Goal: Task Accomplishment & Management: Complete application form

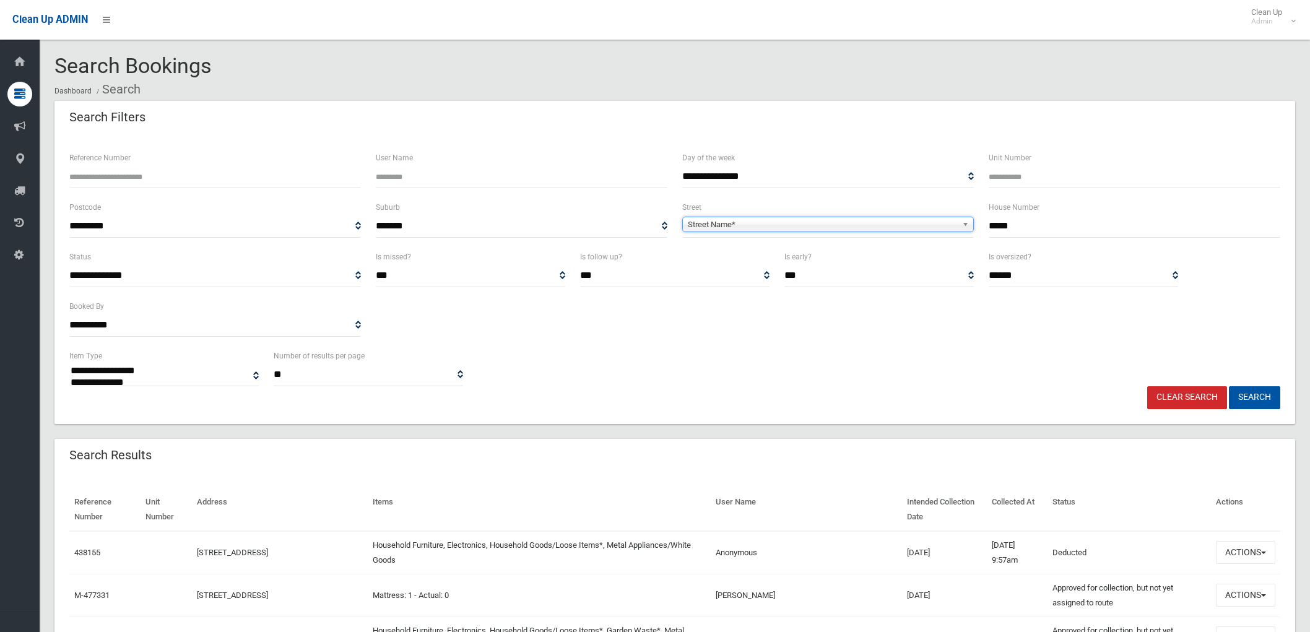
select select
click at [1205, 405] on link "Clear Search" at bounding box center [1187, 397] width 80 height 23
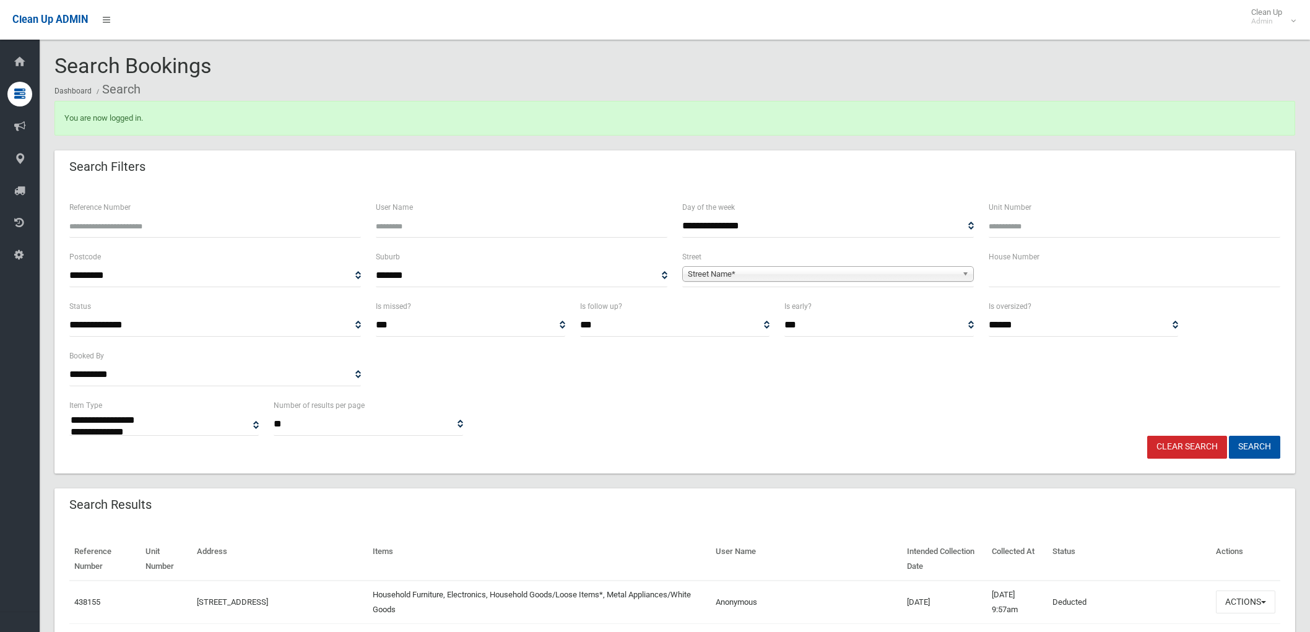
select select
click at [1022, 281] on input "text" at bounding box center [1135, 275] width 292 height 23
type input "*"
click at [917, 272] on span "Street Name*" at bounding box center [822, 274] width 269 height 15
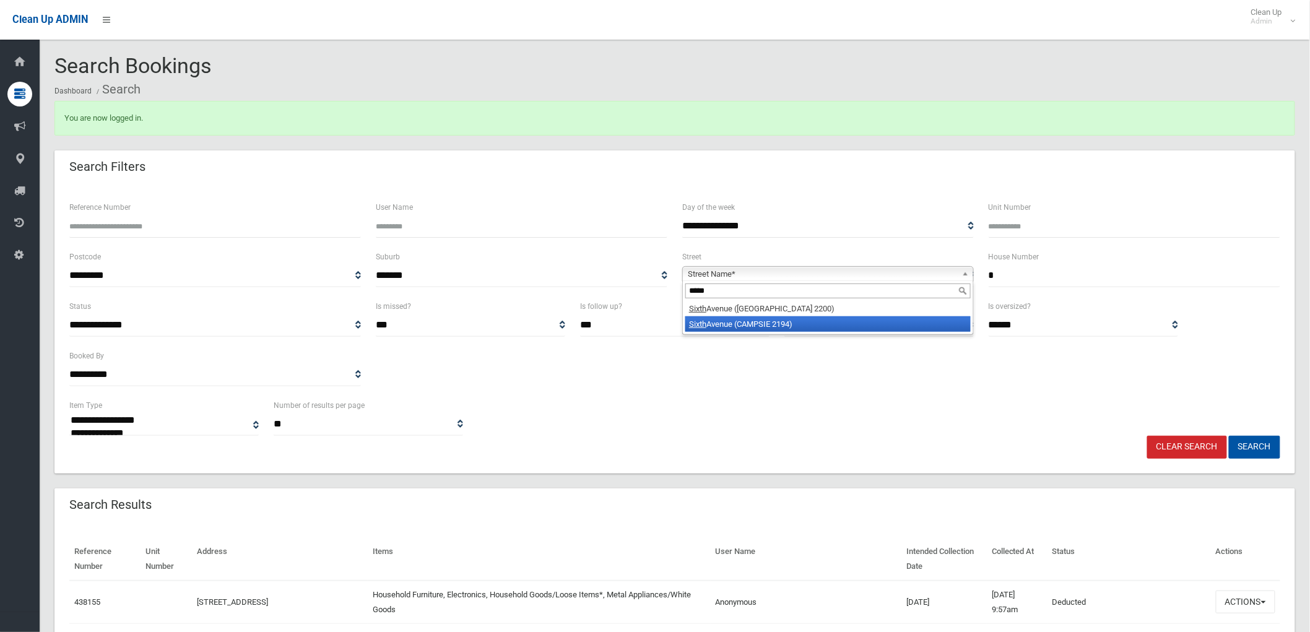
type input "*****"
click at [873, 322] on li "Sixth Avenue (CAMPSIE 2194)" at bounding box center [827, 323] width 285 height 15
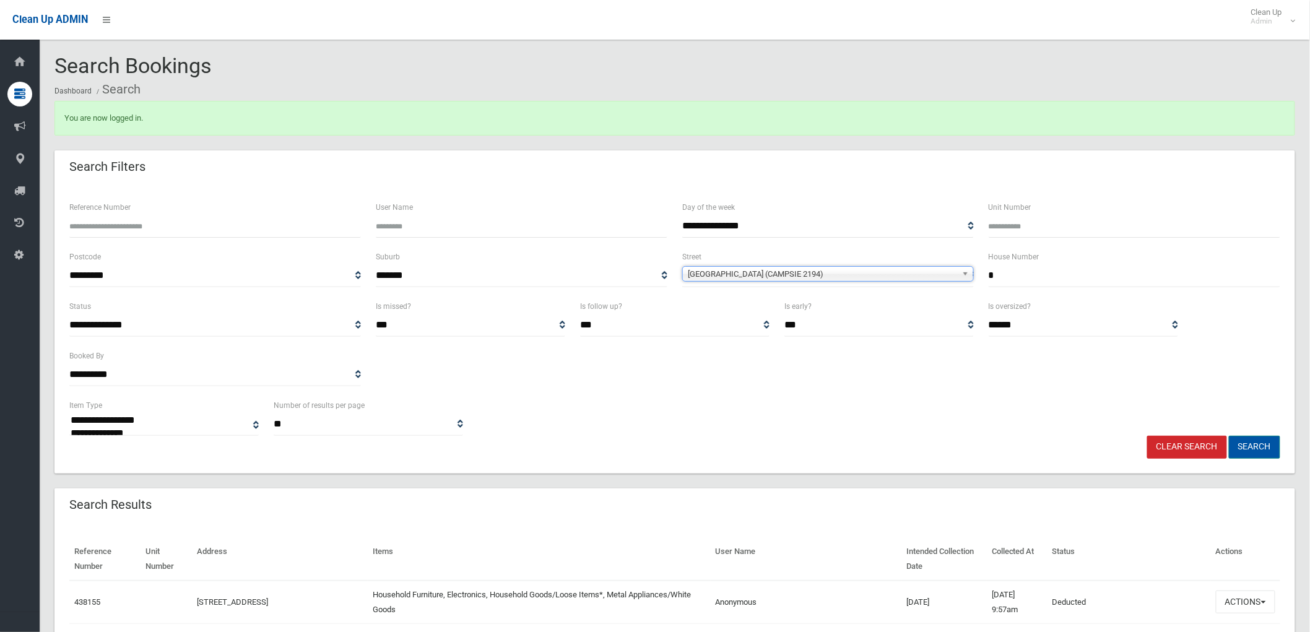
click at [1268, 450] on button "Search" at bounding box center [1254, 447] width 51 height 23
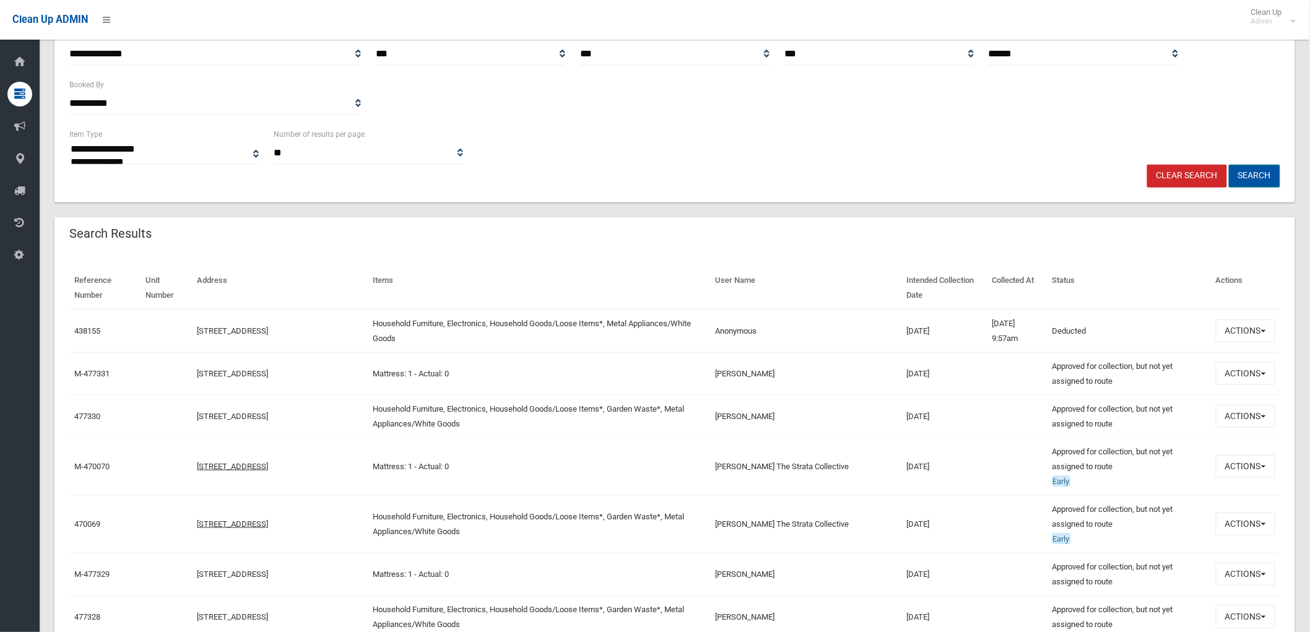
scroll to position [275, 0]
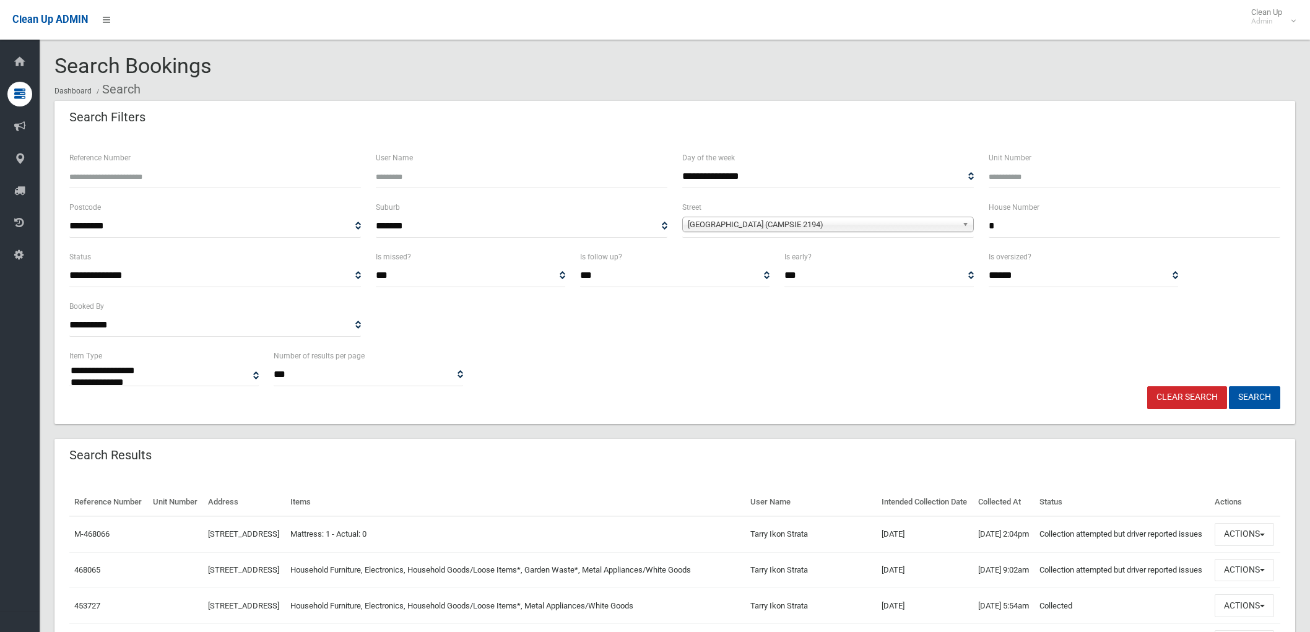
select select
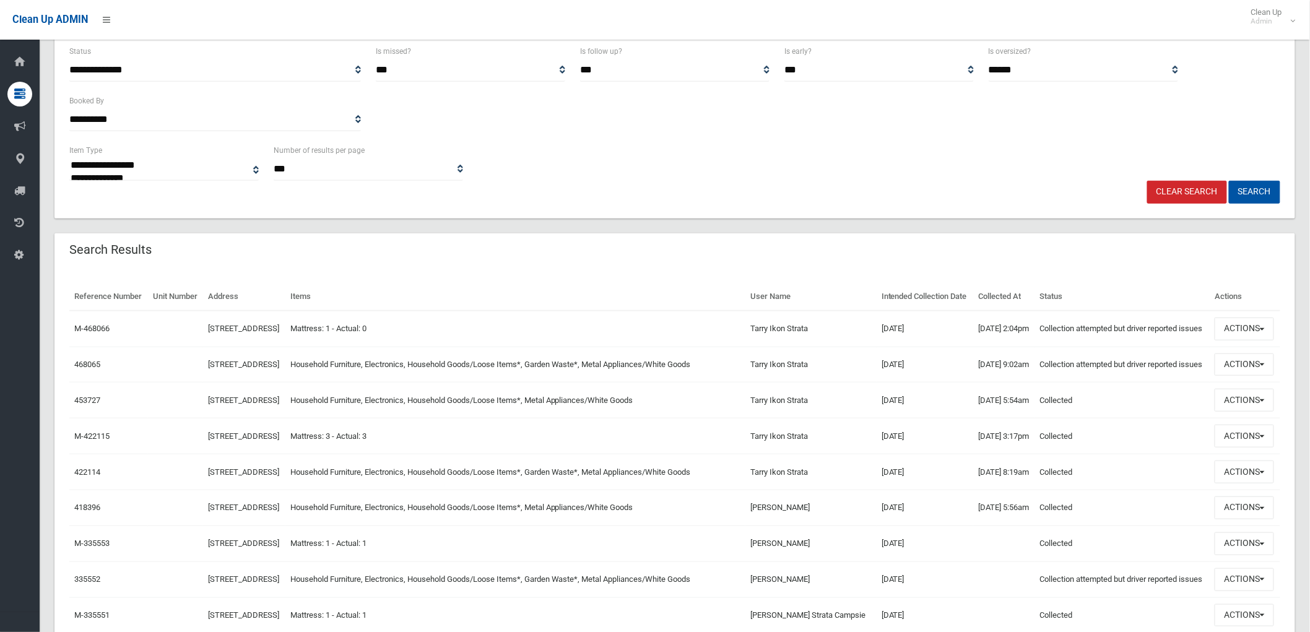
scroll to position [206, 0]
click at [1229, 340] on button "Actions" at bounding box center [1244, 328] width 59 height 23
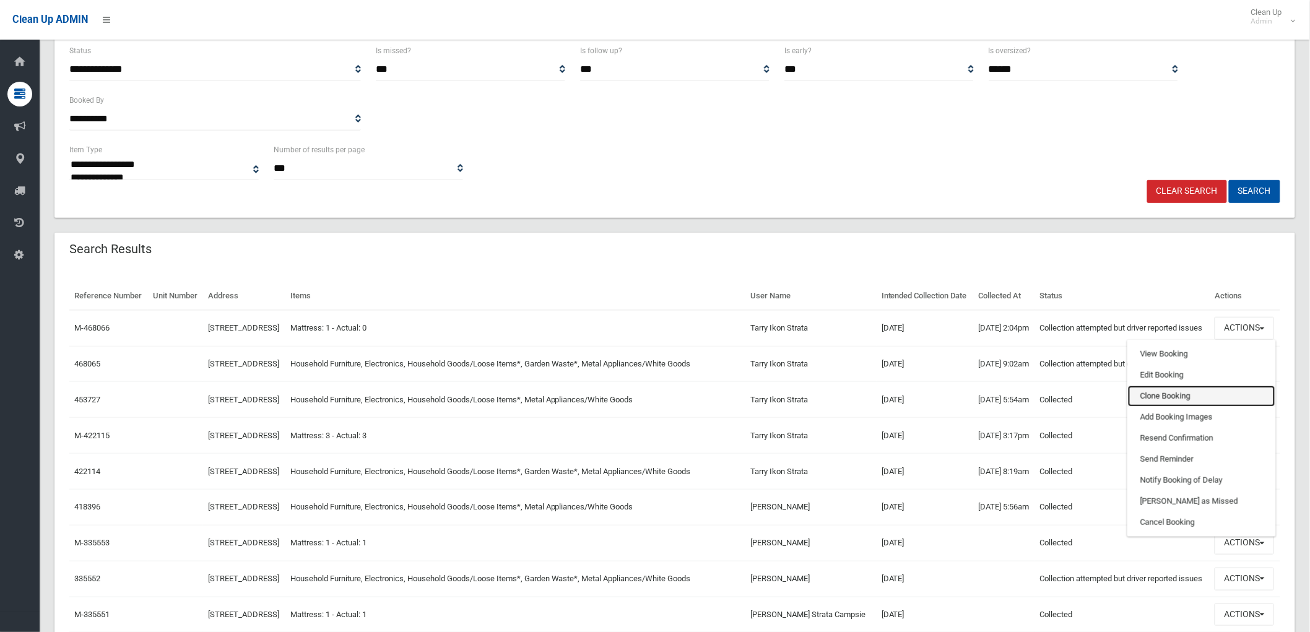
click at [1186, 407] on link "Clone Booking" at bounding box center [1201, 396] width 147 height 21
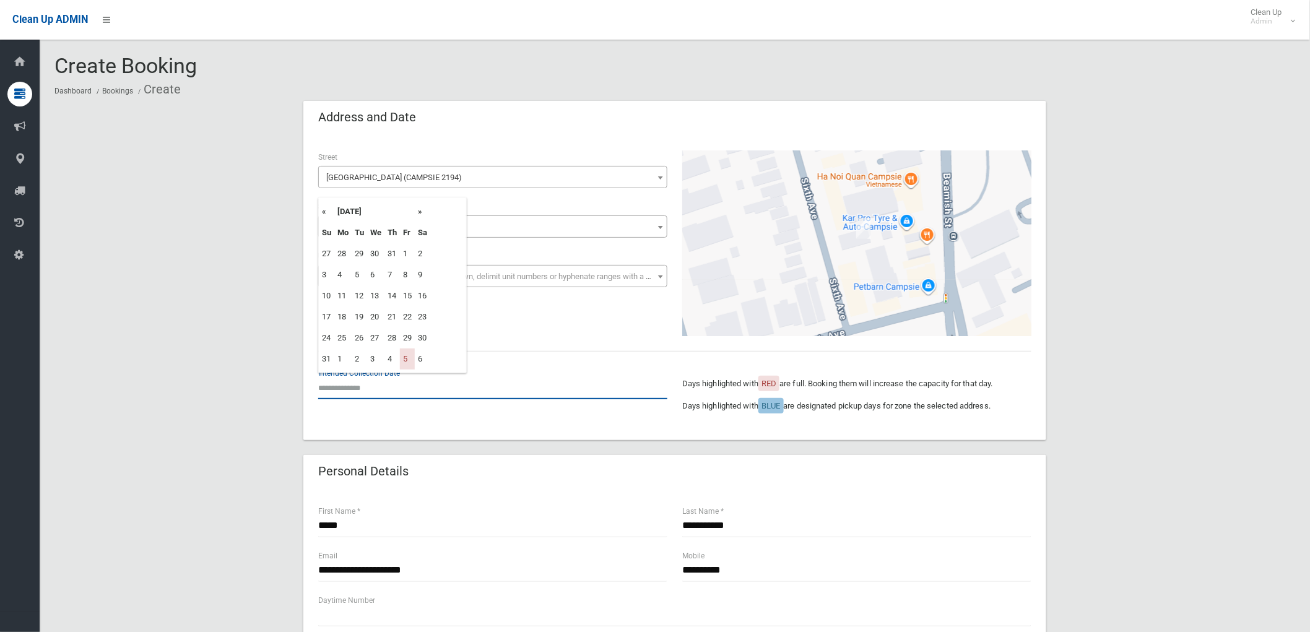
click at [366, 380] on input "text" at bounding box center [492, 387] width 349 height 23
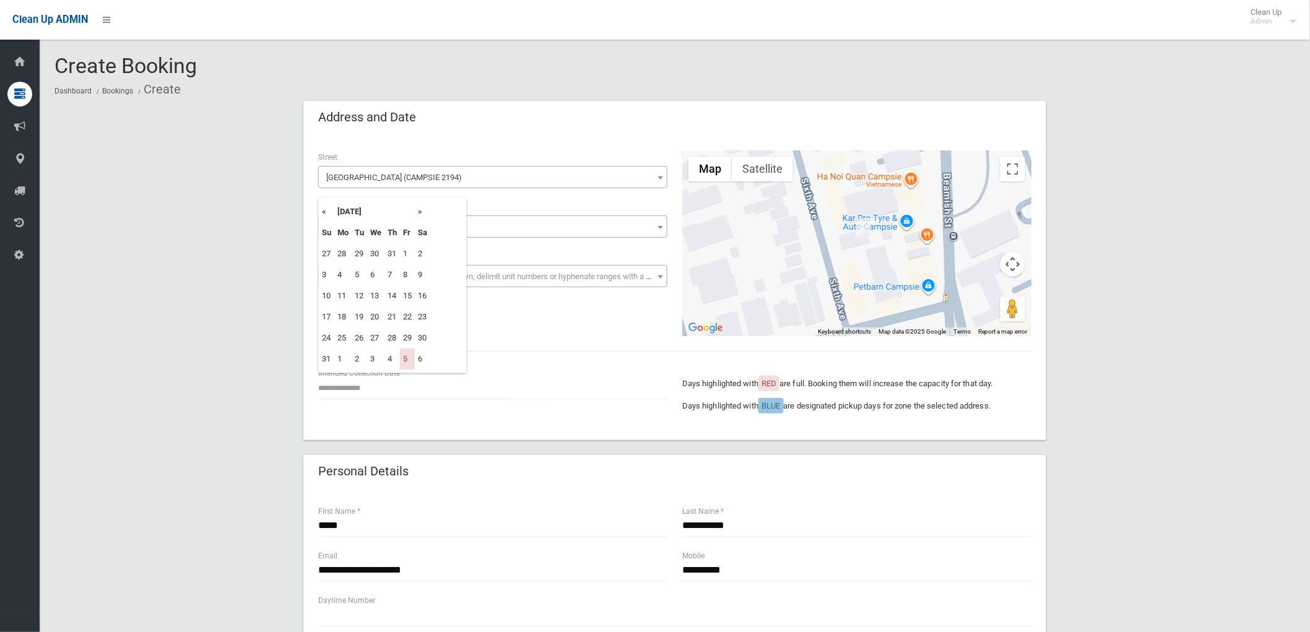
click at [422, 214] on th "»" at bounding box center [422, 211] width 15 height 21
click at [410, 321] on td "26" at bounding box center [407, 317] width 15 height 21
type input "**********"
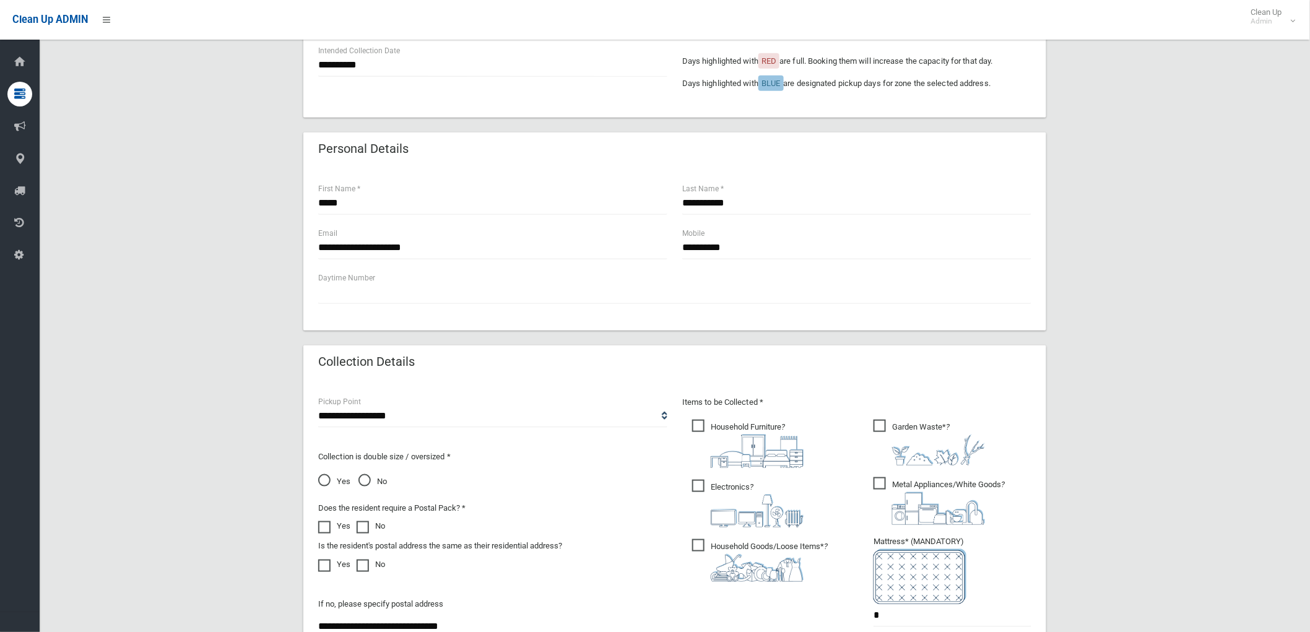
scroll to position [412, 0]
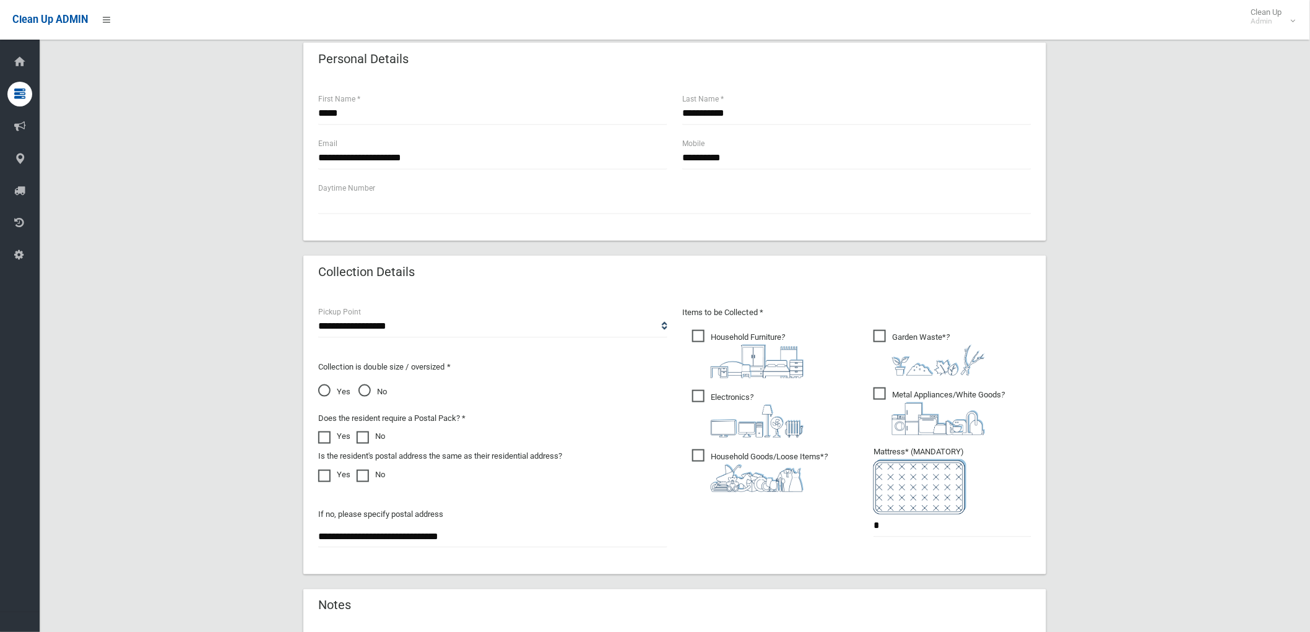
drag, startPoint x: 908, startPoint y: 394, endPoint x: 750, endPoint y: 388, distance: 158.0
click at [904, 394] on span "Metal Appliances/White Goods ?" at bounding box center [939, 412] width 131 height 48
click at [710, 388] on label "Electronics ?" at bounding box center [747, 413] width 111 height 50
click at [716, 328] on label "Household Furniture ?" at bounding box center [747, 353] width 111 height 51
click at [907, 384] on ul "Garden Waste* ? *" at bounding box center [948, 437] width 168 height 219
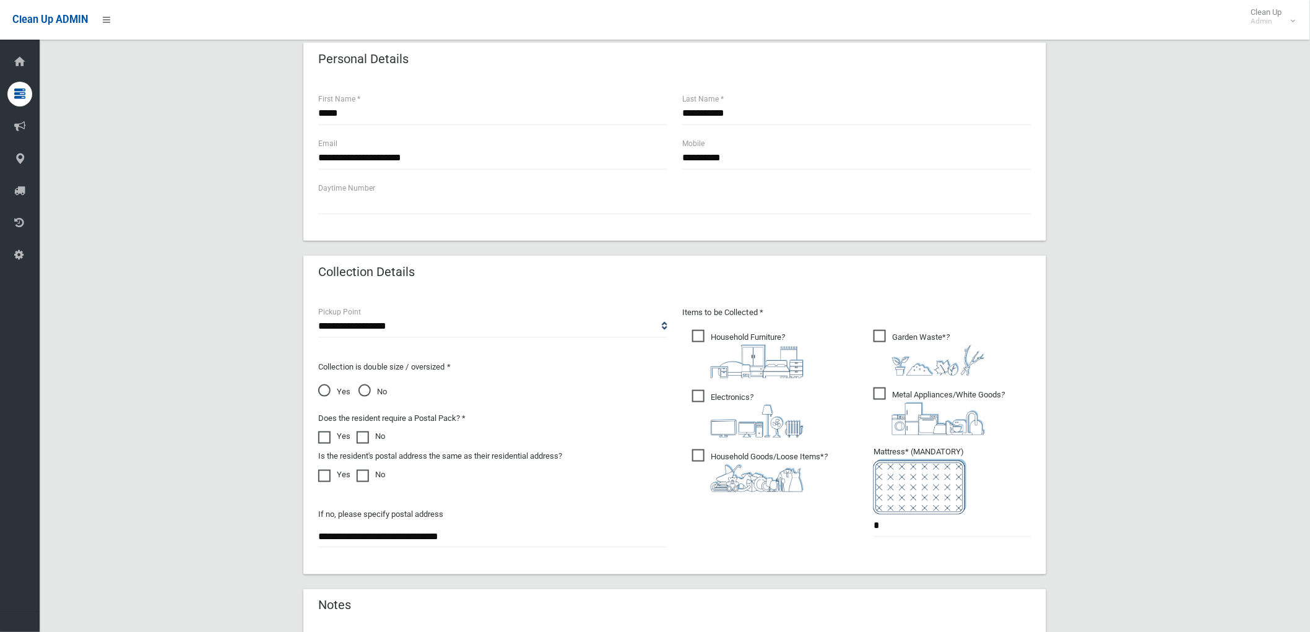
click at [867, 396] on ul "Garden Waste* ? *" at bounding box center [948, 437] width 168 height 219
drag, startPoint x: 897, startPoint y: 393, endPoint x: 874, endPoint y: 395, distance: 22.4
click at [896, 393] on span "Metal Appliances/White Goods ?" at bounding box center [939, 412] width 131 height 48
click at [739, 450] on span "Household Goods/Loose Items* ?" at bounding box center [760, 471] width 136 height 43
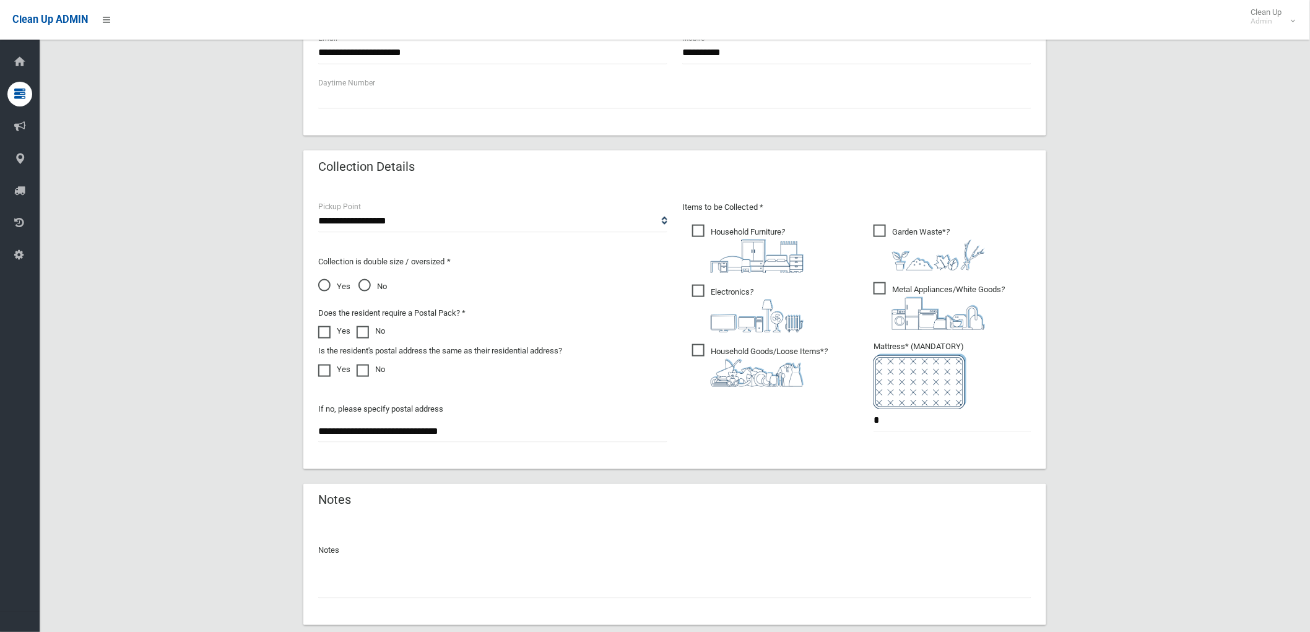
scroll to position [592, 0]
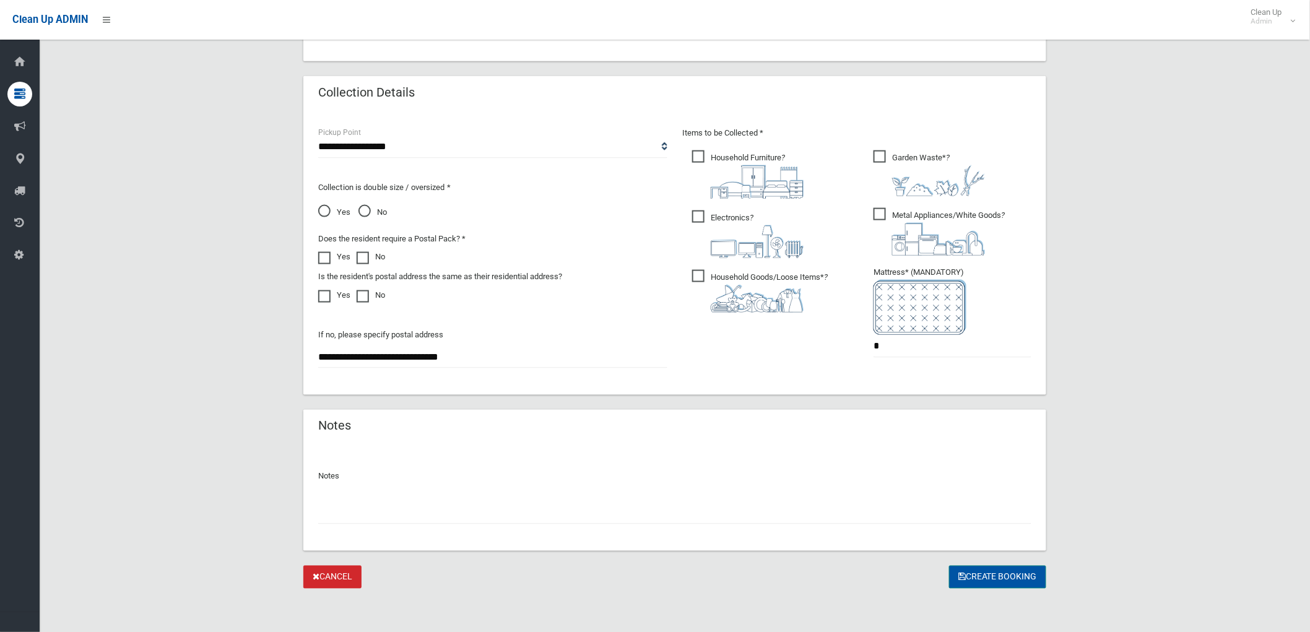
click at [967, 577] on button "Create Booking" at bounding box center [997, 577] width 97 height 23
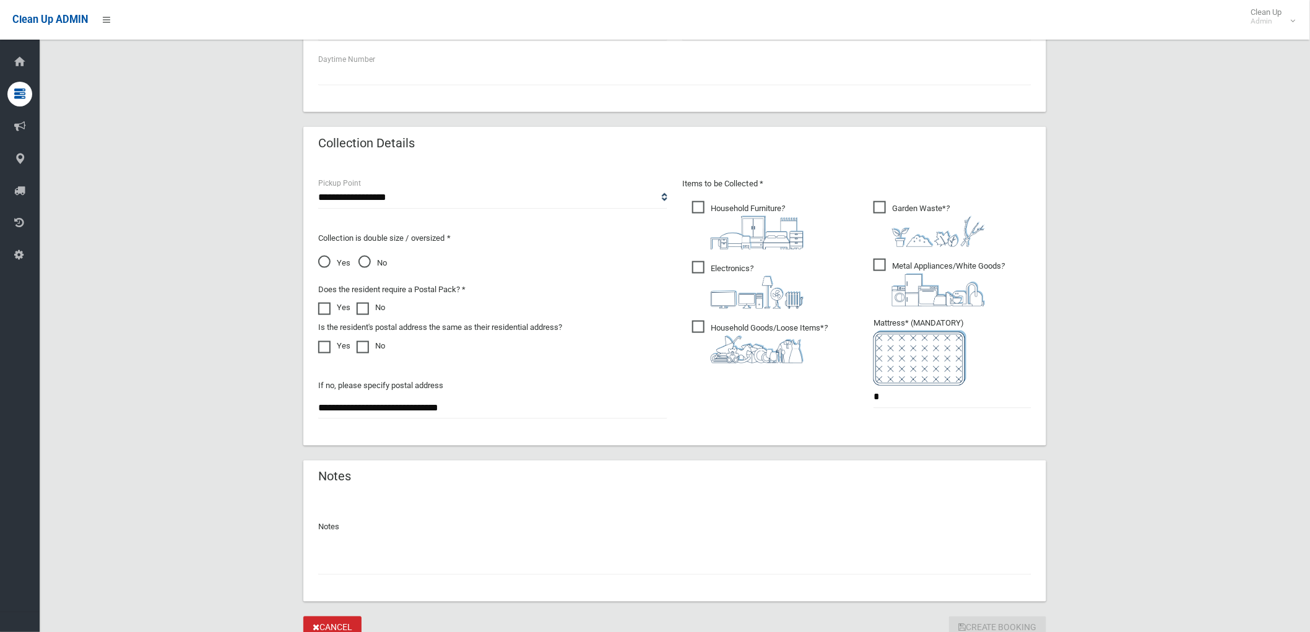
scroll to position [425, 0]
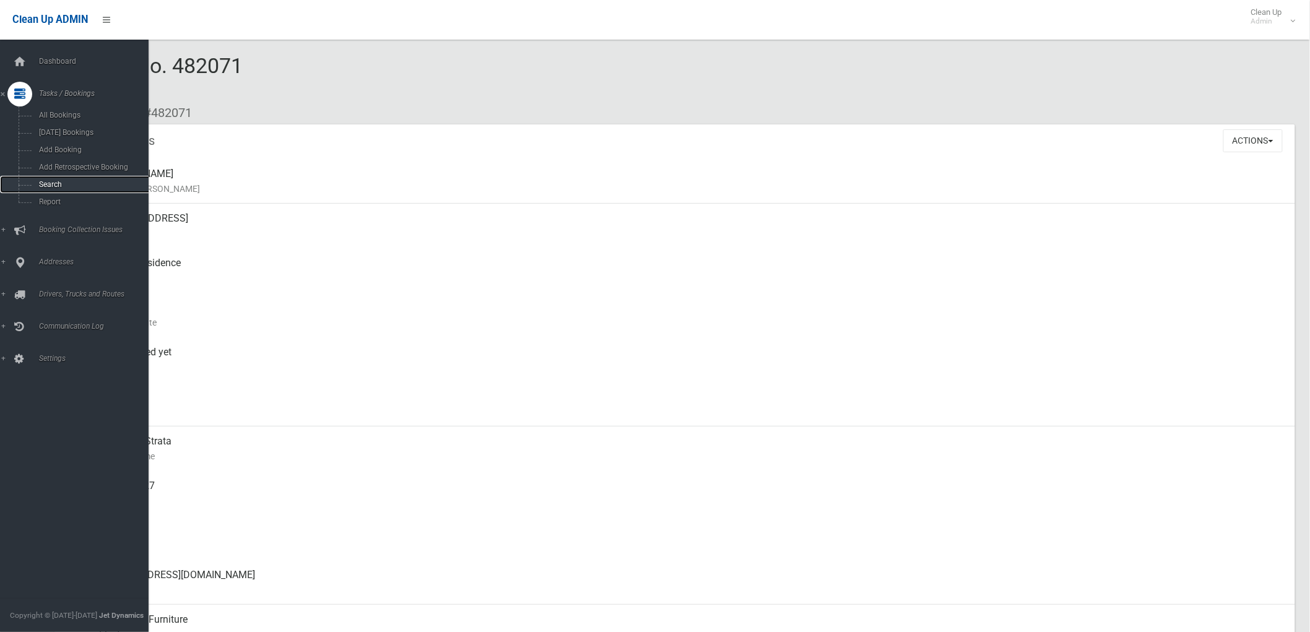
click at [62, 180] on link "Search" at bounding box center [79, 184] width 159 height 17
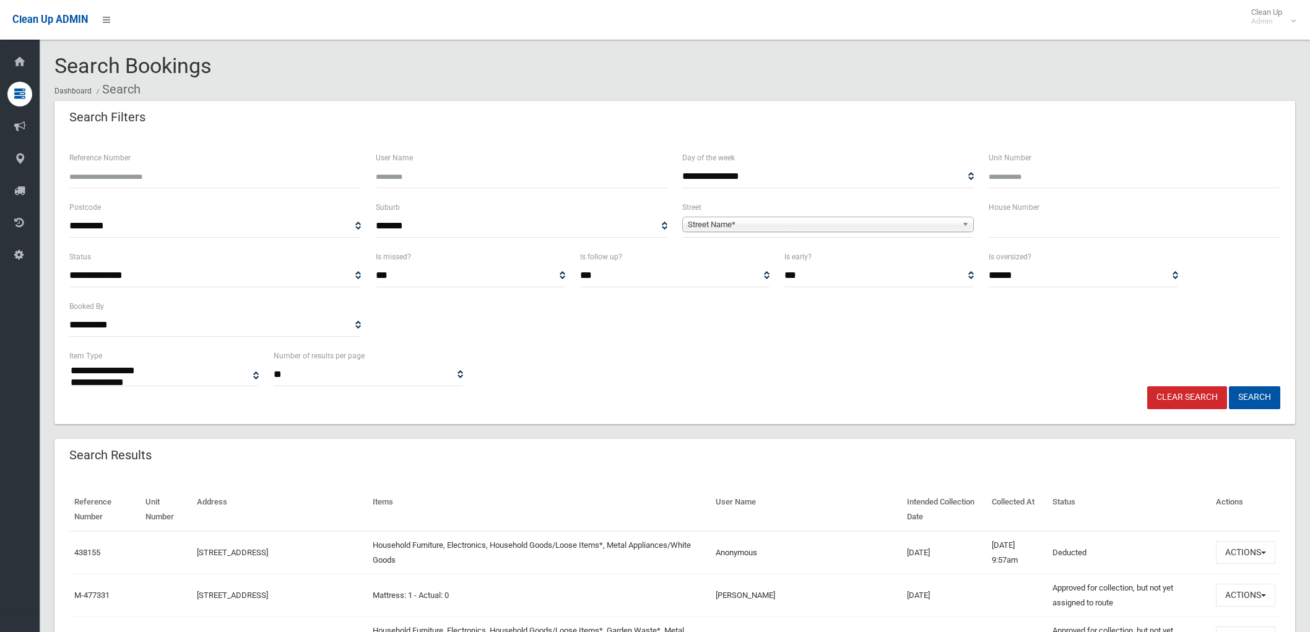
select select
drag, startPoint x: 1202, startPoint y: 213, endPoint x: 1201, endPoint y: 224, distance: 10.5
click at [1202, 220] on div "House Number" at bounding box center [1135, 219] width 292 height 38
click at [1198, 231] on input "text" at bounding box center [1135, 226] width 292 height 23
type input "**"
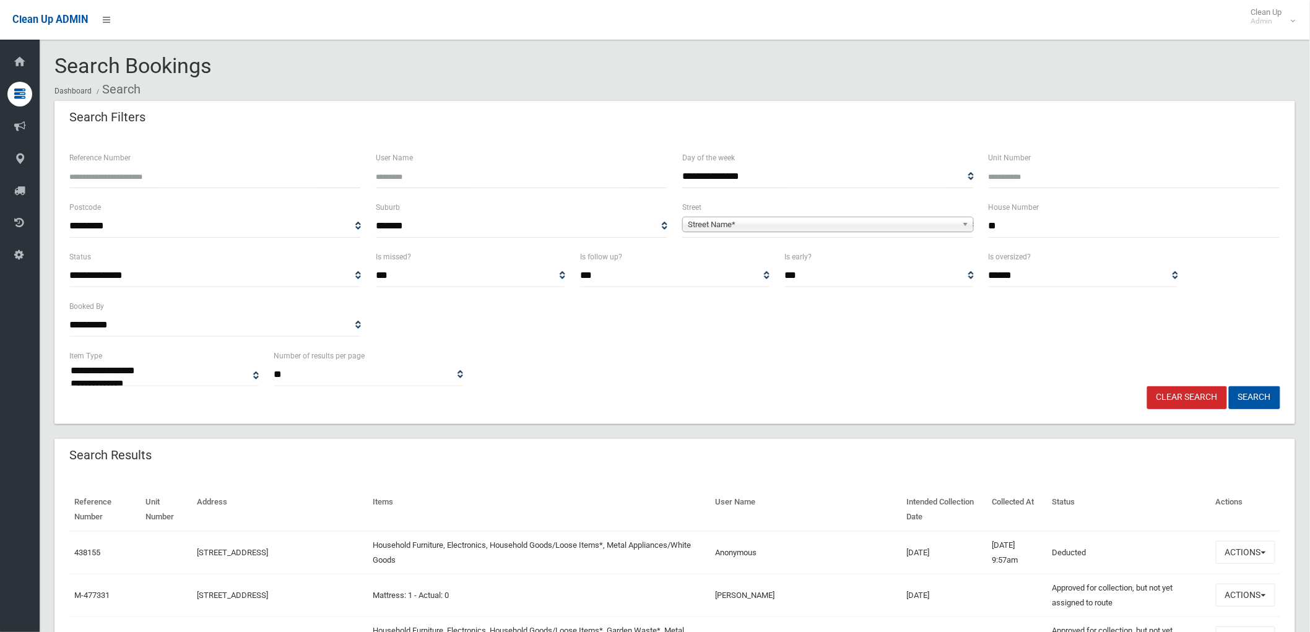
click at [967, 227] on b at bounding box center [967, 224] width 11 height 14
type input "*******"
click at [916, 264] on li "Seventh Avenue (CAMPSIE 2194)" at bounding box center [827, 258] width 285 height 15
click at [1274, 398] on button "Search" at bounding box center [1254, 397] width 51 height 23
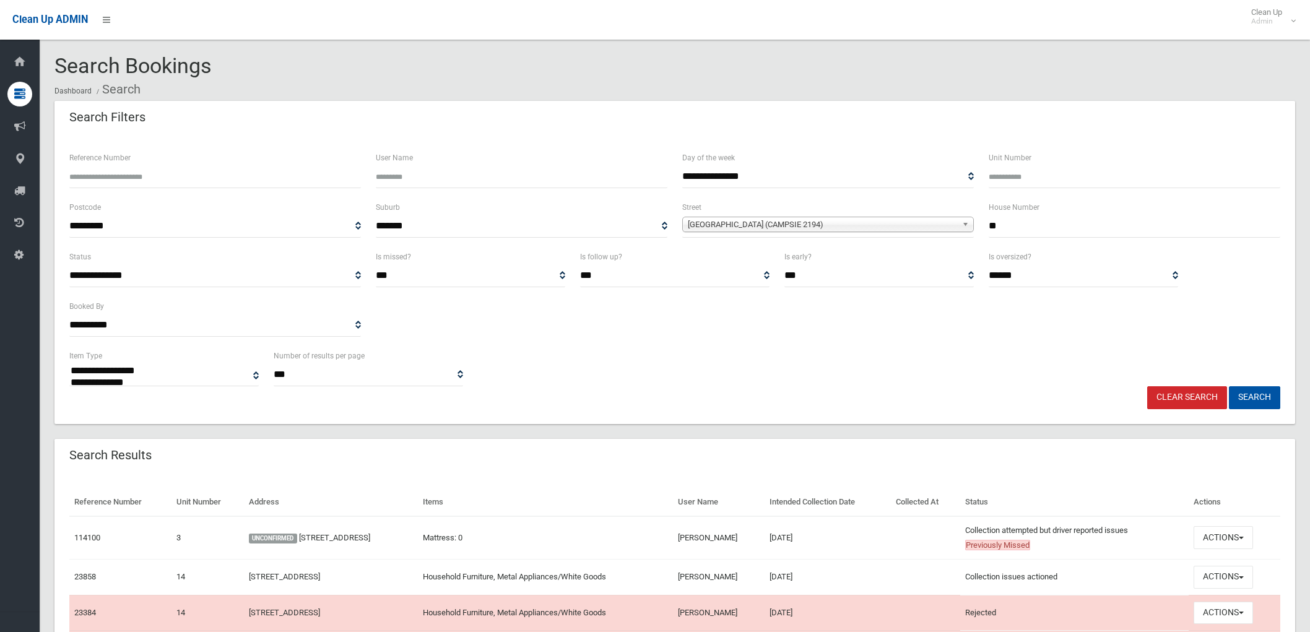
select select
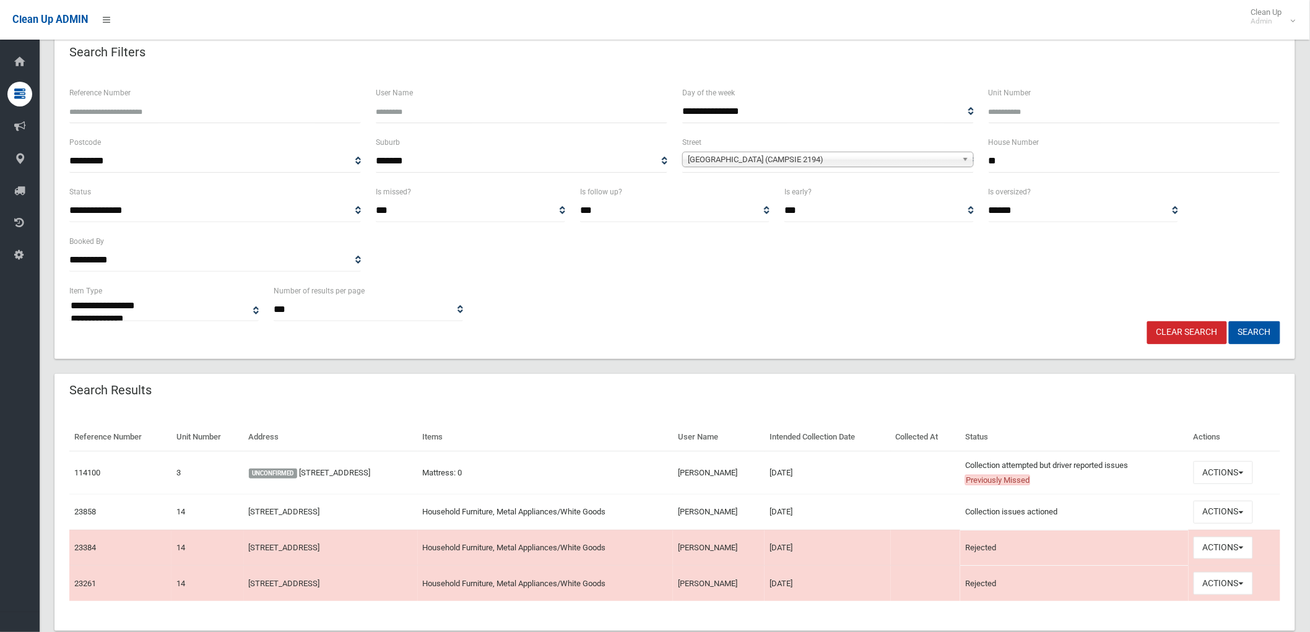
scroll to position [94, 0]
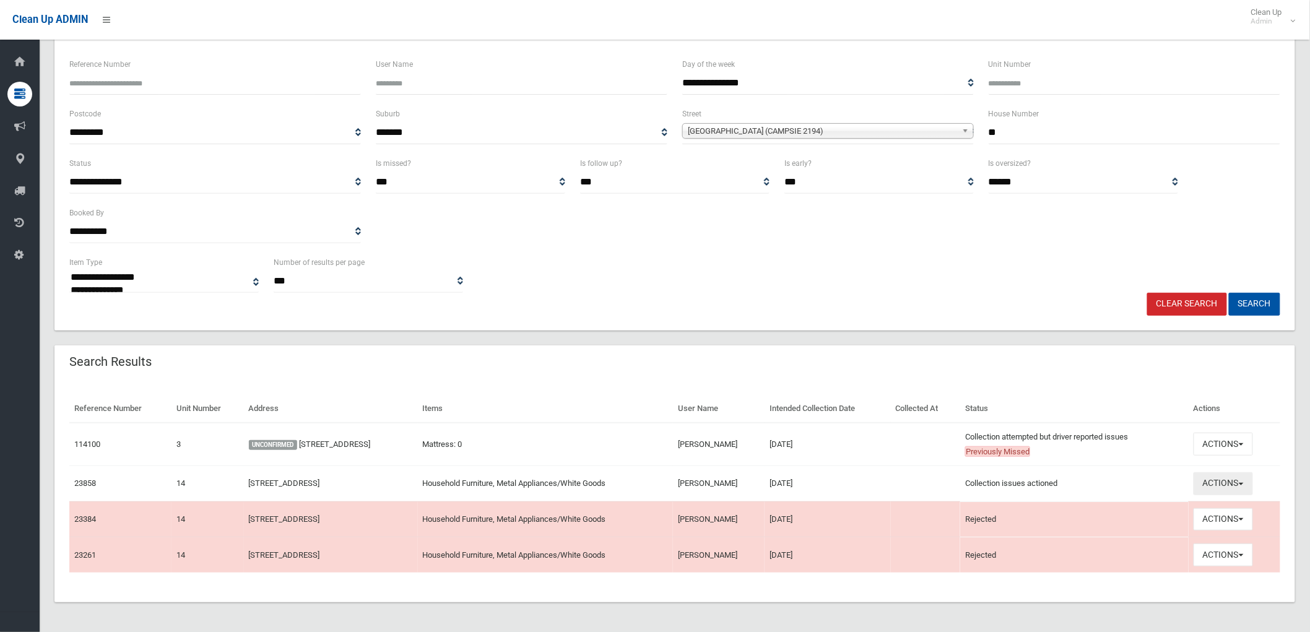
click at [1241, 479] on button "Actions" at bounding box center [1223, 483] width 59 height 23
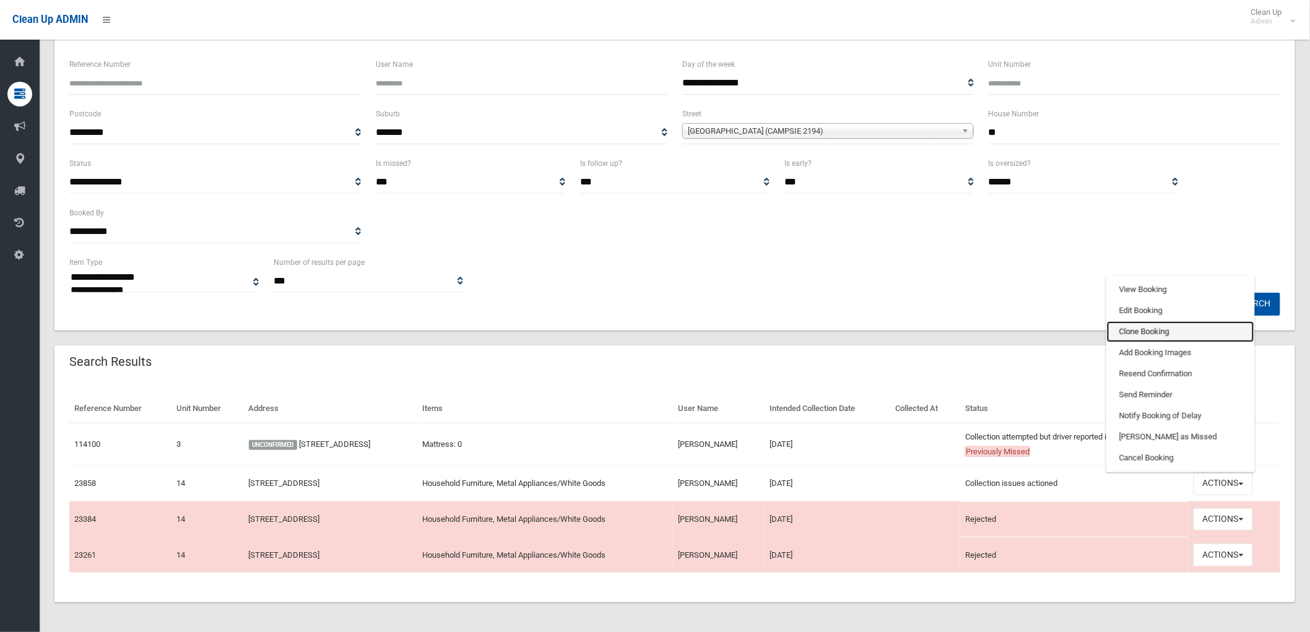
click at [1169, 327] on link "Clone Booking" at bounding box center [1180, 331] width 147 height 21
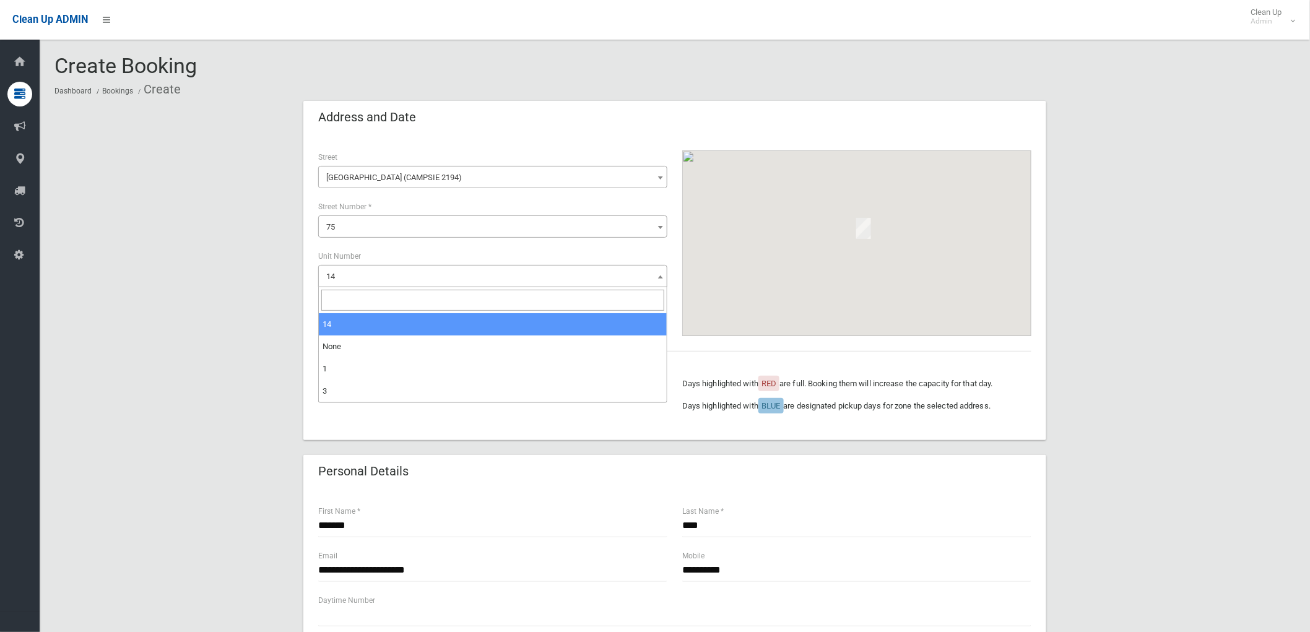
click at [372, 266] on span "14" at bounding box center [492, 276] width 349 height 22
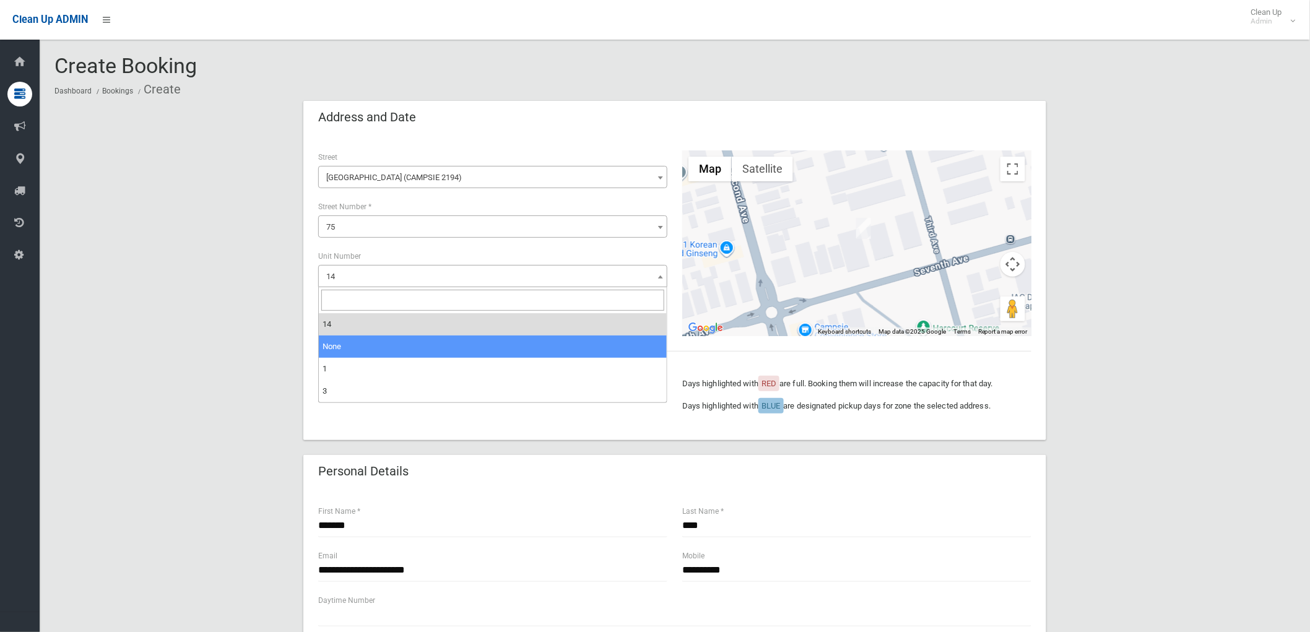
select select "*"
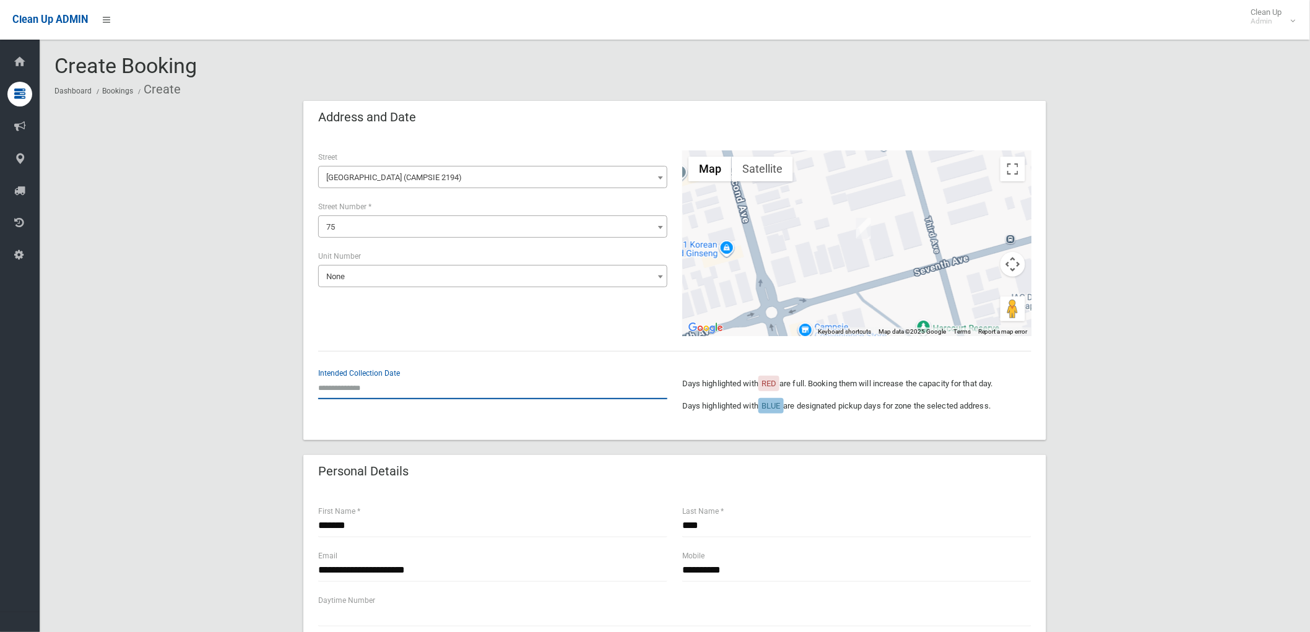
click at [361, 387] on input "text" at bounding box center [492, 387] width 349 height 23
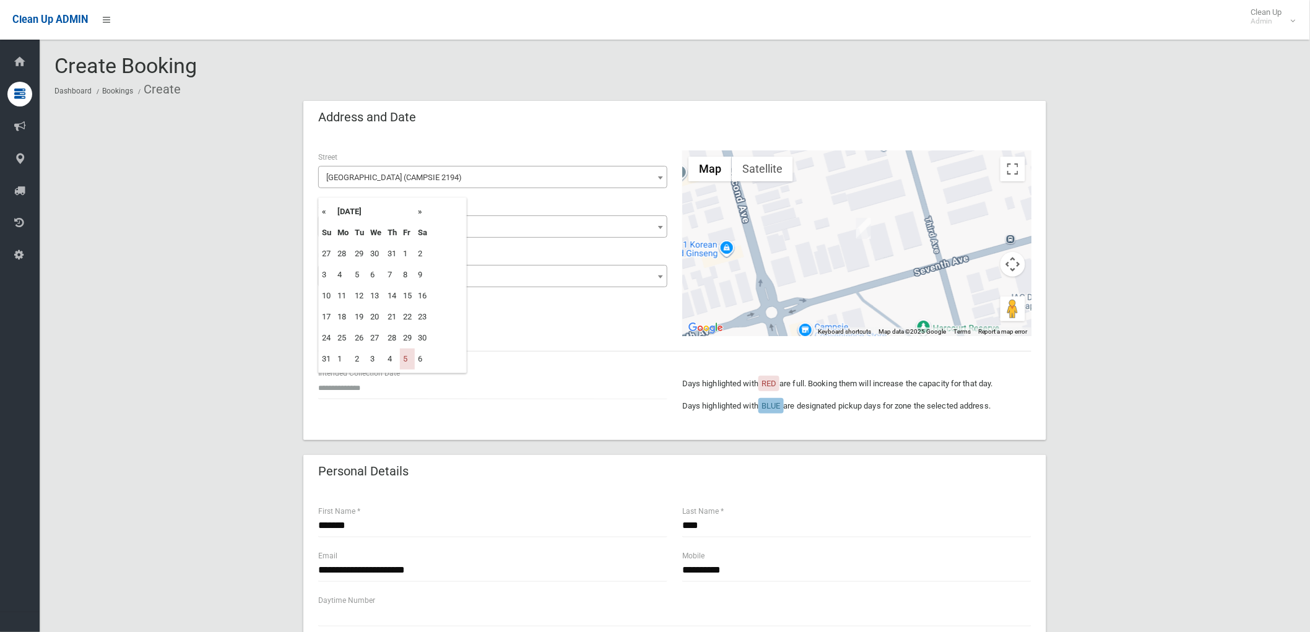
click at [422, 211] on th "»" at bounding box center [422, 211] width 15 height 21
click at [410, 321] on td "26" at bounding box center [407, 317] width 15 height 21
type input "**********"
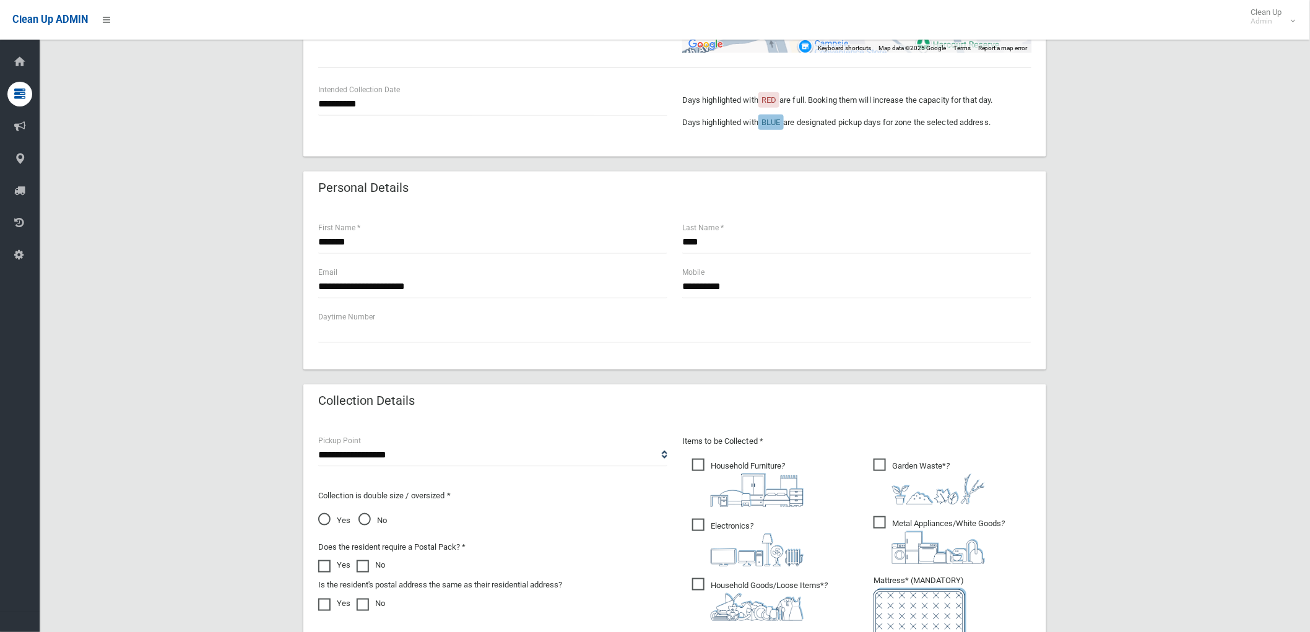
scroll to position [344, 0]
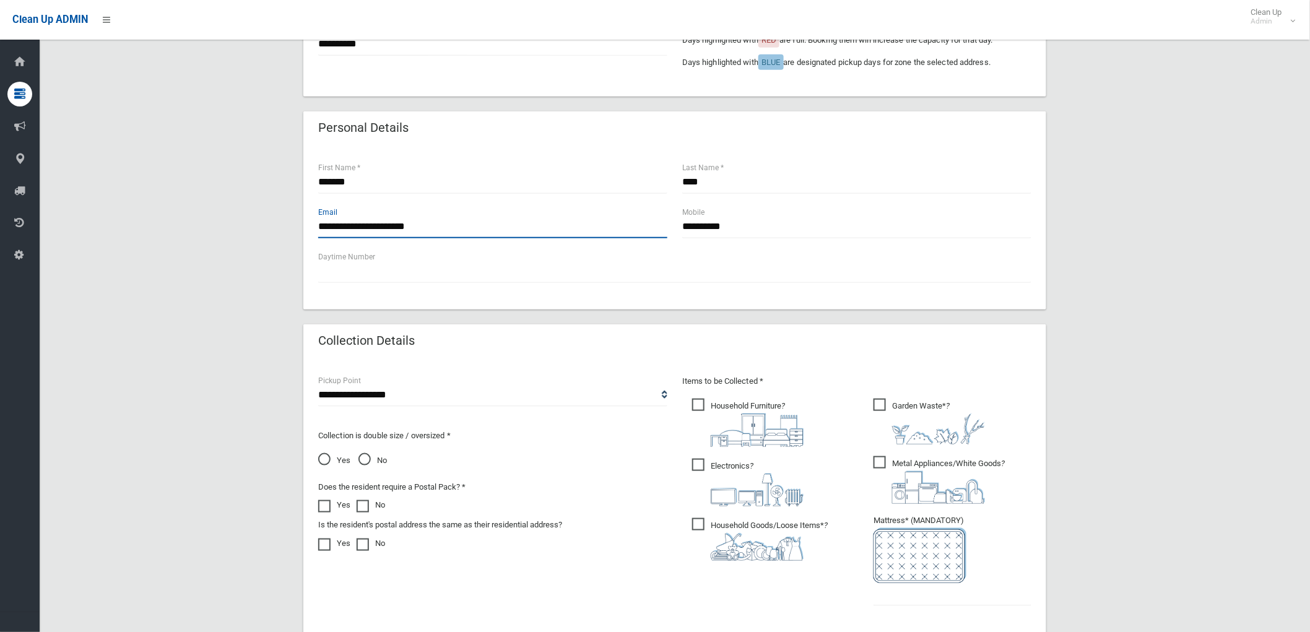
drag, startPoint x: 452, startPoint y: 226, endPoint x: 51, endPoint y: 219, distance: 401.3
click at [53, 219] on section "**********" at bounding box center [675, 293] width 1271 height 1165
type input "**********"
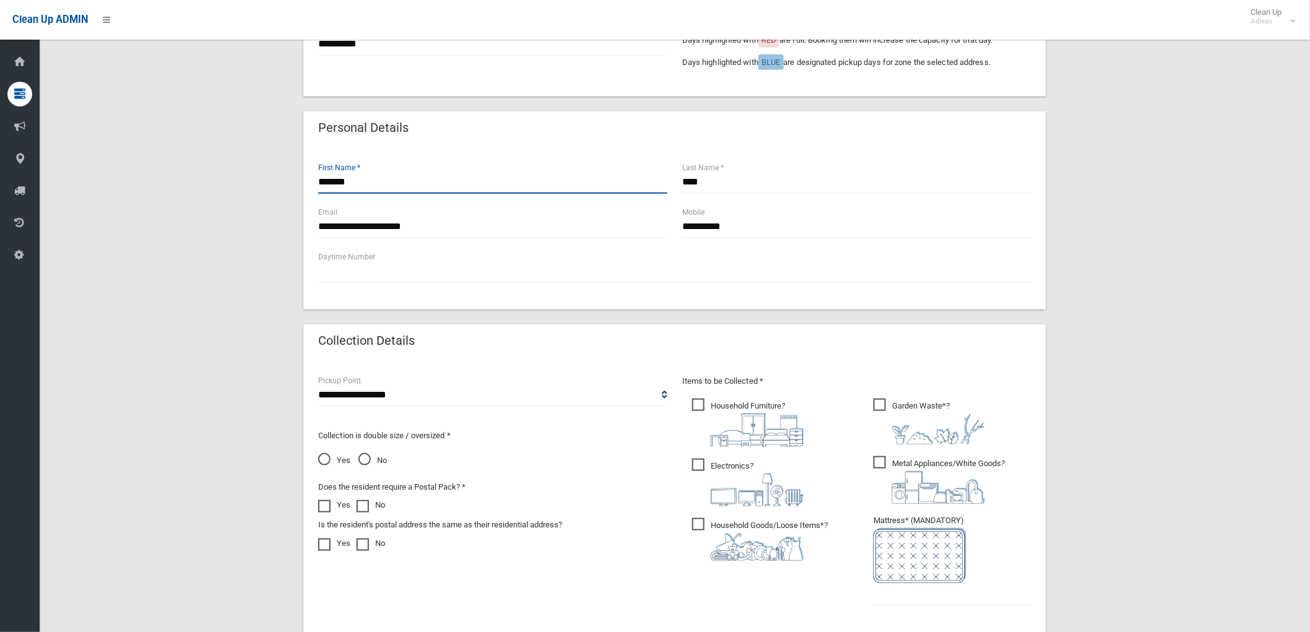
drag, startPoint x: 461, startPoint y: 180, endPoint x: 84, endPoint y: 181, distance: 377.7
click at [84, 181] on div "**********" at bounding box center [674, 294] width 1241 height 1074
type input "*****"
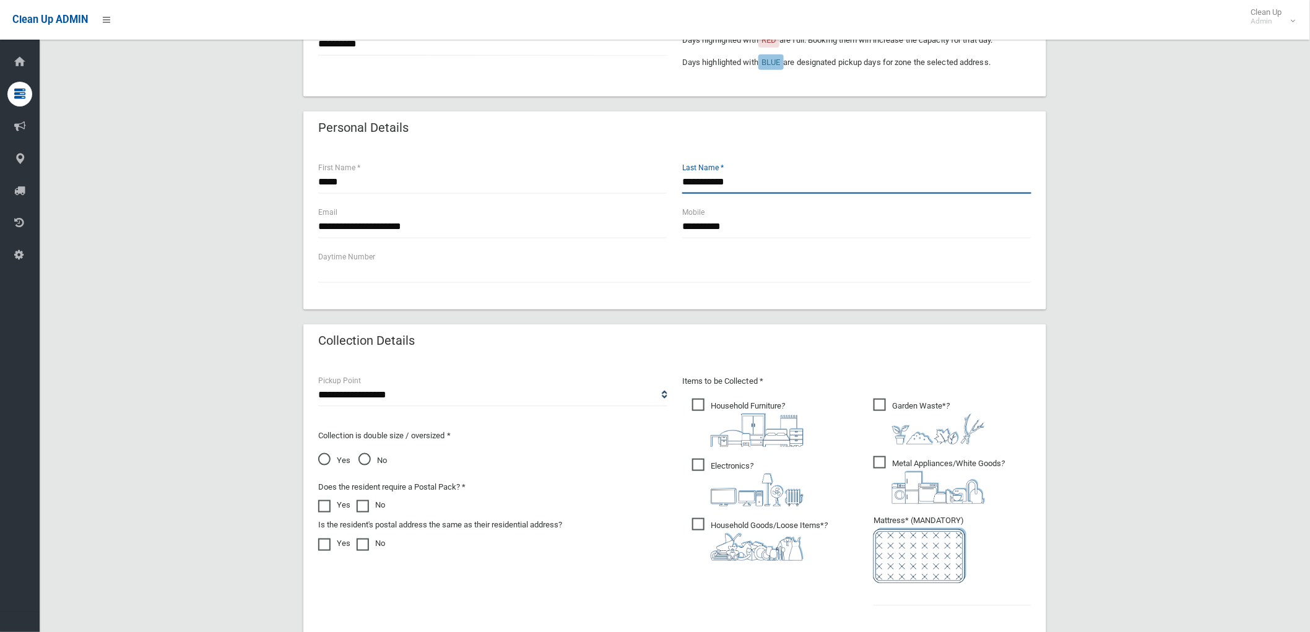
type input "**********"
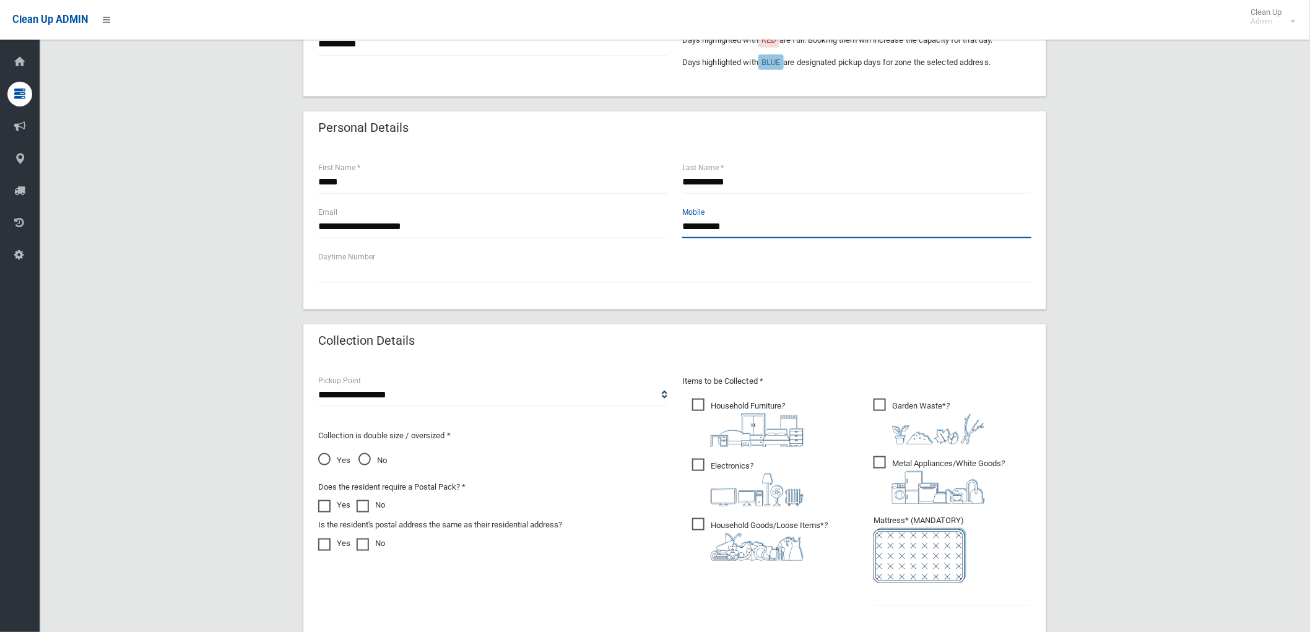
drag, startPoint x: 784, startPoint y: 224, endPoint x: 487, endPoint y: 245, distance: 297.3
click at [487, 245] on div "**********" at bounding box center [675, 228] width 728 height 45
type input "**********"
click at [765, 472] on span "Electronics ?" at bounding box center [747, 483] width 111 height 48
click at [723, 534] on img at bounding box center [757, 547] width 93 height 28
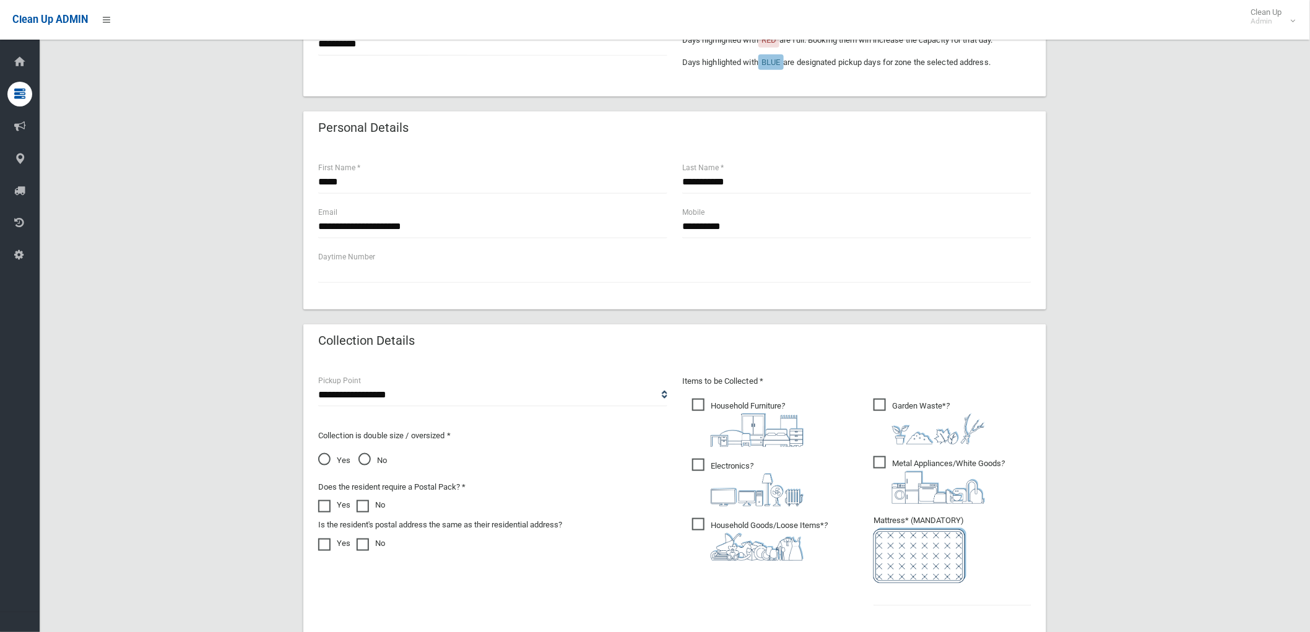
click at [895, 401] on span "Garden Waste* ?" at bounding box center [929, 422] width 111 height 46
click at [929, 585] on input "text" at bounding box center [953, 594] width 158 height 23
type input "*"
click at [901, 406] on span "Garden Waste* ?" at bounding box center [929, 422] width 111 height 46
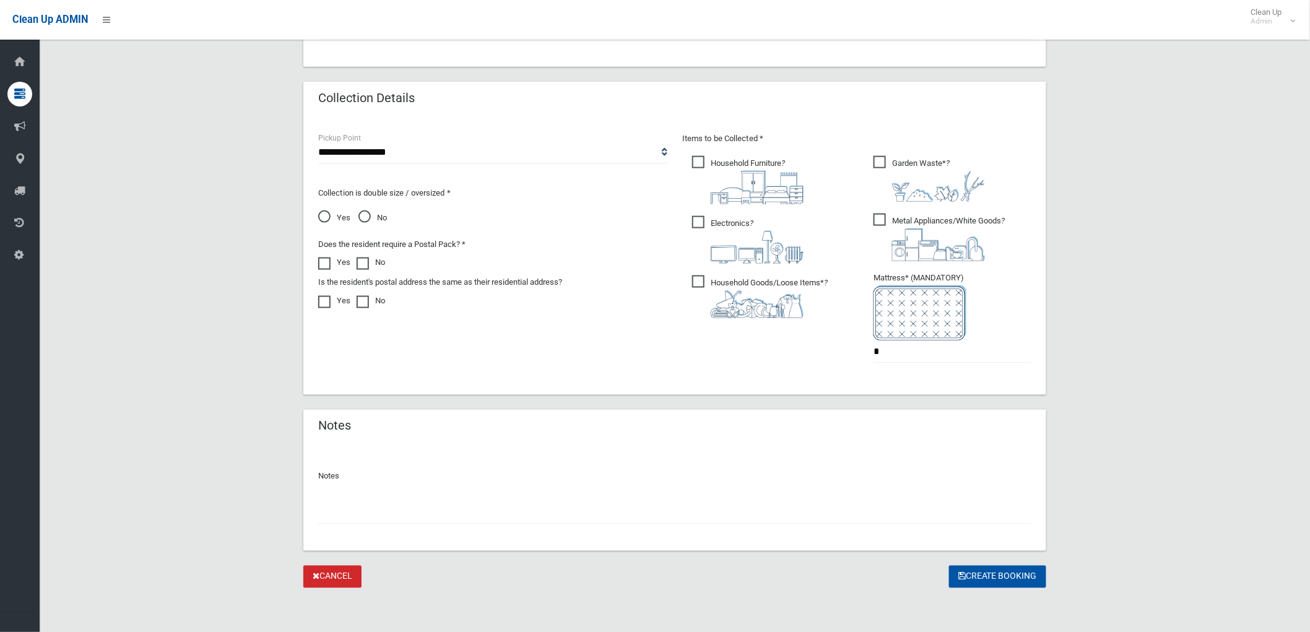
click at [506, 520] on input "text" at bounding box center [674, 513] width 713 height 23
type input "**********"
drag, startPoint x: 472, startPoint y: 516, endPoint x: 145, endPoint y: 515, distance: 327.6
click at [145, 515] on div "**********" at bounding box center [674, 52] width 1241 height 1074
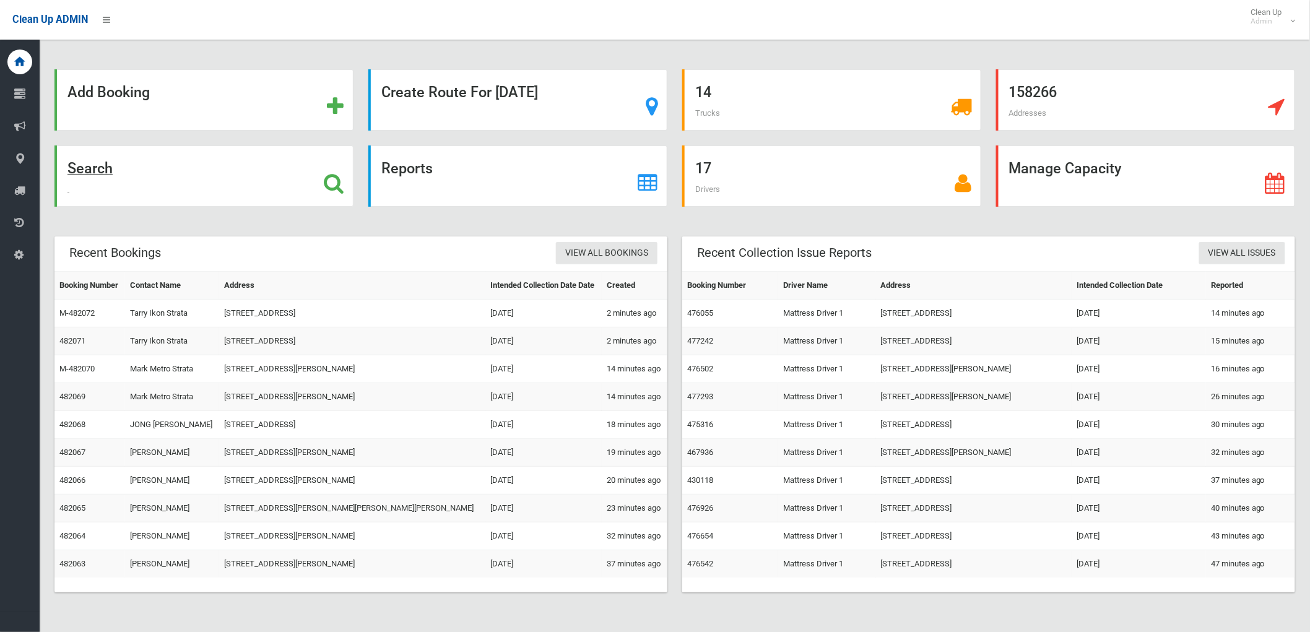
click at [289, 167] on div "Search" at bounding box center [203, 176] width 299 height 61
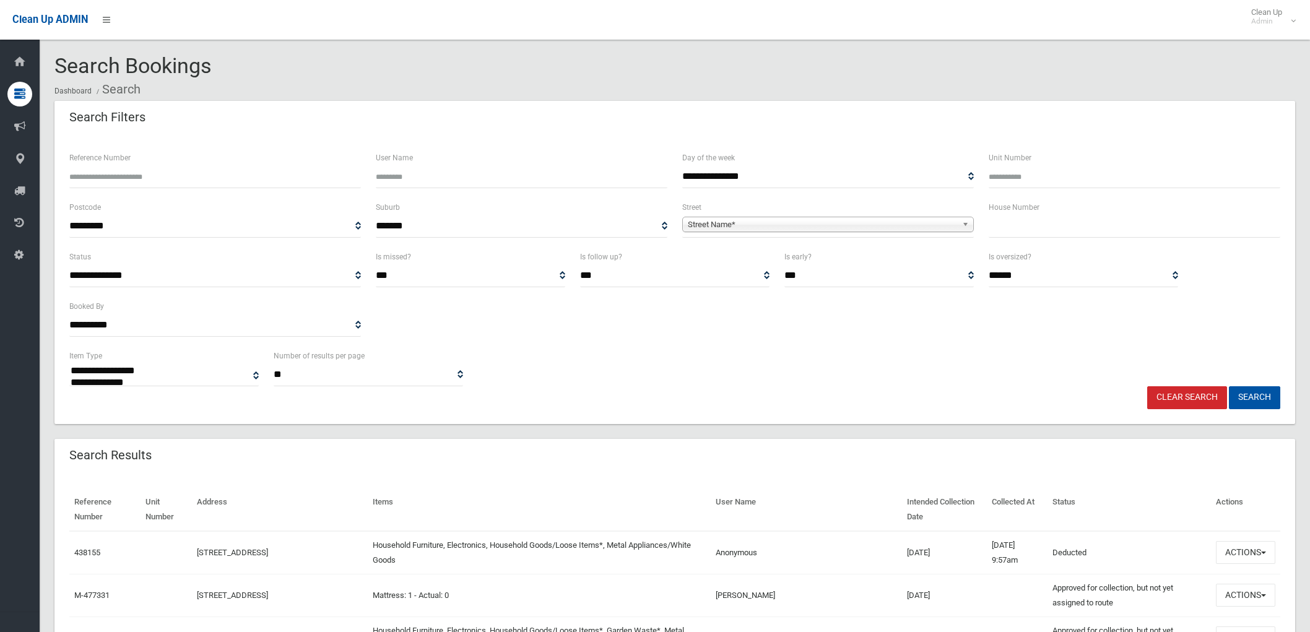
select select
click at [813, 230] on span "Street Name*" at bounding box center [822, 224] width 269 height 15
type input "*******"
click at [882, 263] on li "Seventh Avenue (CAMPSIE 2194)" at bounding box center [827, 258] width 285 height 15
click at [1251, 394] on button "Search" at bounding box center [1254, 397] width 51 height 23
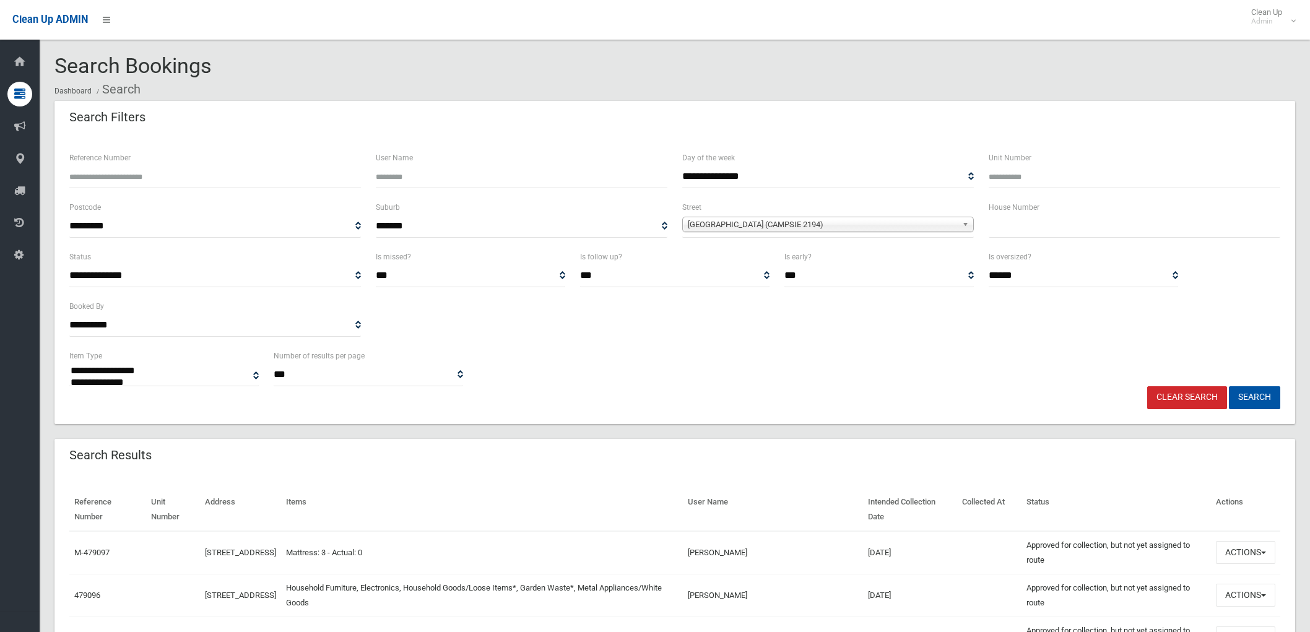
select select
click at [1025, 225] on input "text" at bounding box center [1135, 226] width 292 height 23
type input "**"
click at [1253, 393] on button "Search" at bounding box center [1254, 397] width 51 height 23
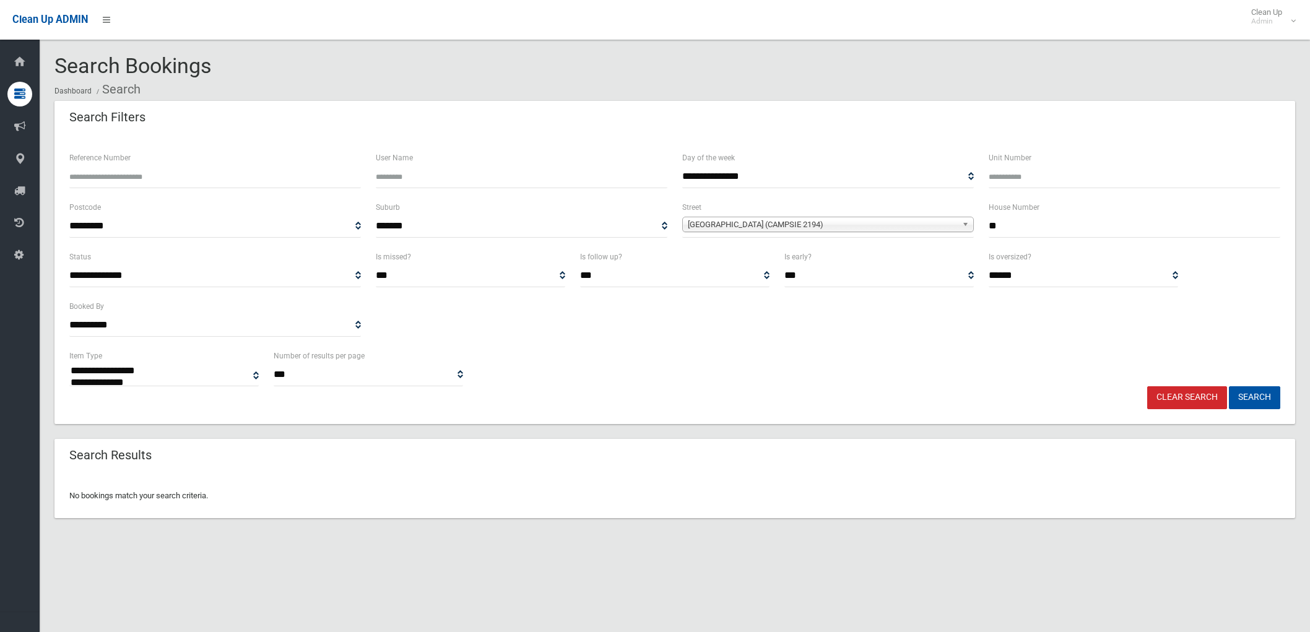
select select
click at [1015, 232] on input "**" at bounding box center [1135, 226] width 292 height 23
type input "*****"
click at [1229, 386] on button "Search" at bounding box center [1254, 397] width 51 height 23
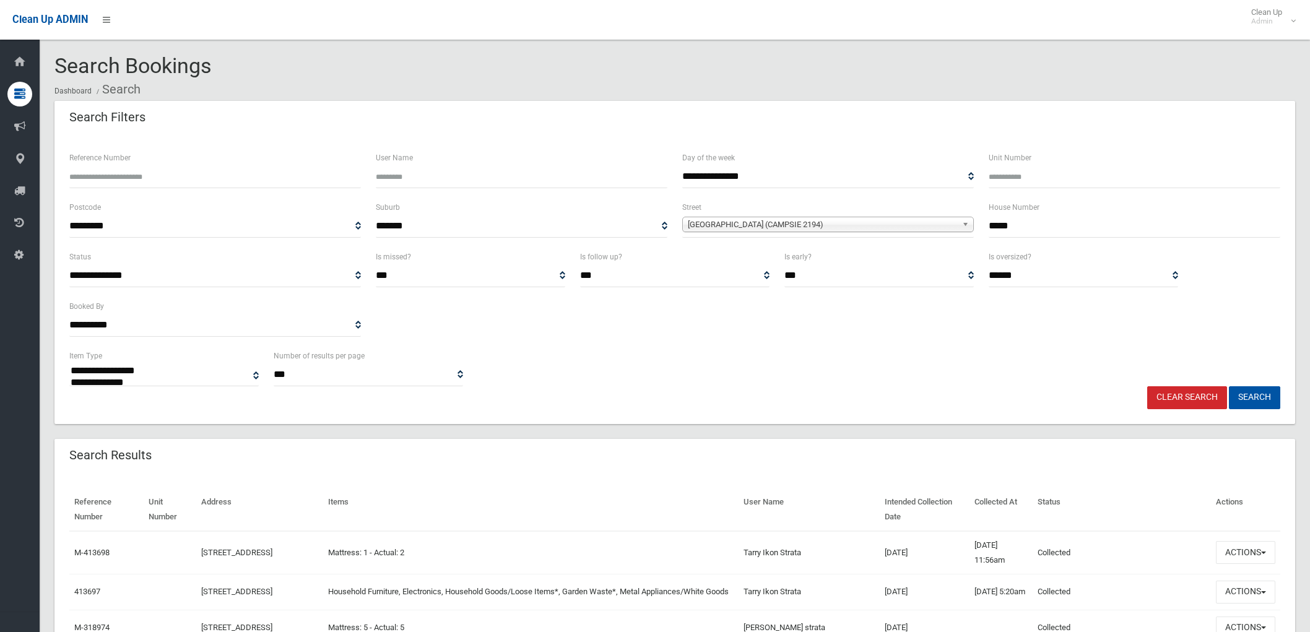
select select
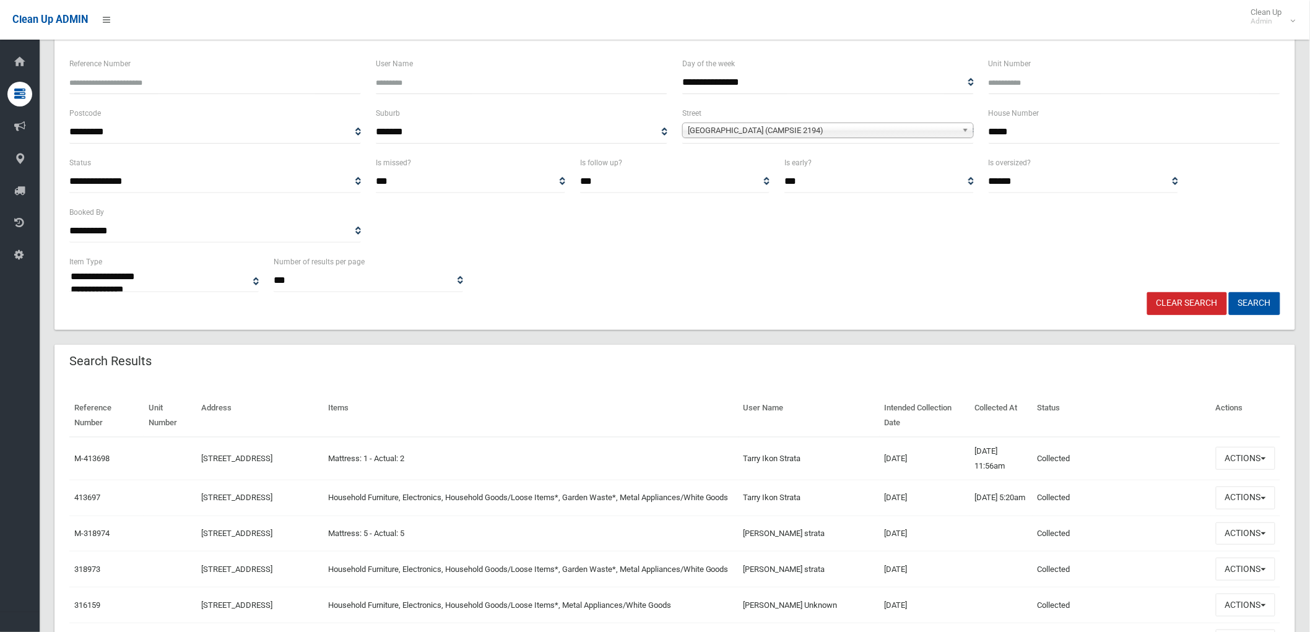
scroll to position [206, 0]
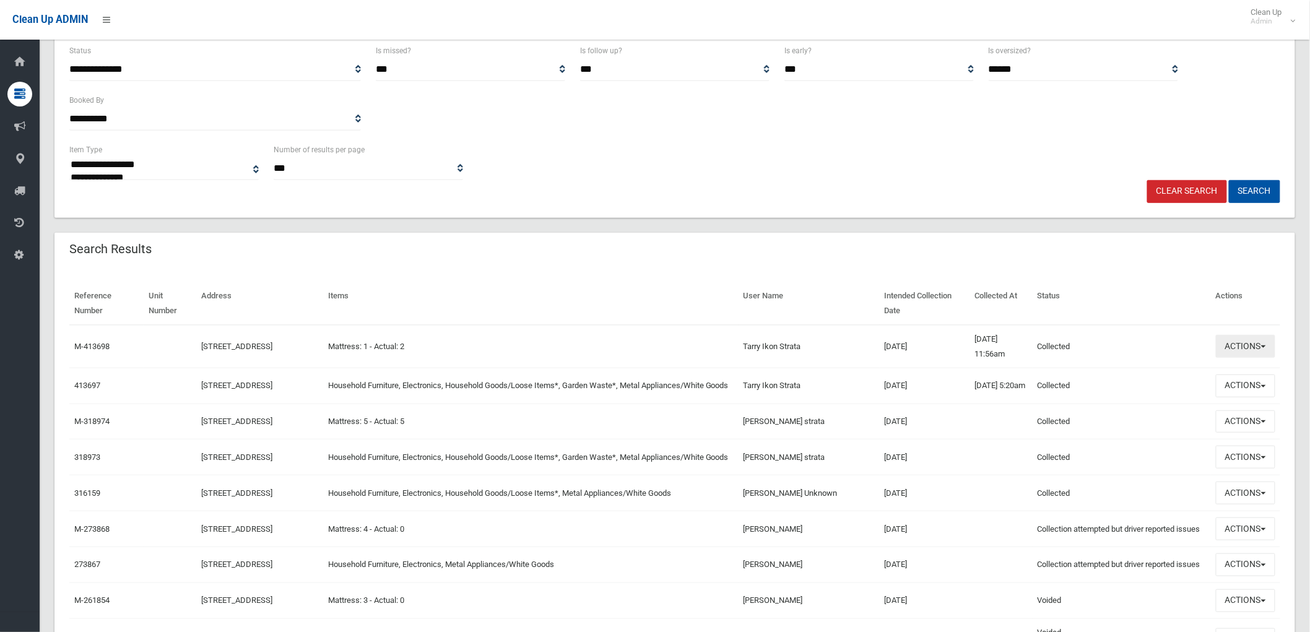
click at [1242, 347] on button "Actions" at bounding box center [1245, 346] width 59 height 23
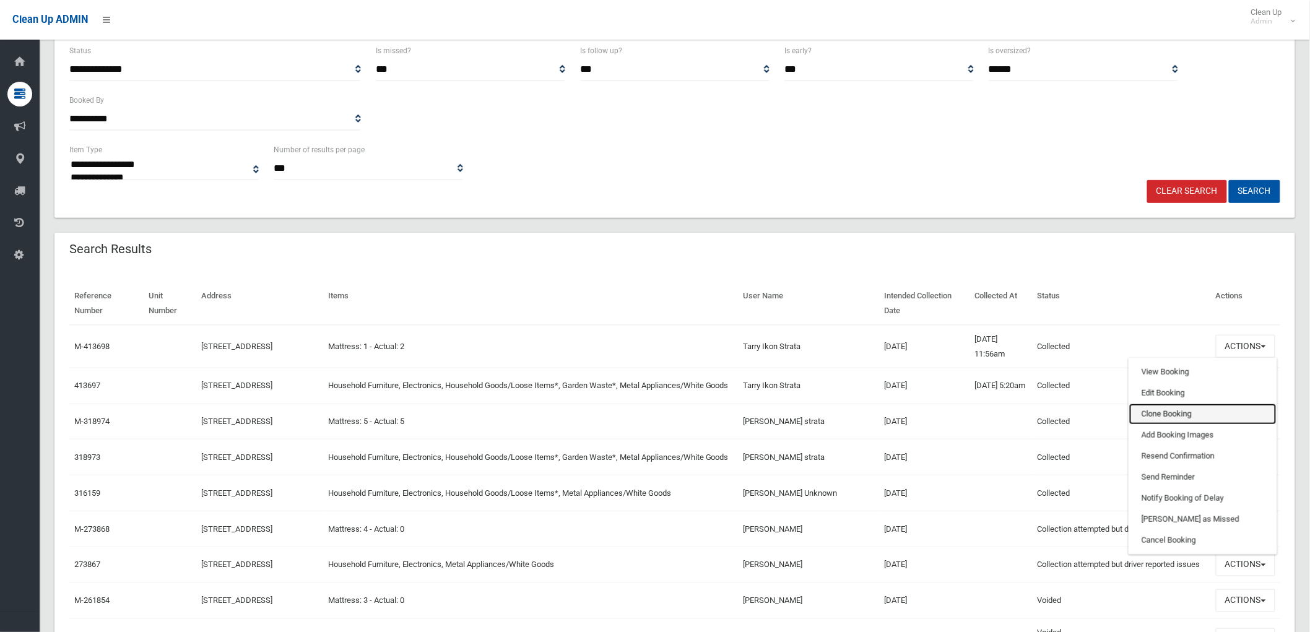
click at [1211, 414] on link "Clone Booking" at bounding box center [1202, 414] width 147 height 21
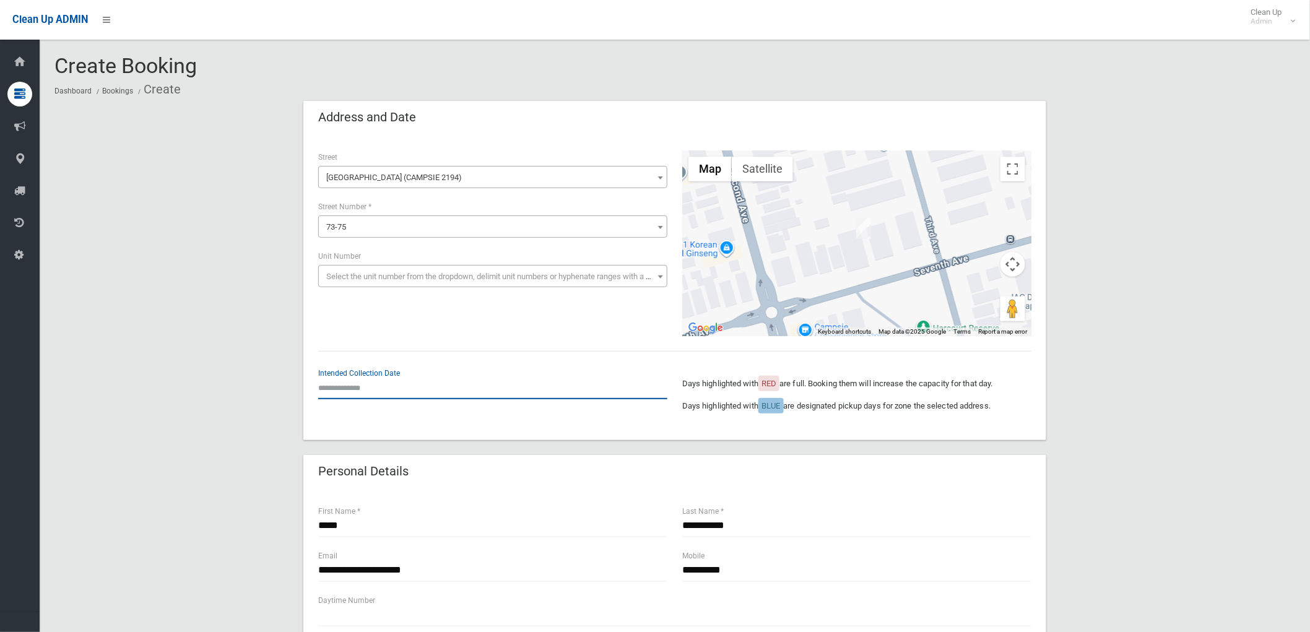
click at [365, 391] on input "text" at bounding box center [492, 387] width 349 height 23
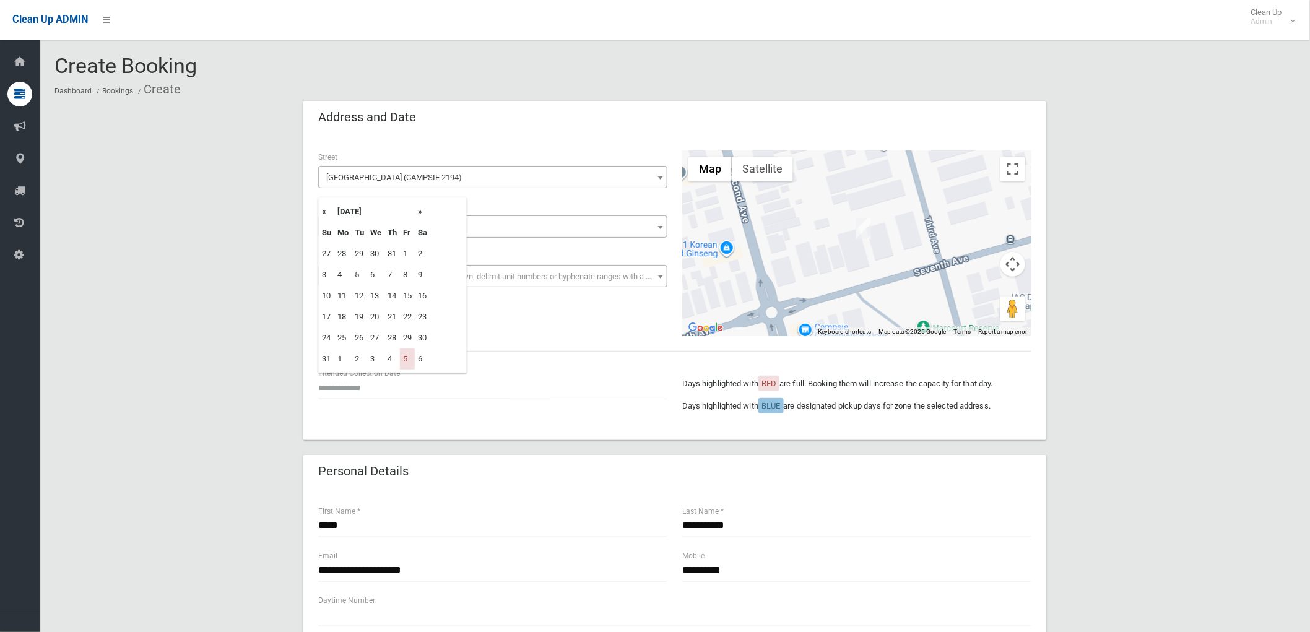
click at [419, 215] on th "»" at bounding box center [422, 211] width 15 height 21
click at [405, 312] on td "26" at bounding box center [407, 317] width 15 height 21
type input "**********"
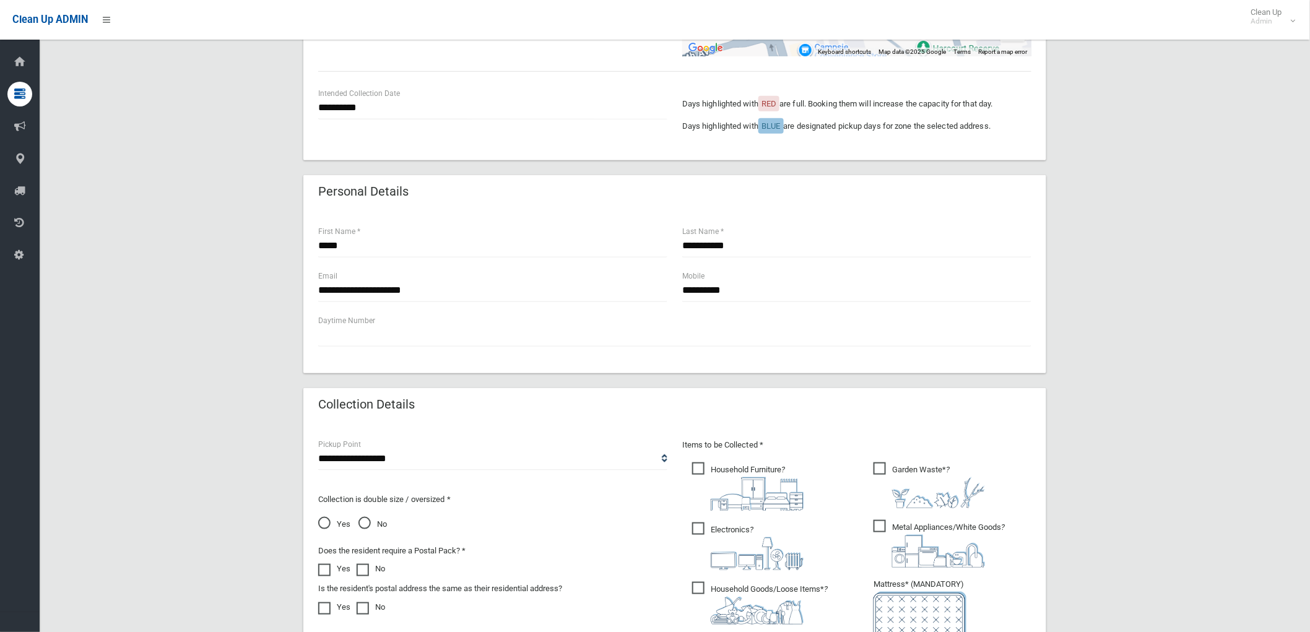
scroll to position [481, 0]
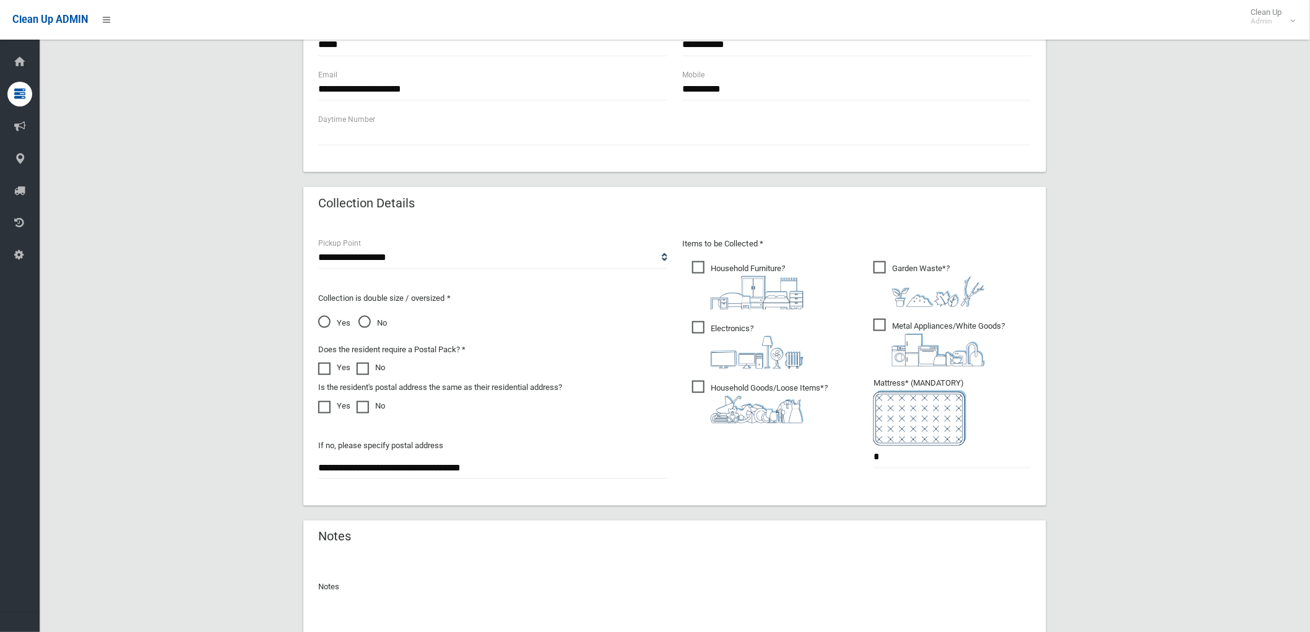
click at [734, 372] on ul "Household Furniture ?" at bounding box center [766, 346] width 168 height 174
click at [727, 324] on span "Electronics ?" at bounding box center [747, 345] width 111 height 48
drag, startPoint x: 733, startPoint y: 398, endPoint x: 735, endPoint y: 374, distance: 23.7
click at [733, 396] on img at bounding box center [757, 410] width 93 height 28
click at [752, 253] on div "Items to be Collected * Household Furniture ? *" at bounding box center [857, 361] width 364 height 249
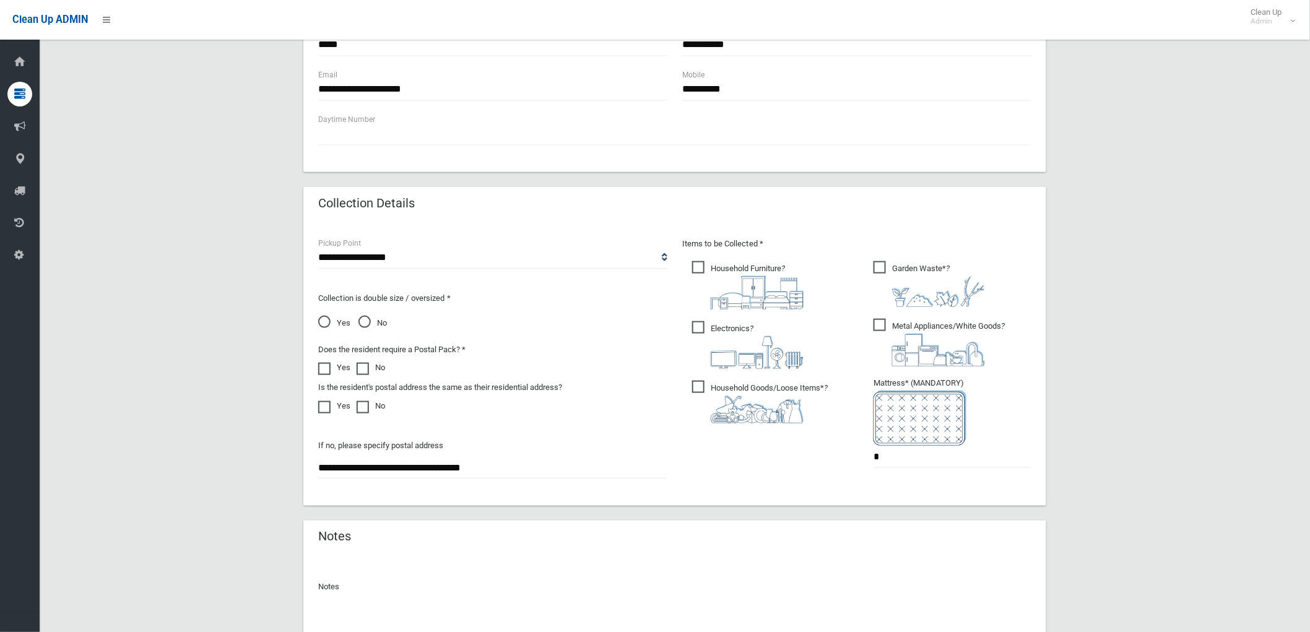
click at [760, 263] on span "Household Furniture ?" at bounding box center [747, 285] width 111 height 48
click at [921, 319] on span "Metal Appliances/White Goods ?" at bounding box center [939, 343] width 131 height 48
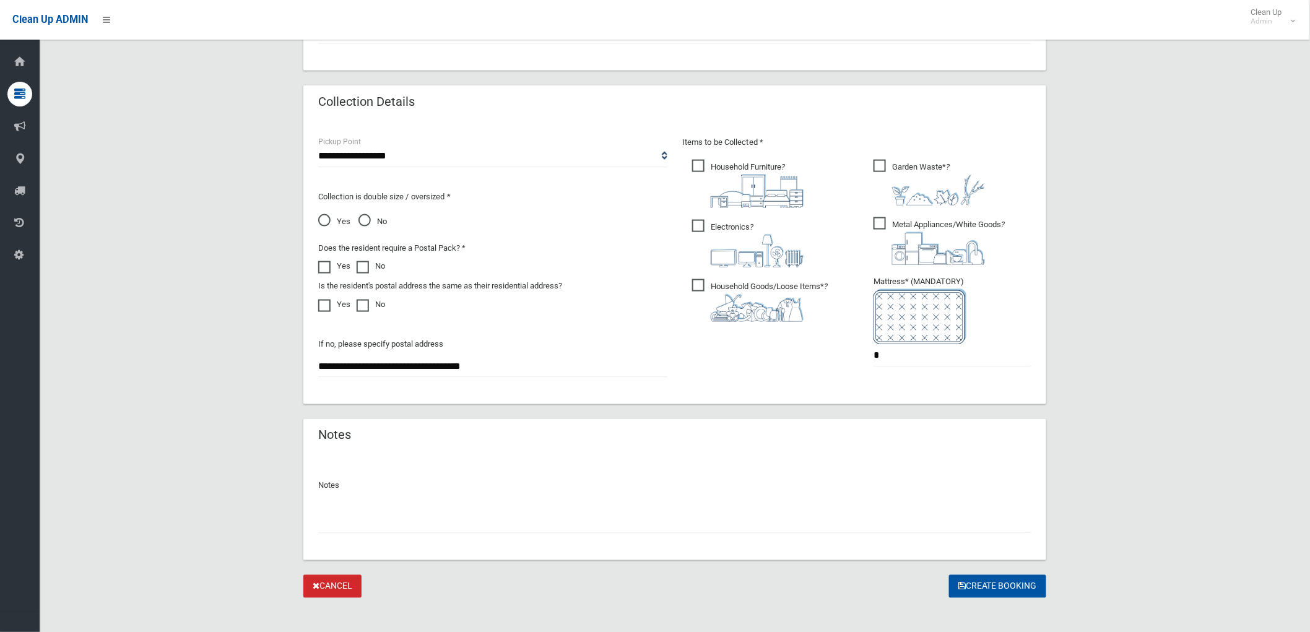
scroll to position [592, 0]
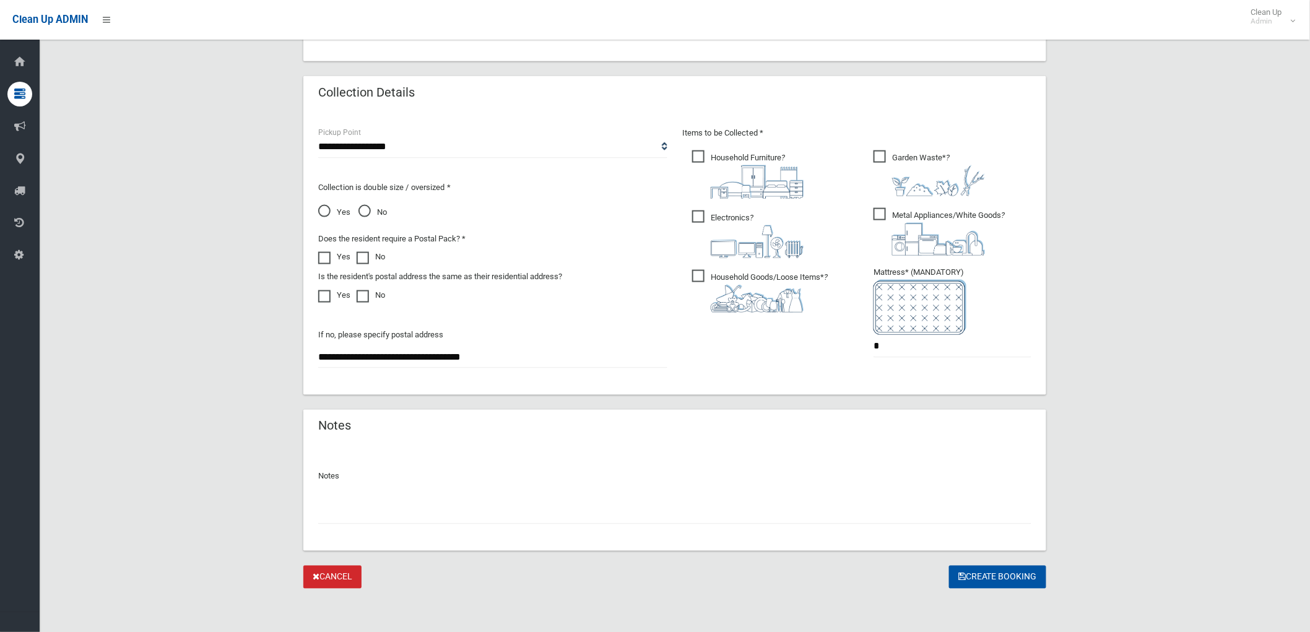
click at [634, 498] on div at bounding box center [674, 508] width 713 height 33
click at [651, 518] on input "text" at bounding box center [674, 513] width 713 height 23
paste input "**********"
type input "**********"
click at [998, 572] on button "Create Booking" at bounding box center [997, 577] width 97 height 23
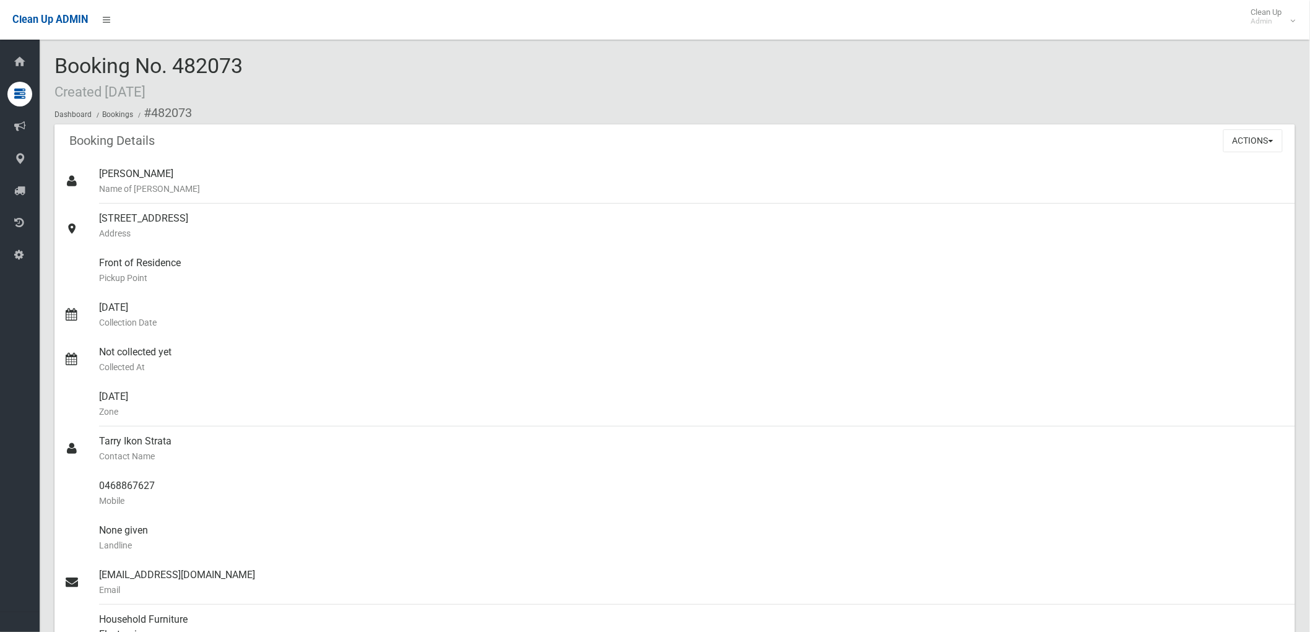
drag, startPoint x: 178, startPoint y: 66, endPoint x: 282, endPoint y: 68, distance: 104.0
click at [282, 68] on div "Booking No. 482073 Created [DATE] Dashboard Bookings #482073" at bounding box center [674, 89] width 1241 height 70
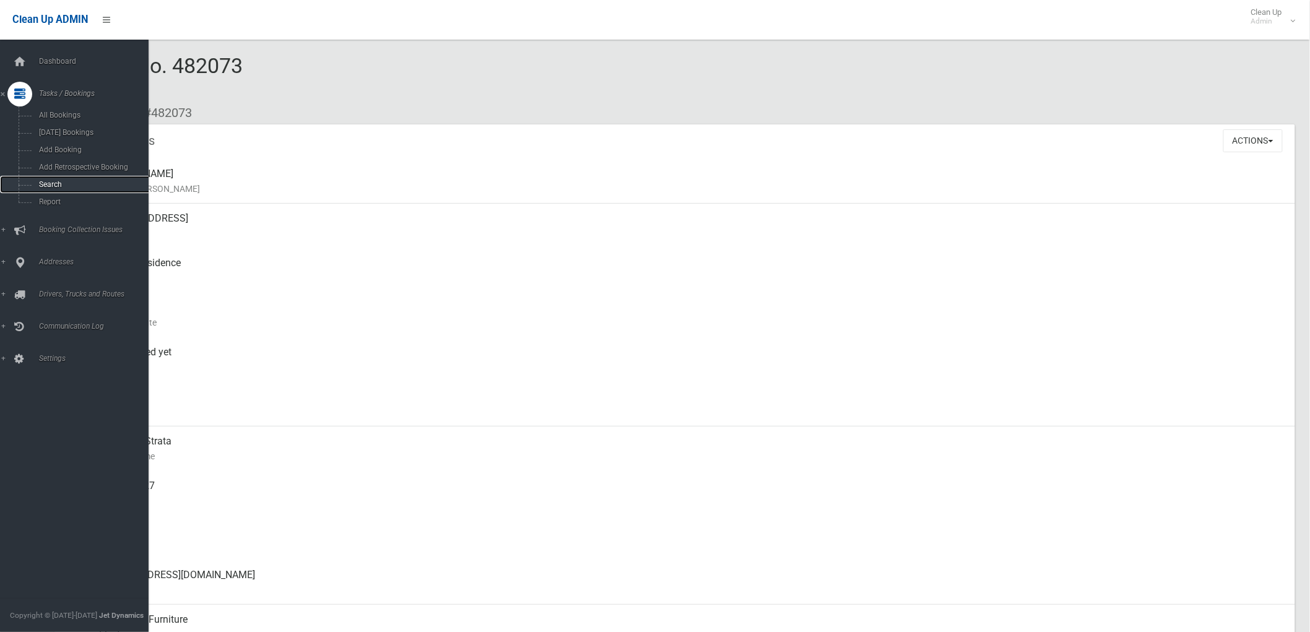
click at [75, 185] on span "Search" at bounding box center [91, 184] width 113 height 9
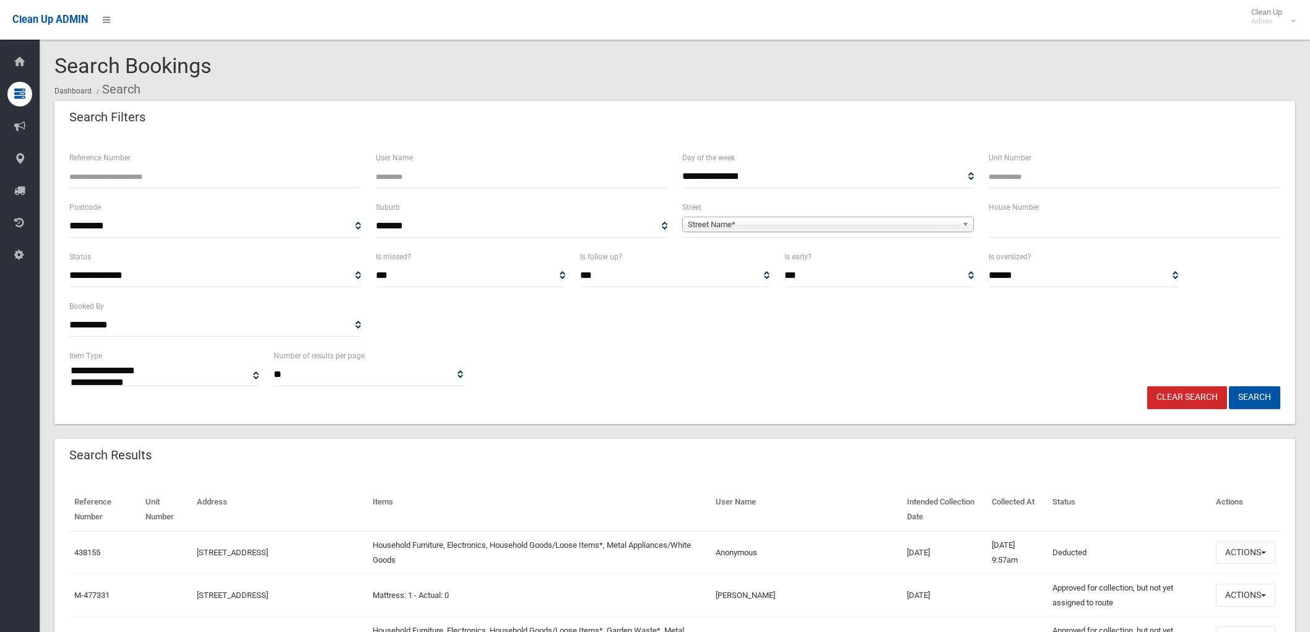
select select
click at [1039, 227] on input "text" at bounding box center [1135, 226] width 292 height 23
type input "*****"
click at [725, 223] on span "Street Name*" at bounding box center [822, 224] width 269 height 15
type input "*****"
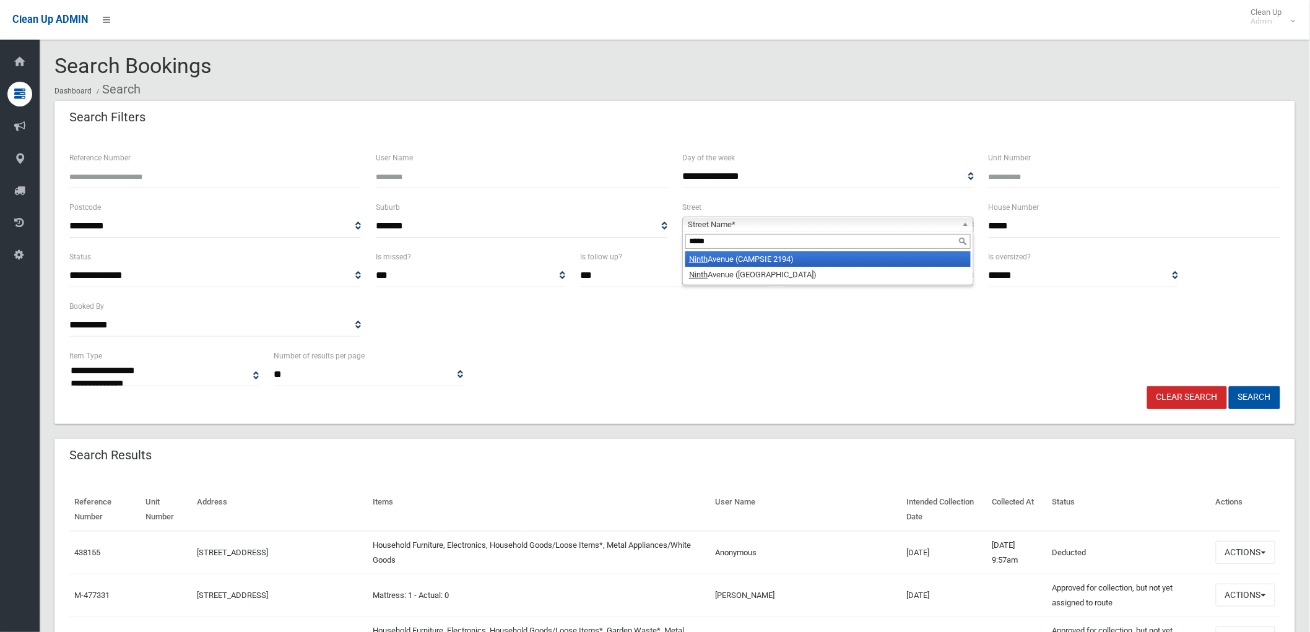
click at [739, 257] on li "Ninth Avenue (CAMPSIE 2194)" at bounding box center [827, 258] width 285 height 15
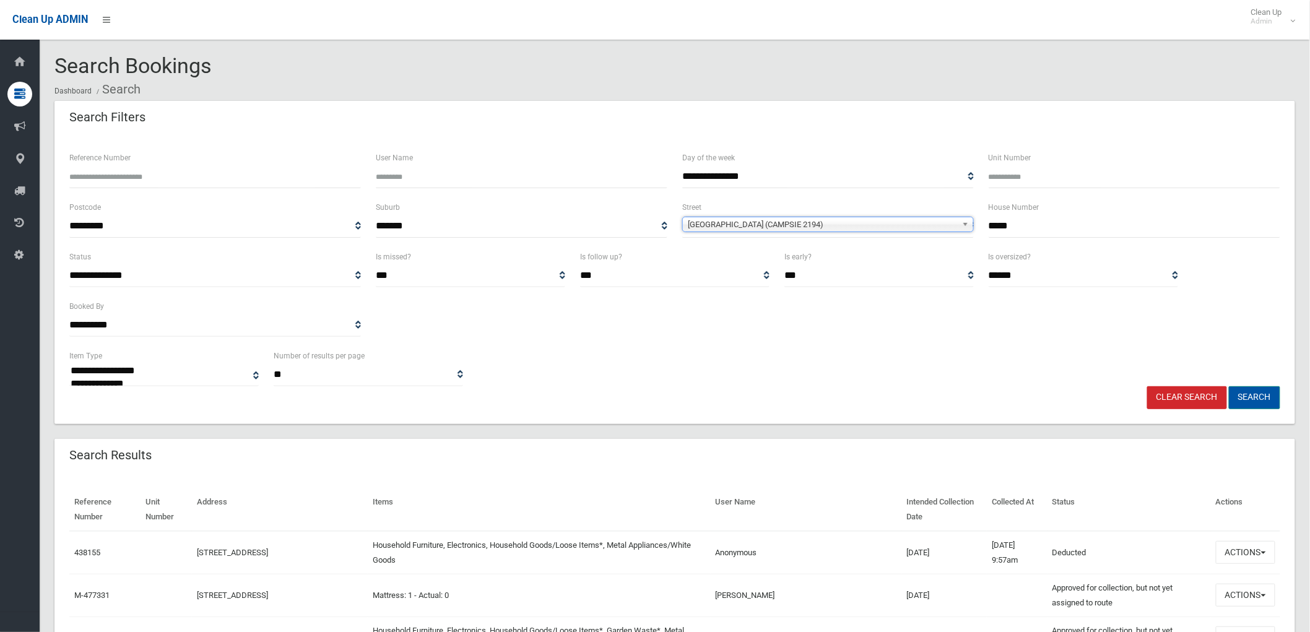
click at [1257, 391] on button "Search" at bounding box center [1254, 397] width 51 height 23
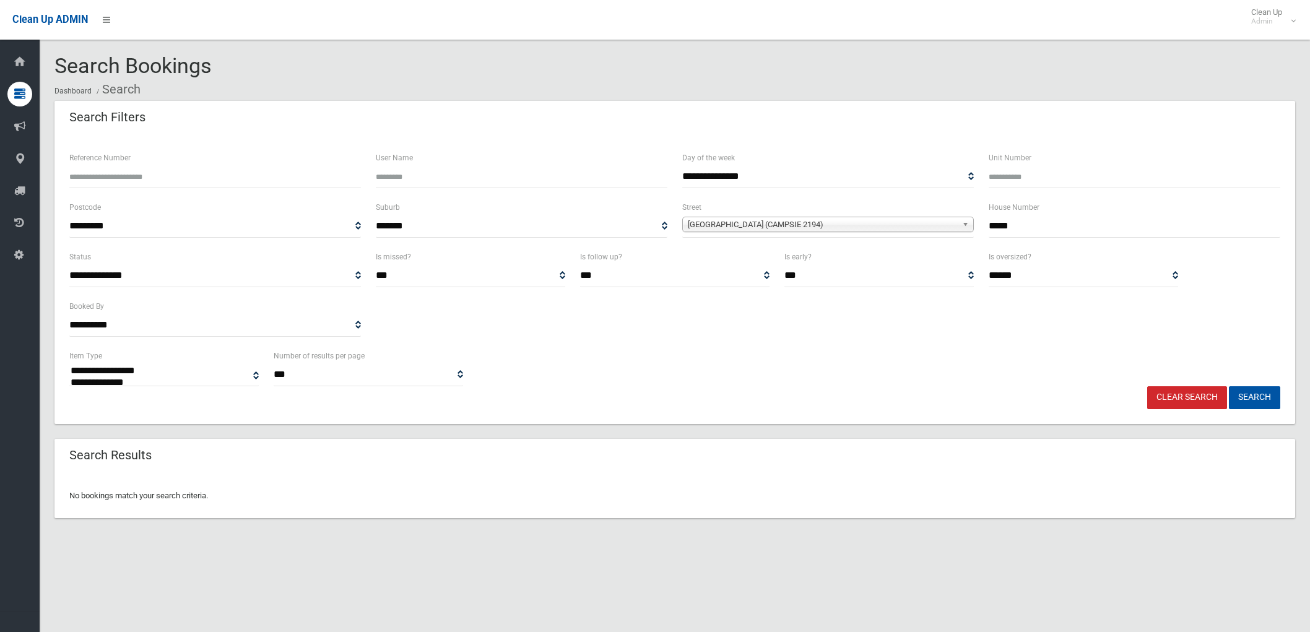
select select
drag, startPoint x: 1035, startPoint y: 224, endPoint x: 872, endPoint y: 200, distance: 165.2
click at [875, 214] on div "**********" at bounding box center [675, 225] width 1226 height 50
type input "*****"
click at [1229, 386] on button "Search" at bounding box center [1254, 397] width 51 height 23
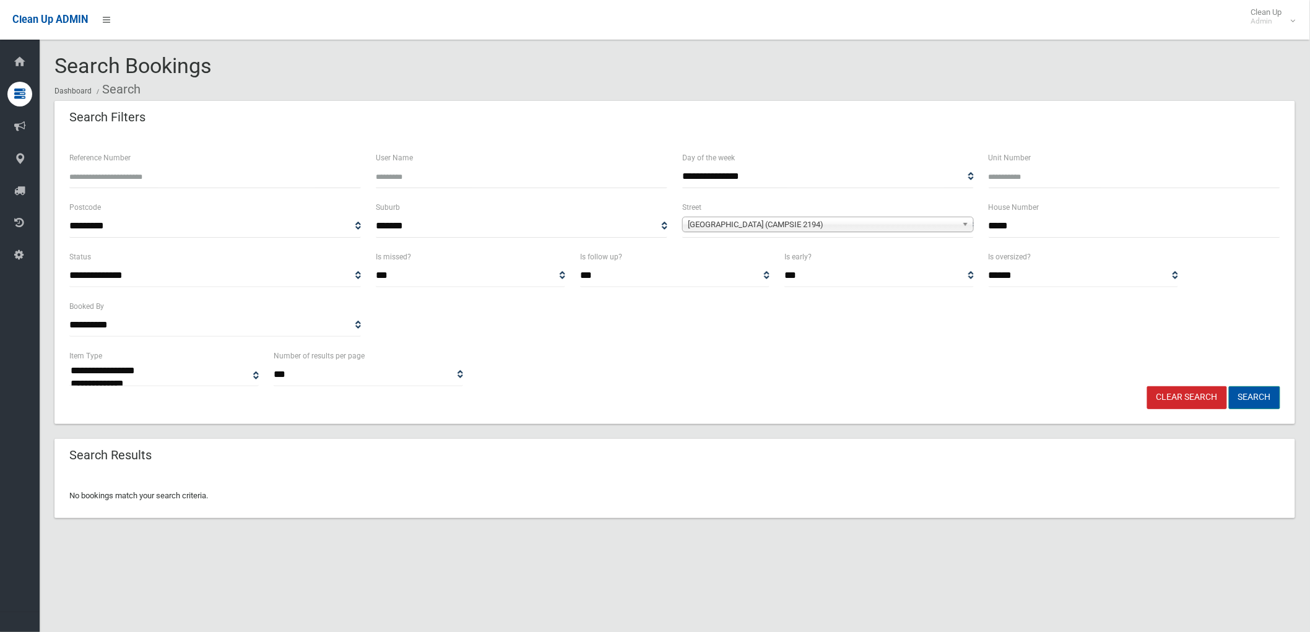
click at [1249, 393] on button "Search" at bounding box center [1254, 397] width 51 height 23
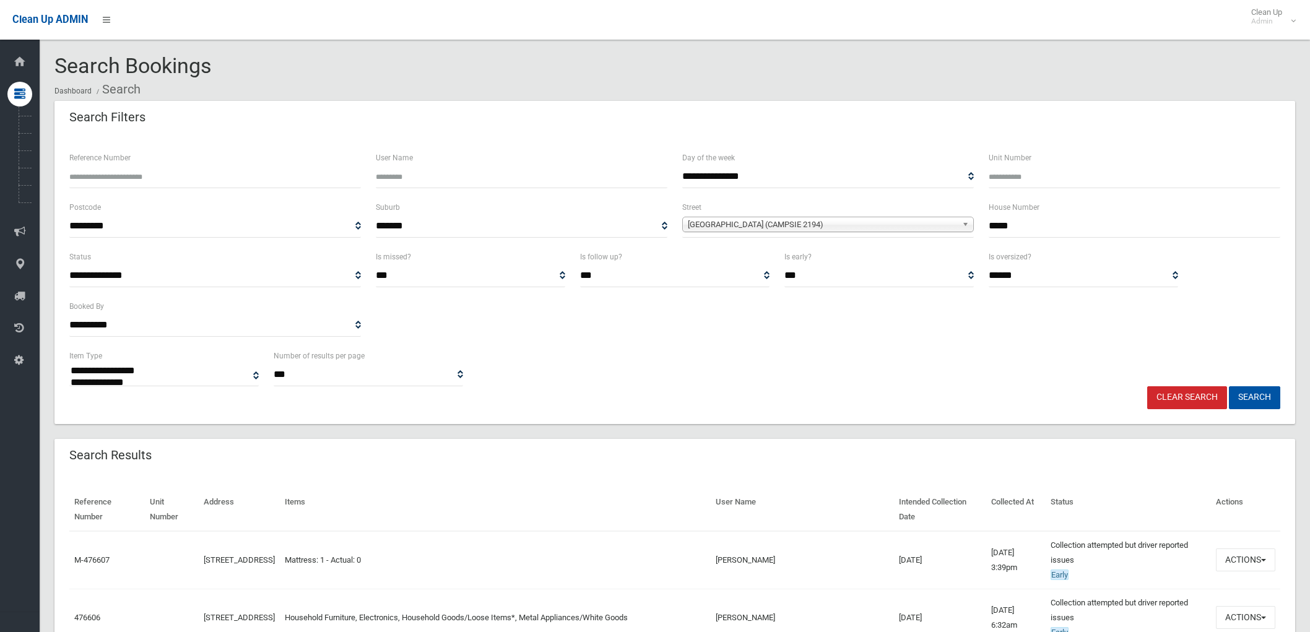
select select
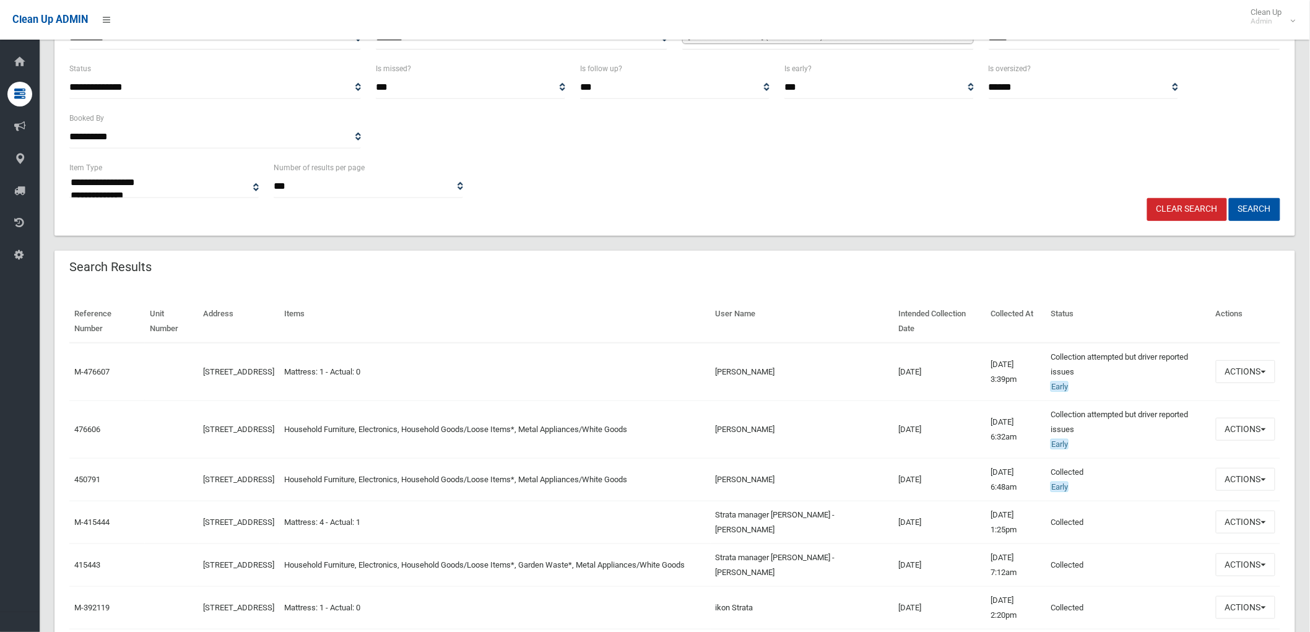
scroll to position [206, 0]
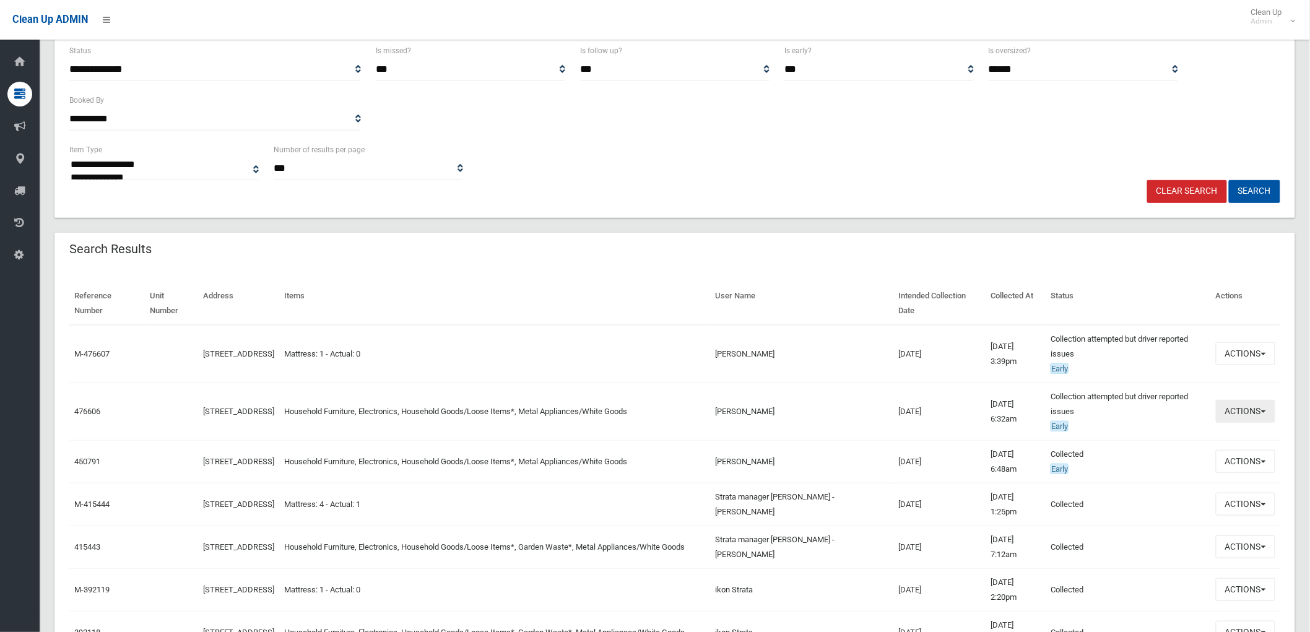
click at [1241, 411] on button "Actions" at bounding box center [1245, 411] width 59 height 23
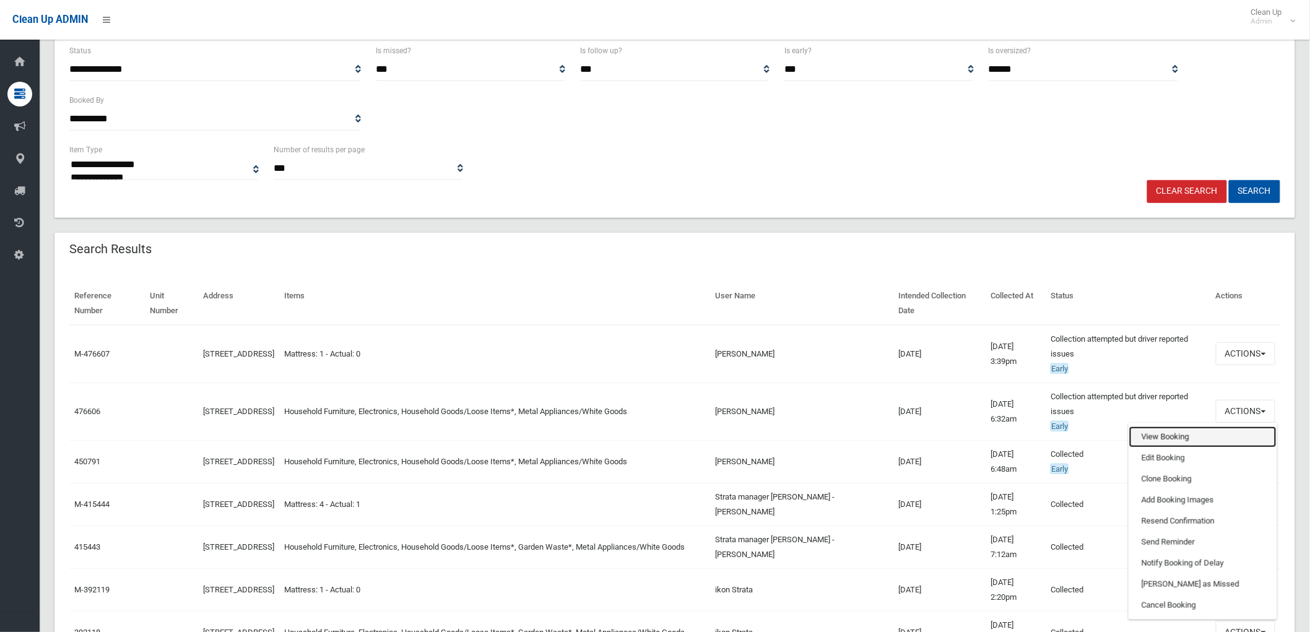
click at [1227, 432] on link "View Booking" at bounding box center [1202, 437] width 147 height 21
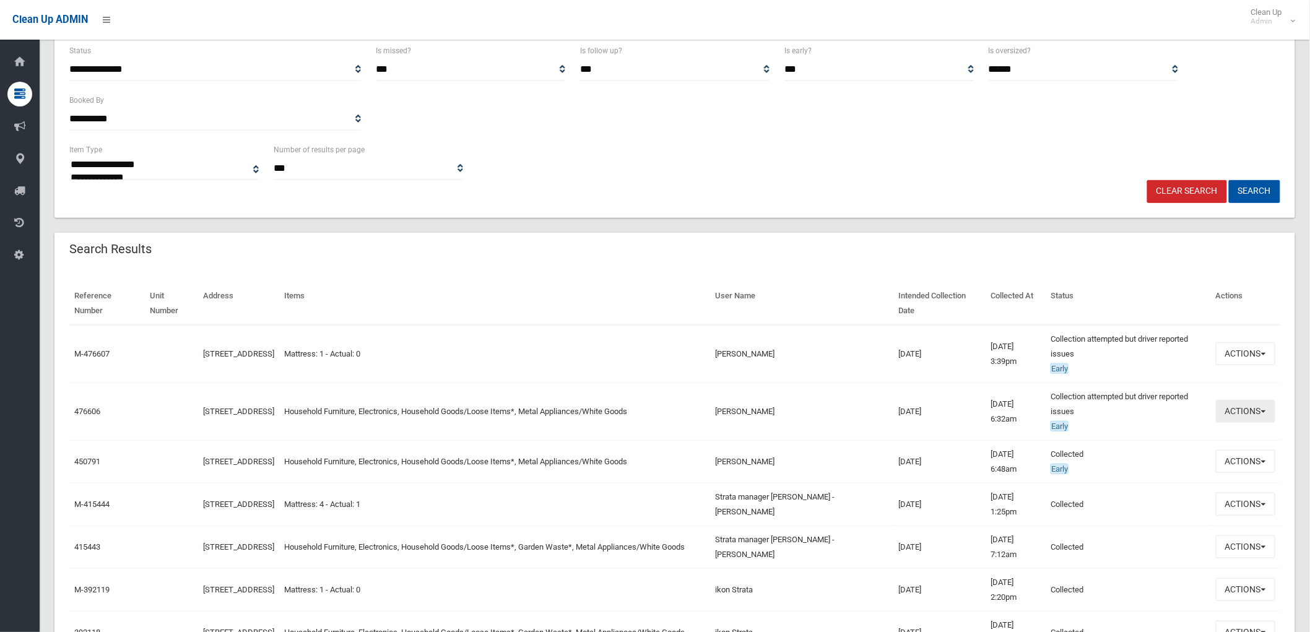
click at [1264, 415] on button "Actions" at bounding box center [1245, 411] width 59 height 23
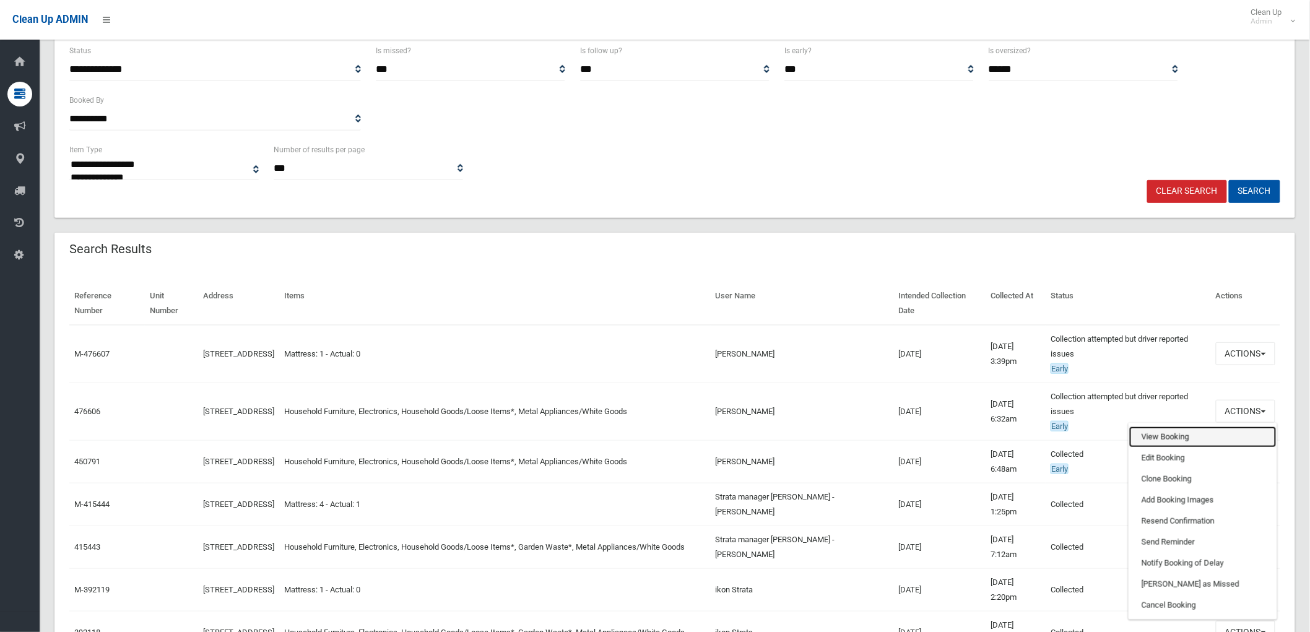
click at [1208, 435] on link "View Booking" at bounding box center [1202, 437] width 147 height 21
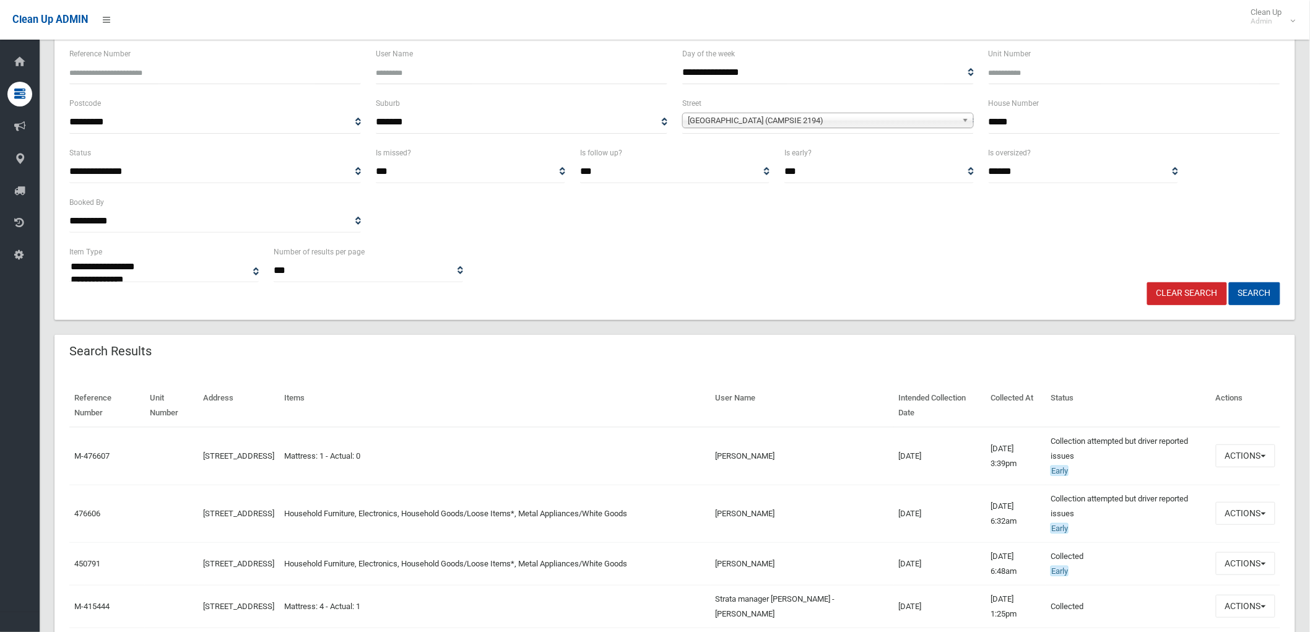
scroll to position [137, 0]
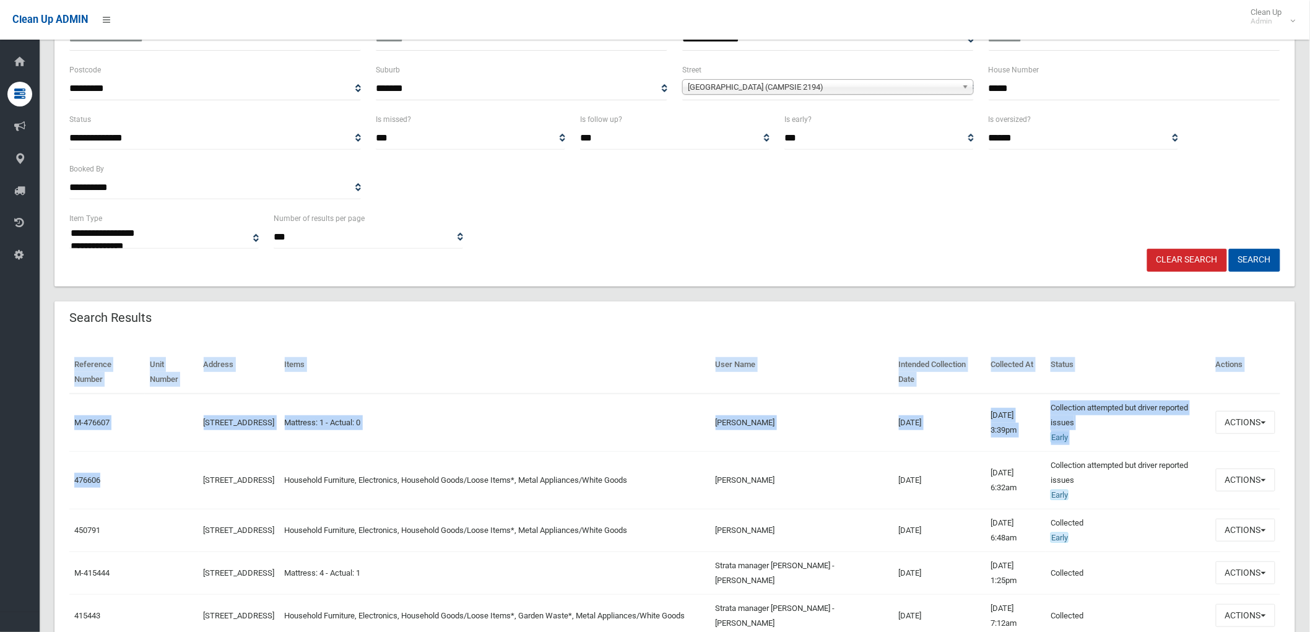
drag, startPoint x: 118, startPoint y: 484, endPoint x: 66, endPoint y: 487, distance: 52.7
click at [107, 487] on td "476606" at bounding box center [107, 480] width 76 height 58
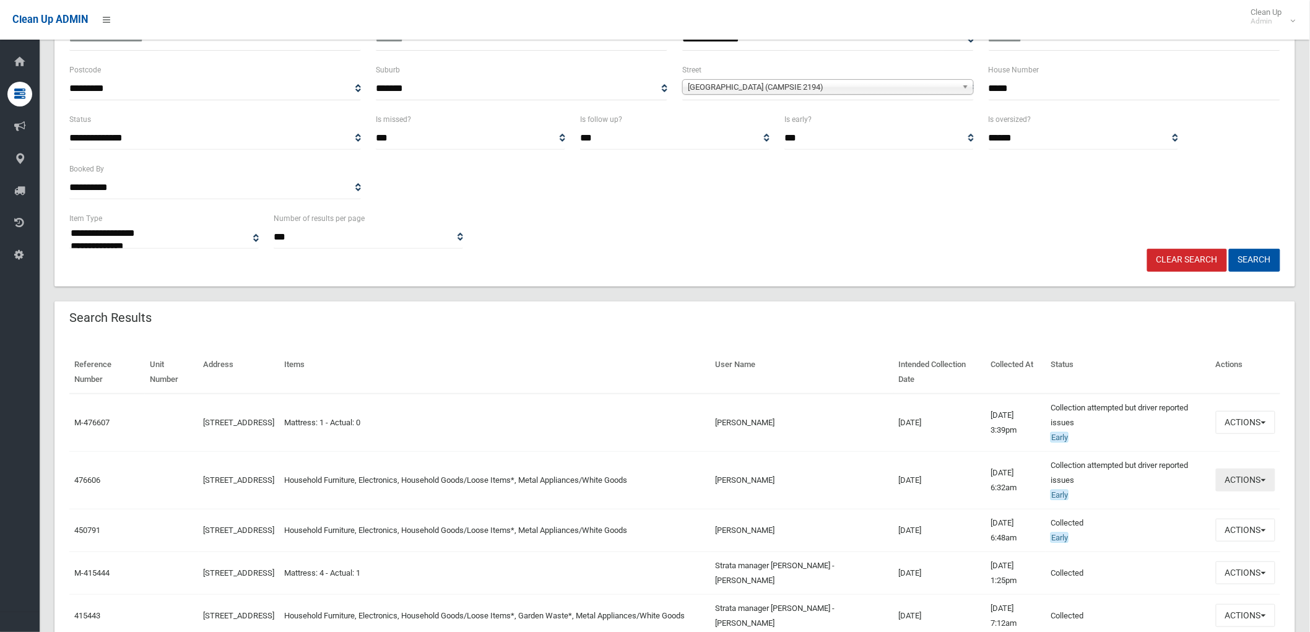
click at [1231, 482] on button "Actions" at bounding box center [1245, 480] width 59 height 23
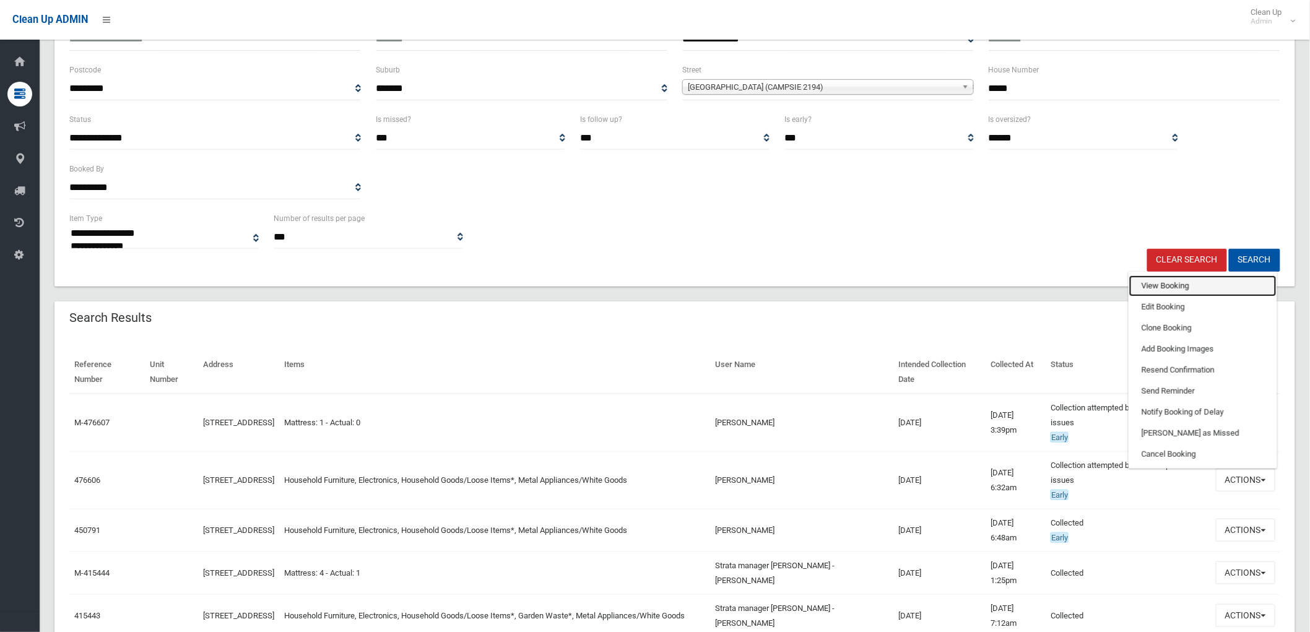
click at [1193, 289] on link "View Booking" at bounding box center [1202, 286] width 147 height 21
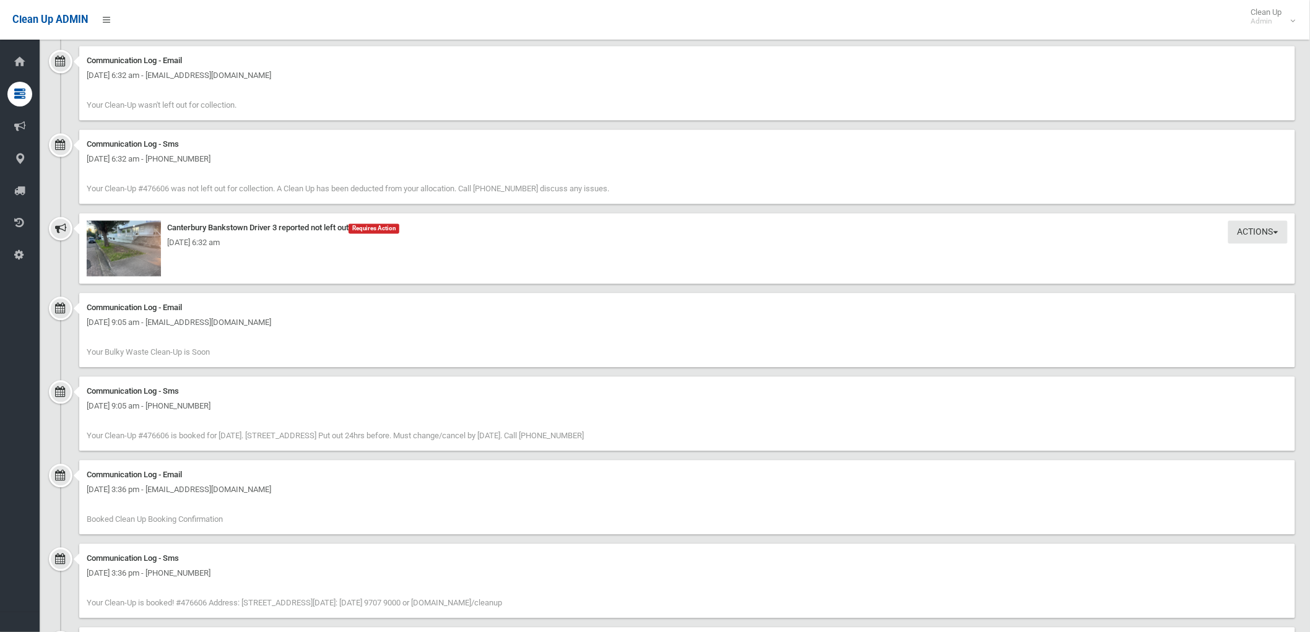
scroll to position [1042, 0]
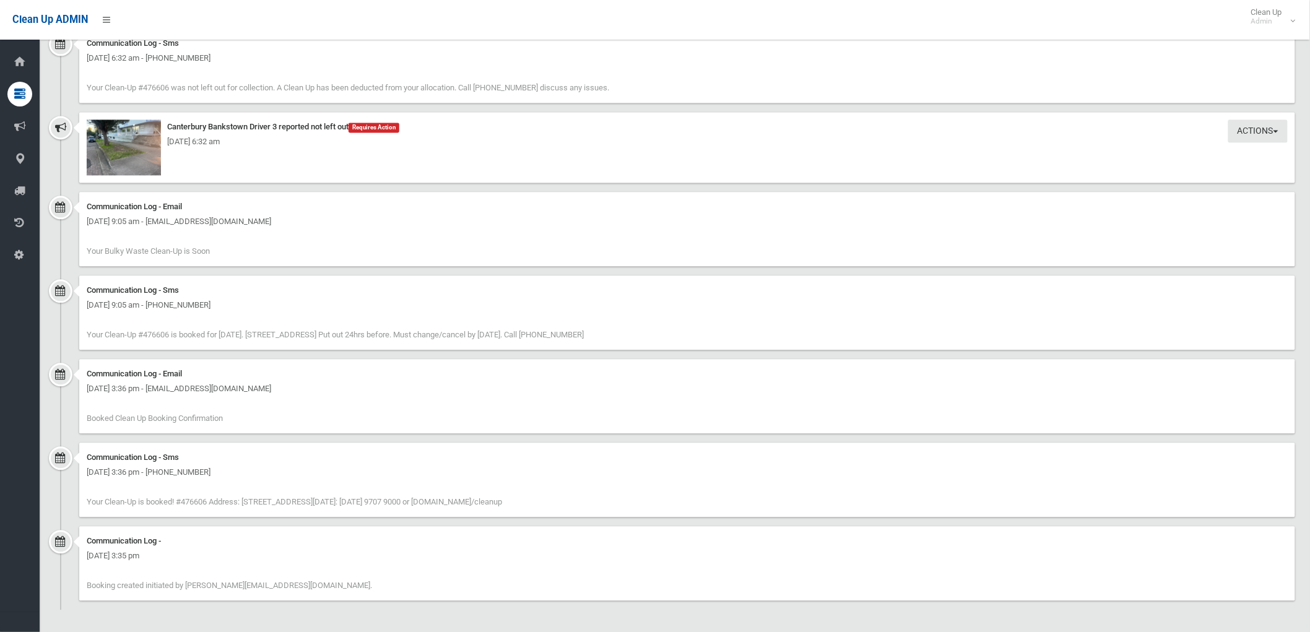
drag, startPoint x: 380, startPoint y: 580, endPoint x: 67, endPoint y: 585, distance: 312.7
click at [67, 585] on div "Communication Log - [DATE] 3:35 pm Booking created initiated by [PERSON_NAME][E…" at bounding box center [674, 568] width 1241 height 84
click at [450, 580] on div "Communication Log - [DATE] 3:35 pm Booking created initiated by [PERSON_NAME][E…" at bounding box center [687, 563] width 1216 height 74
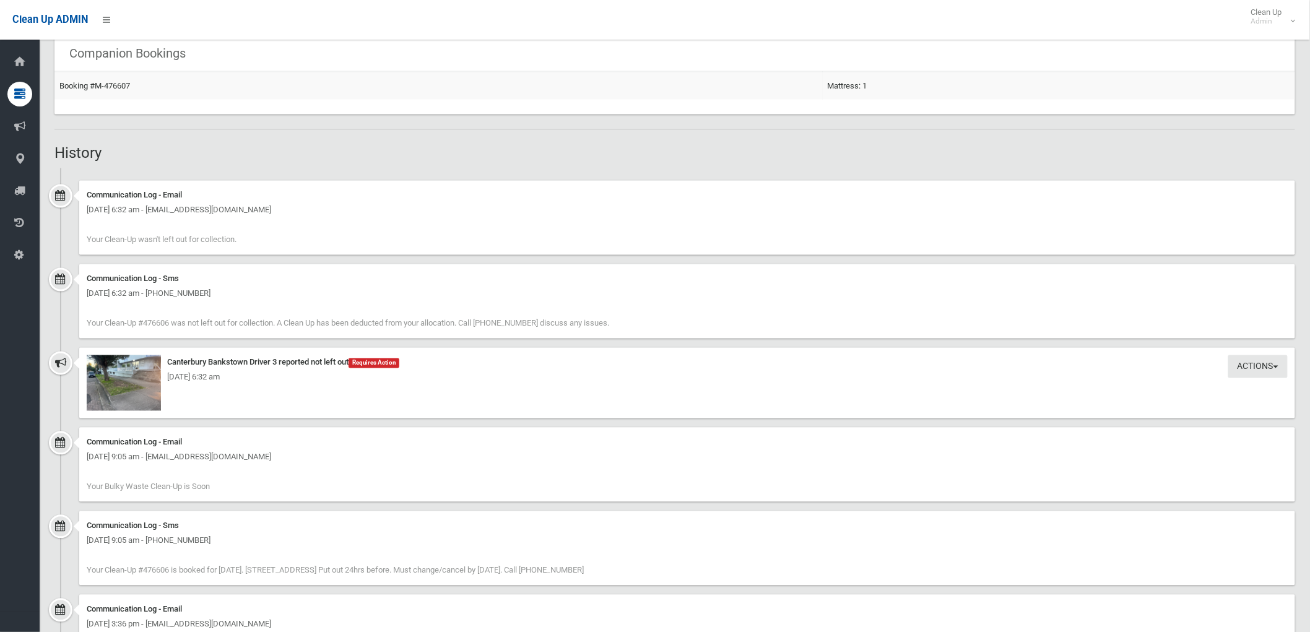
scroll to position [835, 0]
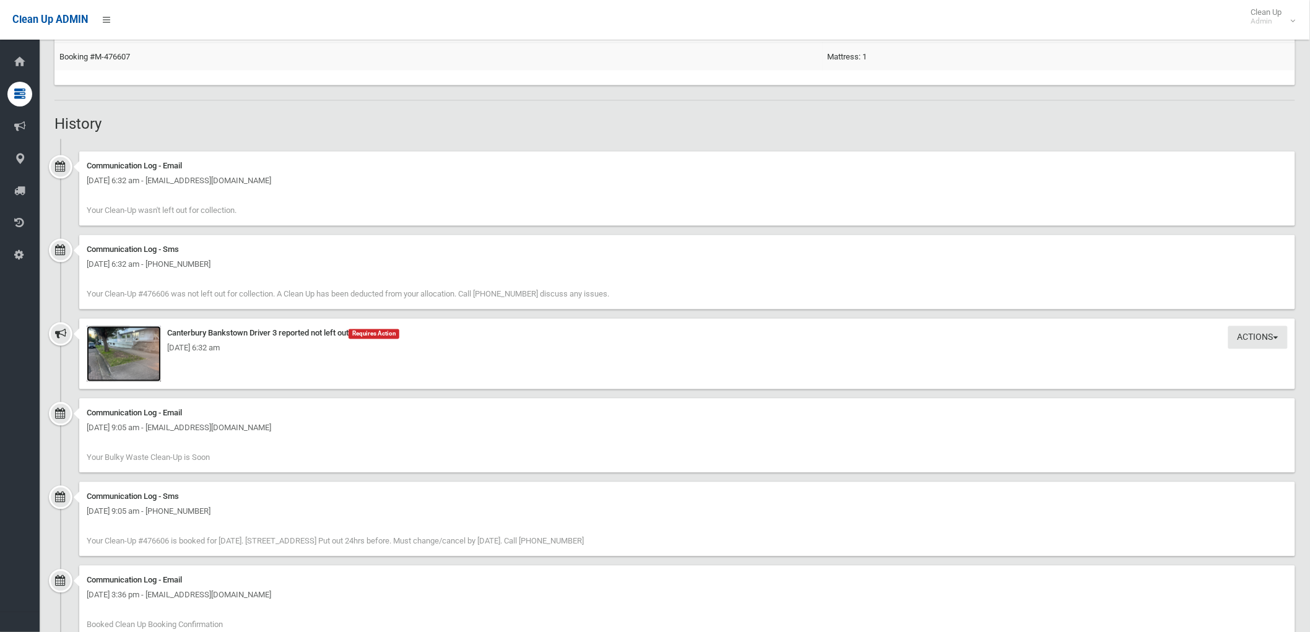
click at [137, 360] on img at bounding box center [124, 354] width 74 height 56
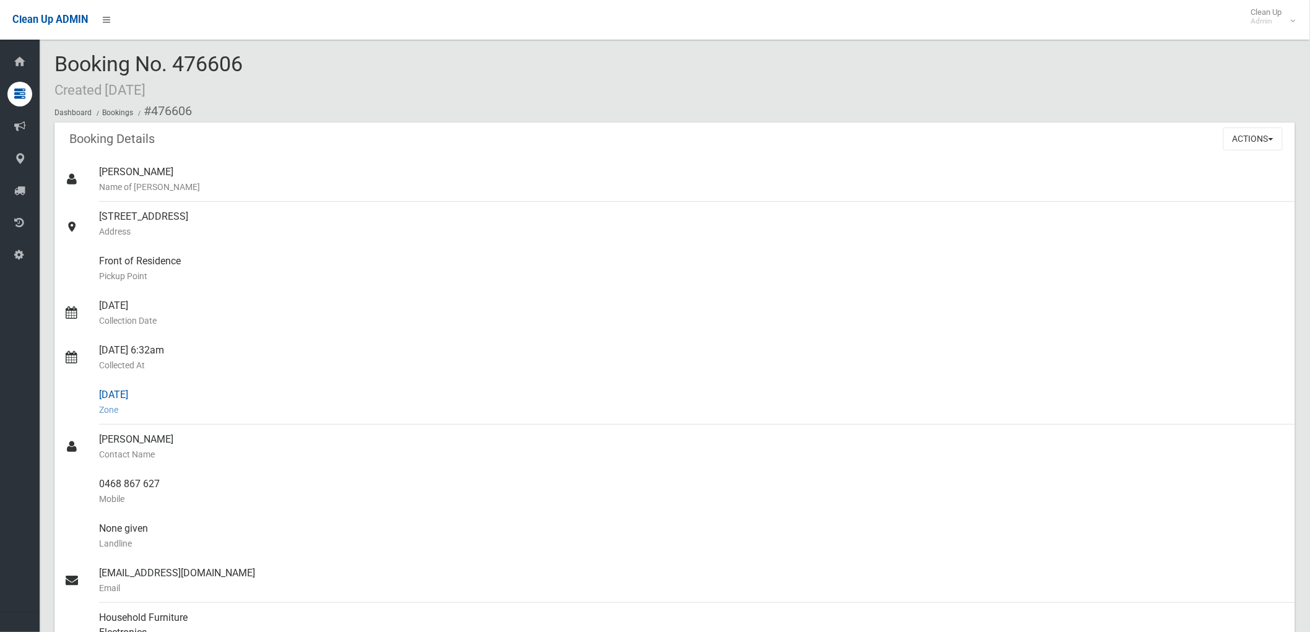
scroll to position [0, 0]
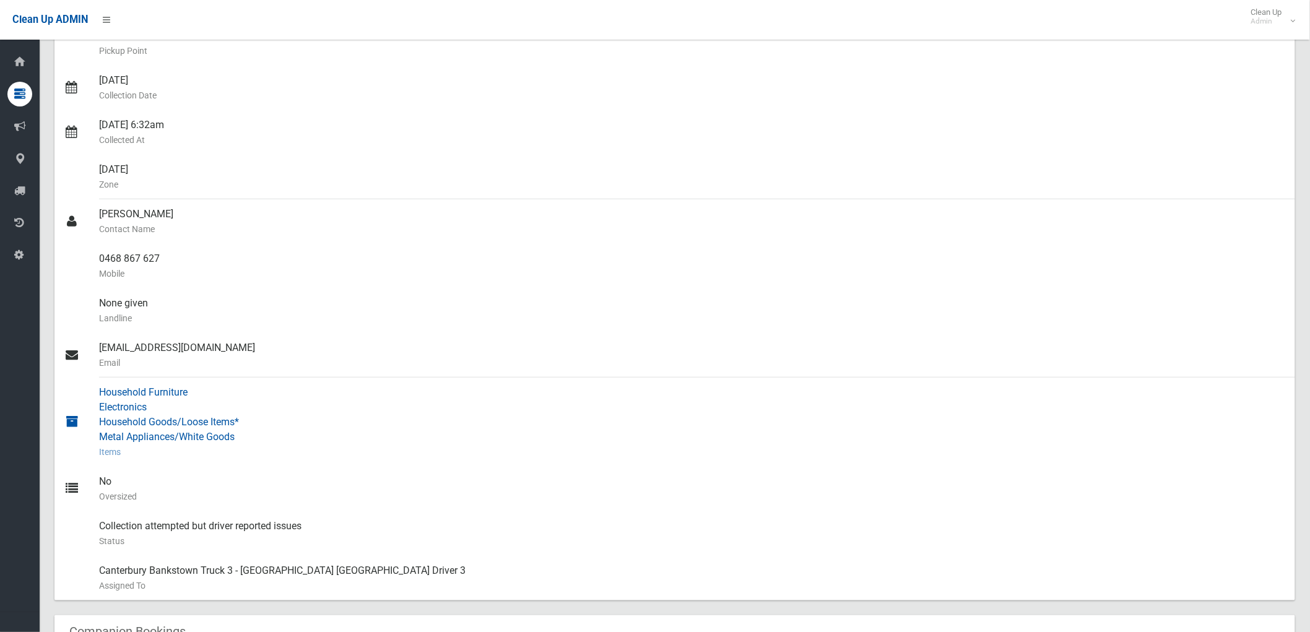
scroll to position [206, 0]
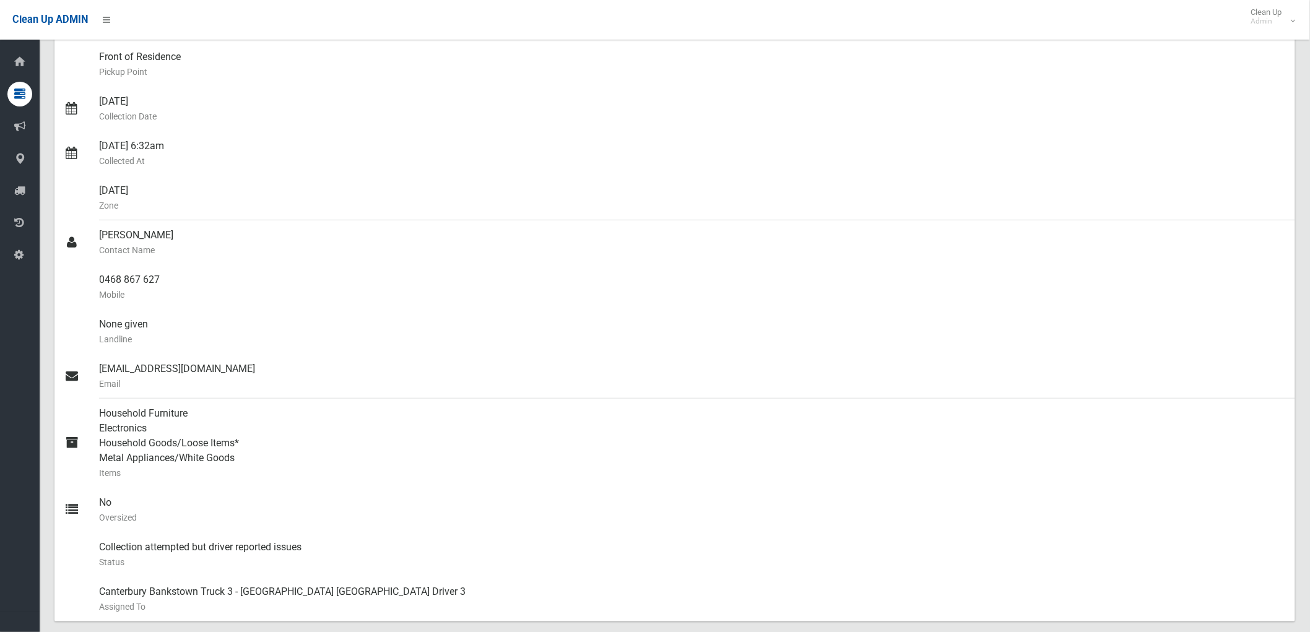
drag, startPoint x: 181, startPoint y: 217, endPoint x: 50, endPoint y: 224, distance: 131.4
click at [214, 226] on div "[PERSON_NAME] Contact Name" at bounding box center [692, 242] width 1186 height 45
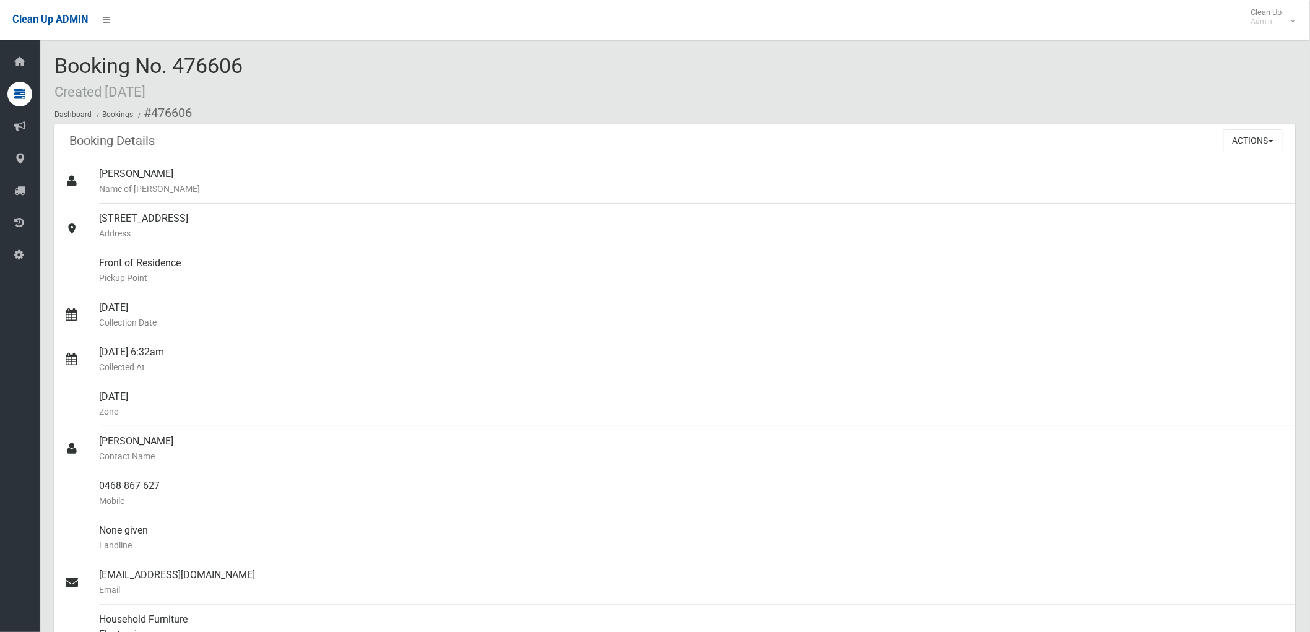
drag, startPoint x: 180, startPoint y: 63, endPoint x: 274, endPoint y: 64, distance: 94.1
click at [282, 63] on div "Booking No. 476606 Created [DATE] Dashboard Bookings #476606" at bounding box center [674, 89] width 1241 height 70
click at [273, 64] on div "Booking No. 476606 Created 30/07/2025 Dashboard Bookings #476606" at bounding box center [674, 89] width 1241 height 70
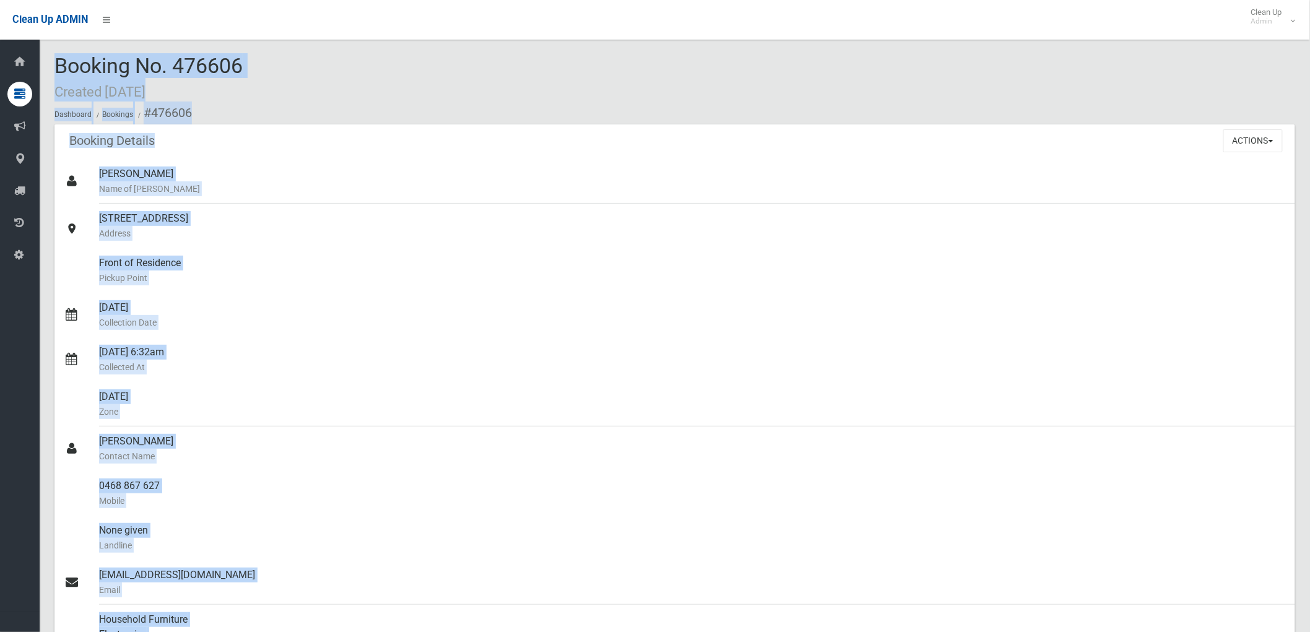
drag, startPoint x: 249, startPoint y: 64, endPoint x: 50, endPoint y: 56, distance: 198.9
click at [284, 66] on div "Booking No. 476606 Created 30/07/2025 Dashboard Bookings #476606" at bounding box center [674, 89] width 1241 height 70
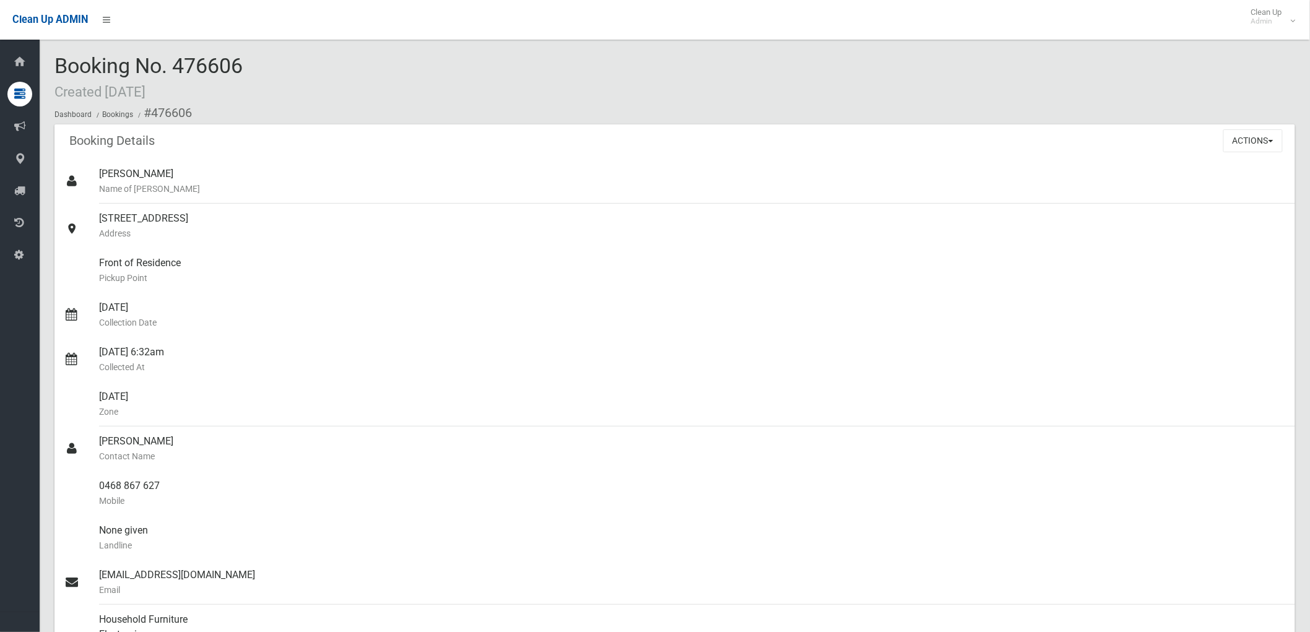
drag, startPoint x: 273, startPoint y: 85, endPoint x: 107, endPoint y: 63, distance: 167.4
click at [107, 63] on div "Booking No. 476606 Created 30/07/2025 Dashboard Bookings #476606" at bounding box center [674, 89] width 1241 height 70
click at [107, 63] on span "Booking No. 476606 Created 30/07/2025" at bounding box center [148, 77] width 188 height 48
drag, startPoint x: 54, startPoint y: 63, endPoint x: 207, endPoint y: 102, distance: 157.2
click at [207, 102] on div "Booking No. 476606 Created 30/07/2025 Dashboard Bookings #476606" at bounding box center [674, 89] width 1241 height 70
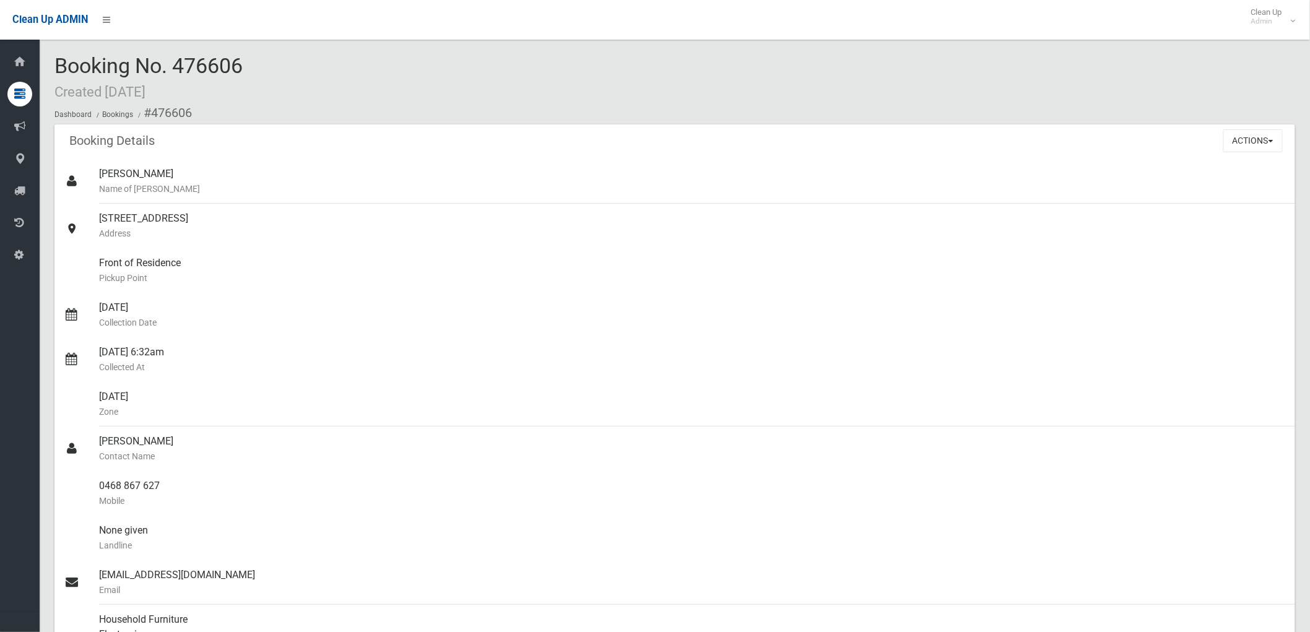
click at [207, 113] on ol "Dashboard Bookings #476606" at bounding box center [674, 113] width 1241 height 23
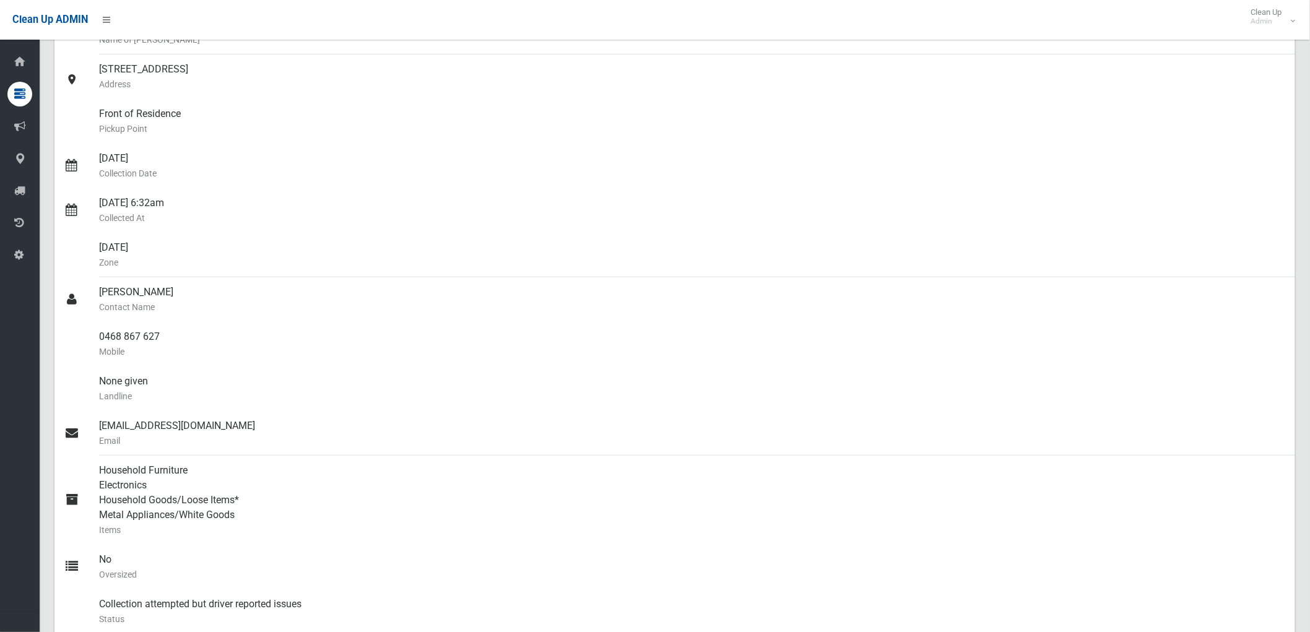
scroll to position [344, 0]
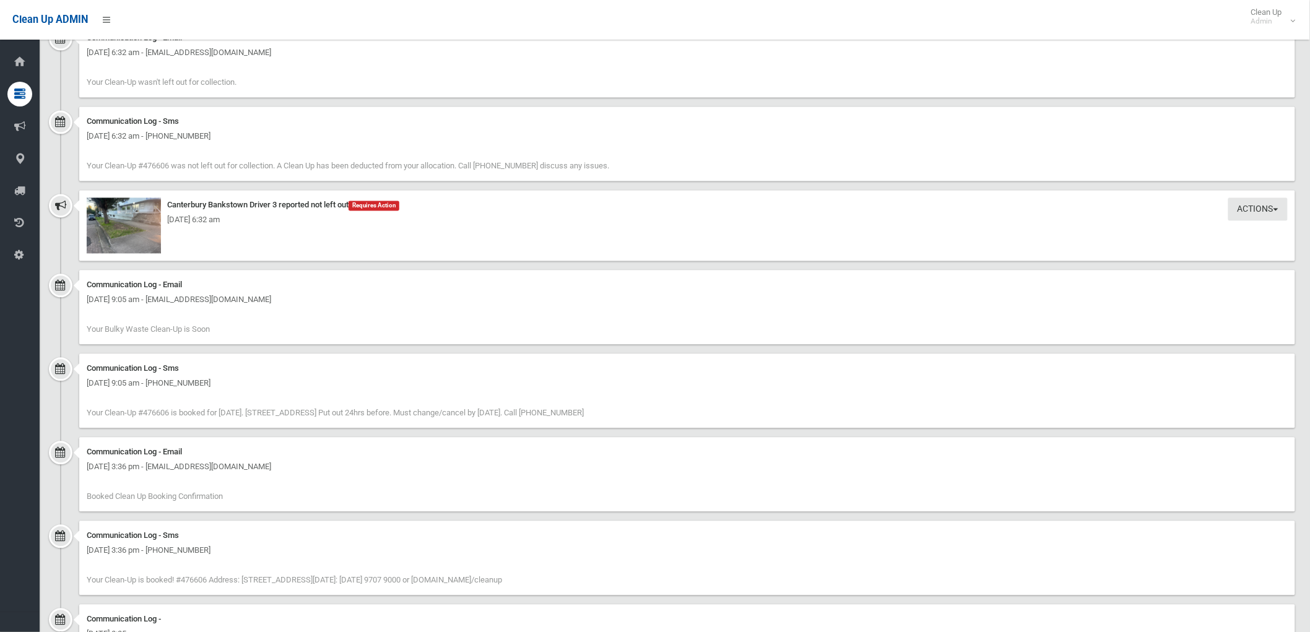
scroll to position [1042, 0]
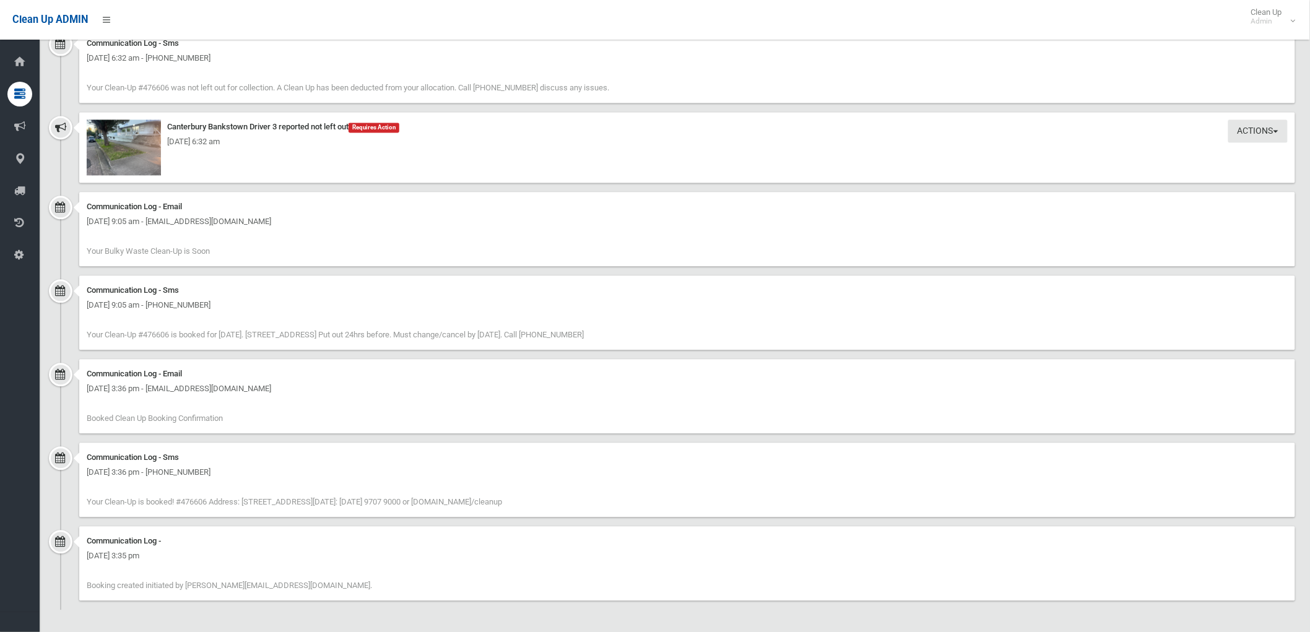
drag, startPoint x: 220, startPoint y: 554, endPoint x: 70, endPoint y: 555, distance: 150.5
click at [70, 555] on div "Communication Log - Wednesday 30th July 2025 - 3:35 pm Booking created initiate…" at bounding box center [674, 568] width 1241 height 84
click at [213, 558] on div "Wednesday 30th July 2025 - 3:35 pm" at bounding box center [687, 556] width 1201 height 15
click at [221, 412] on div "Communication Log - Email Wednesday 30th July 2025 - 3:36 pm - info@ikonstrata.…" at bounding box center [687, 396] width 1216 height 74
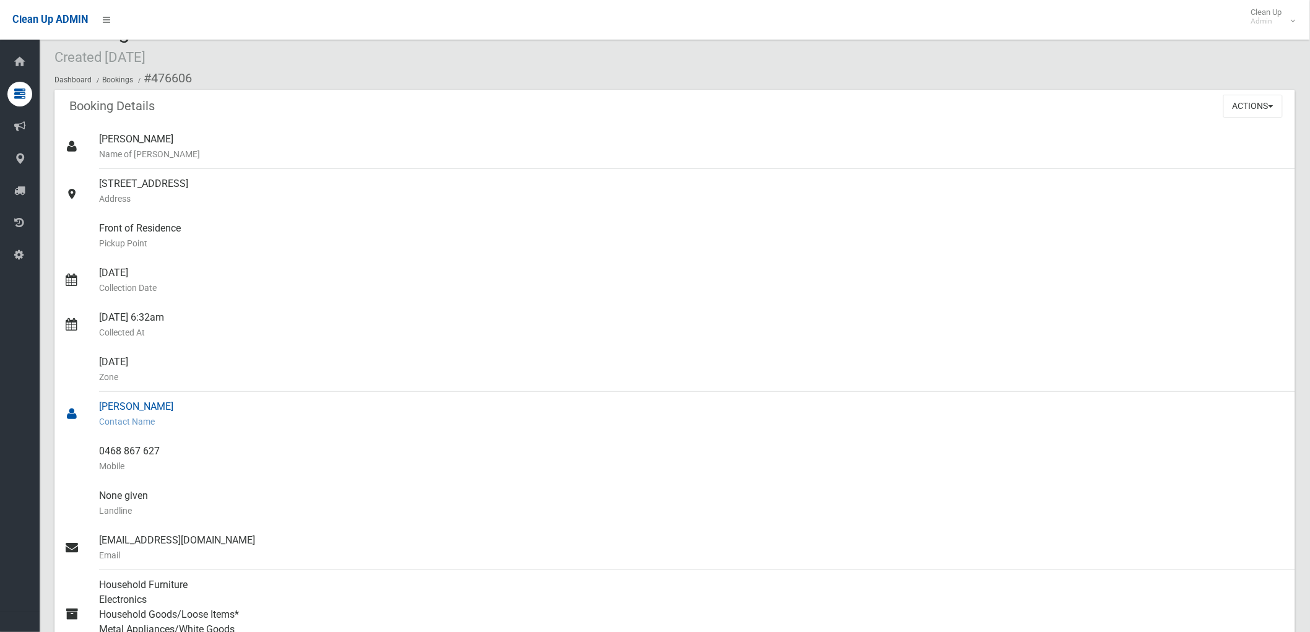
scroll to position [0, 0]
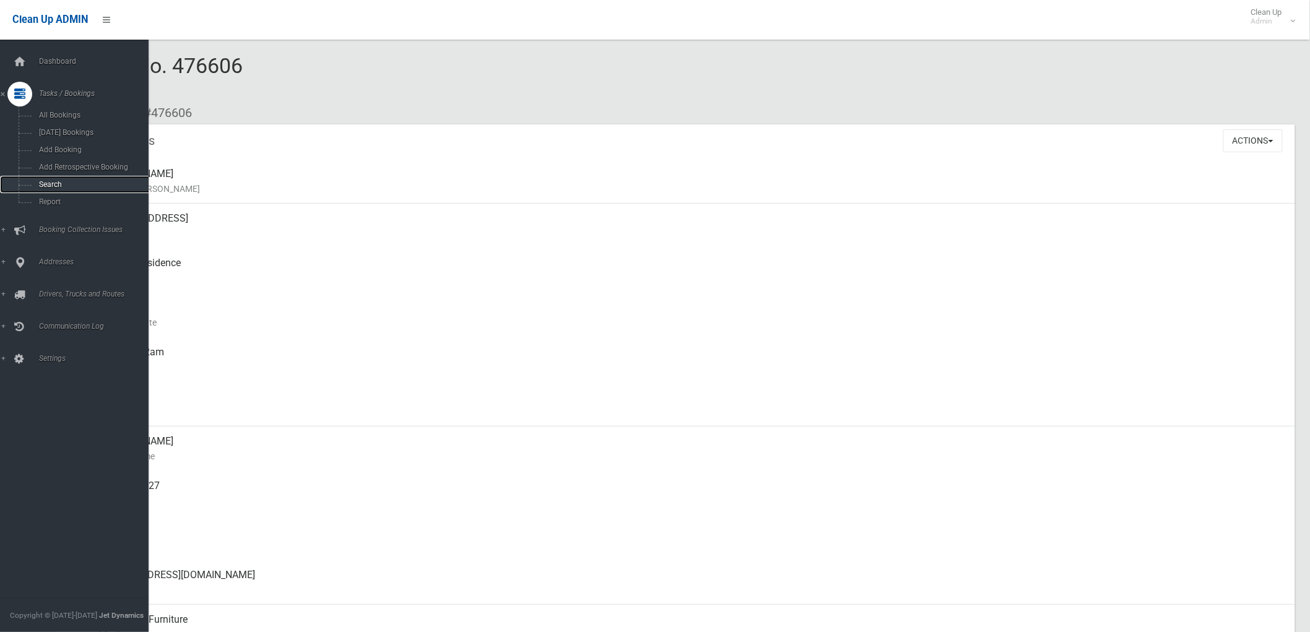
click at [62, 177] on link "Search" at bounding box center [79, 184] width 159 height 17
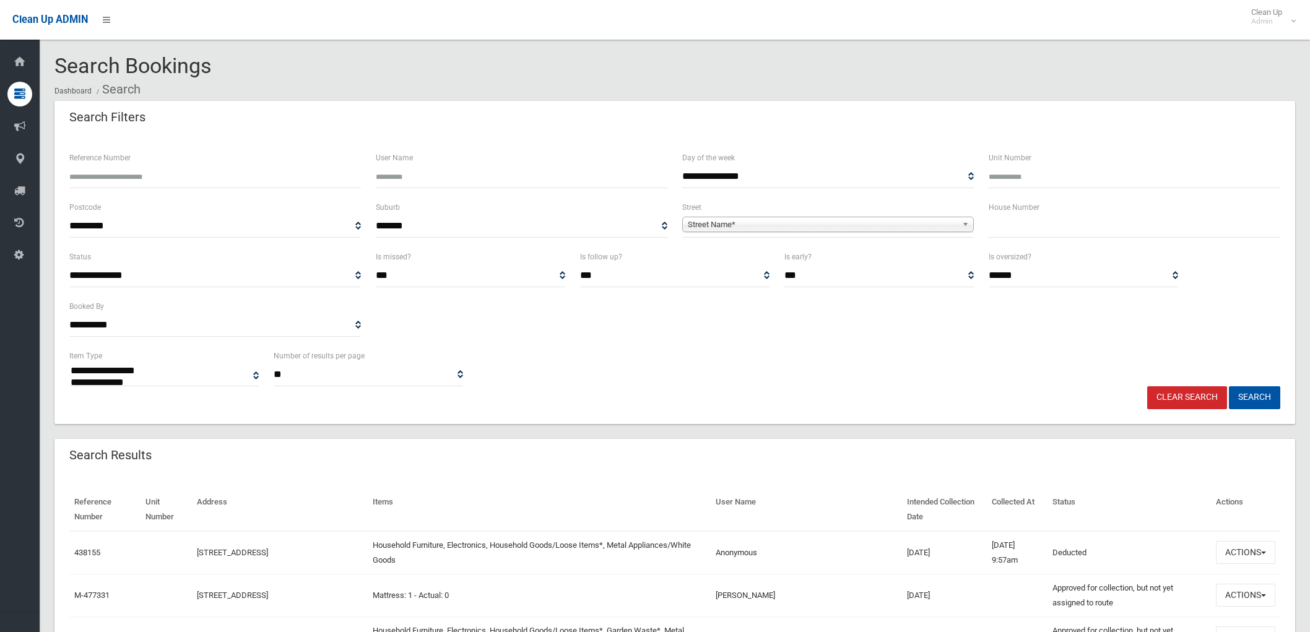
select select
